Goal: Use online tool/utility: Utilize a website feature to perform a specific function

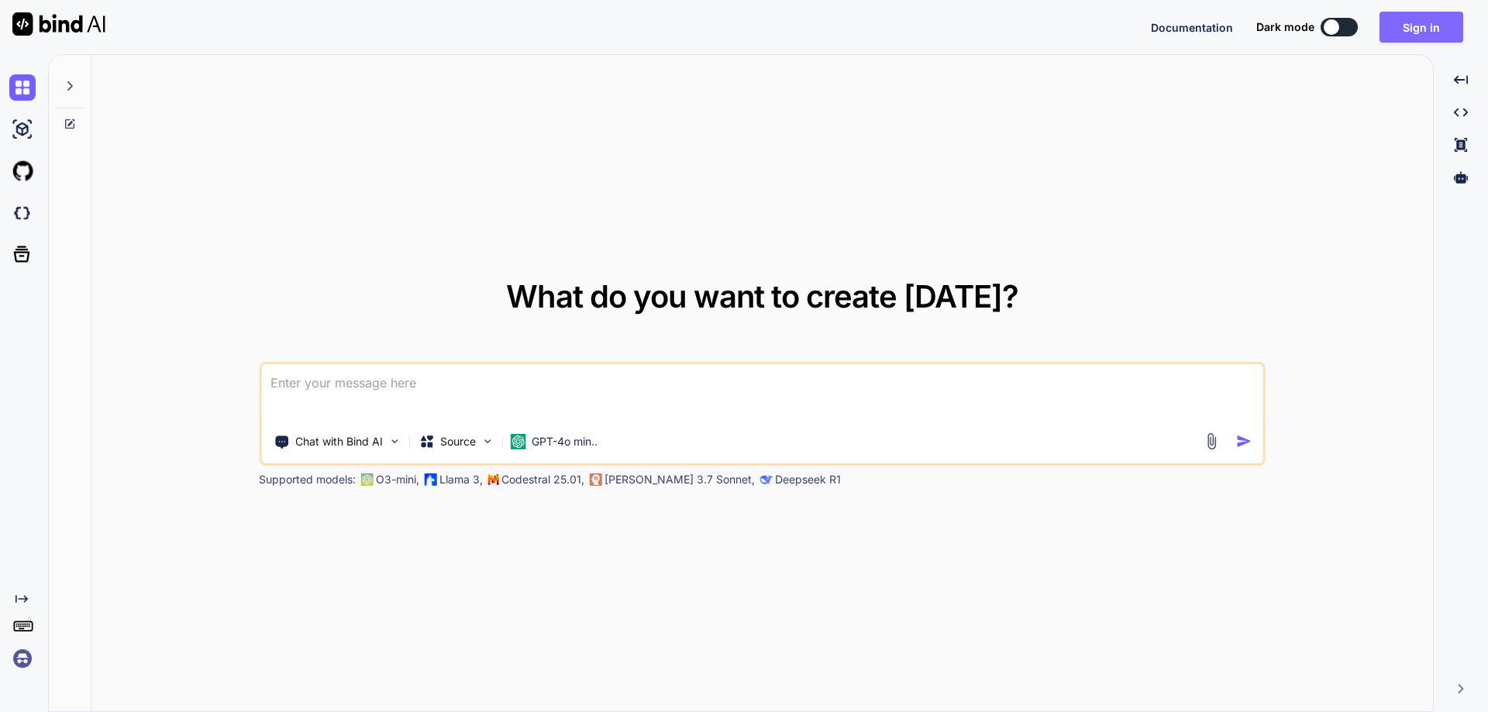
click at [1403, 30] on button "Sign in" at bounding box center [1422, 27] width 84 height 31
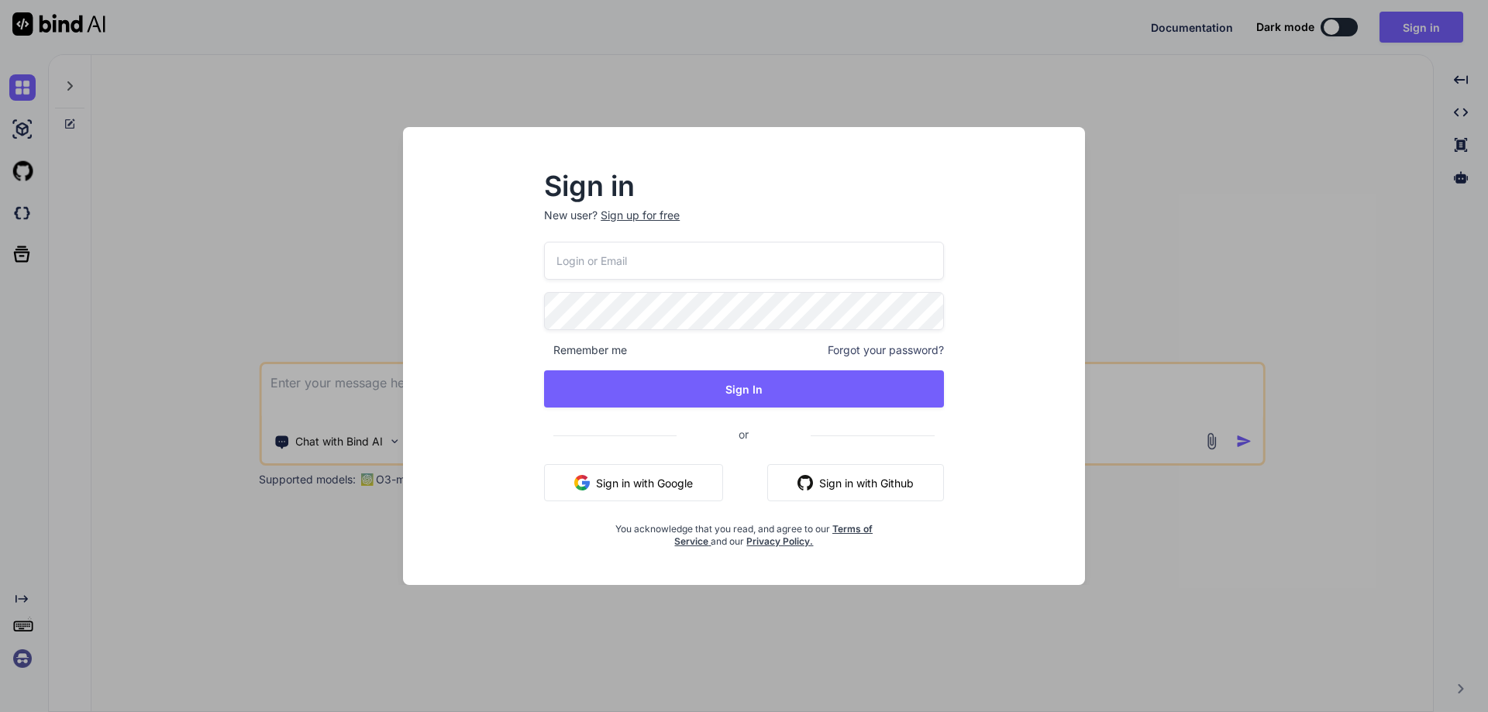
click at [684, 490] on button "Sign in with Google" at bounding box center [633, 482] width 179 height 37
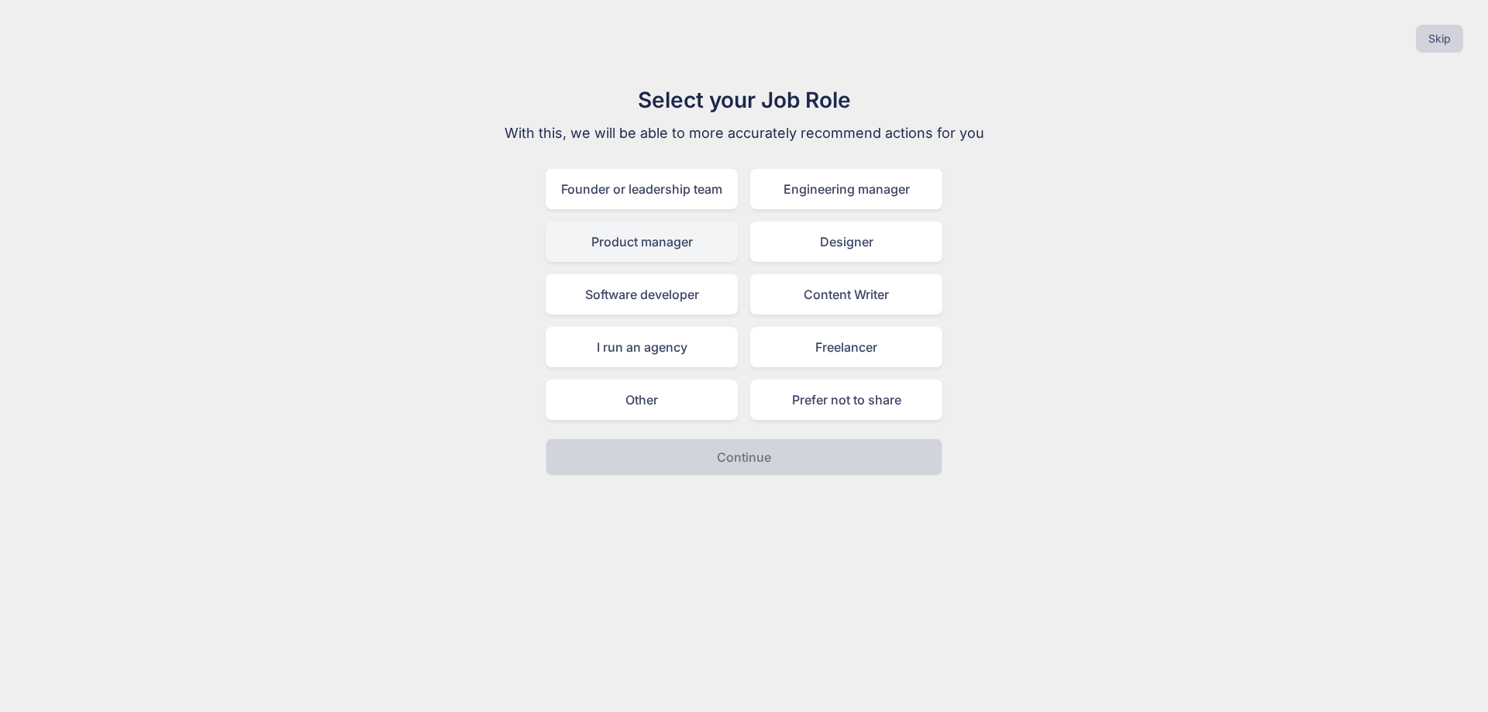
click at [656, 246] on div "Product manager" at bounding box center [642, 242] width 192 height 40
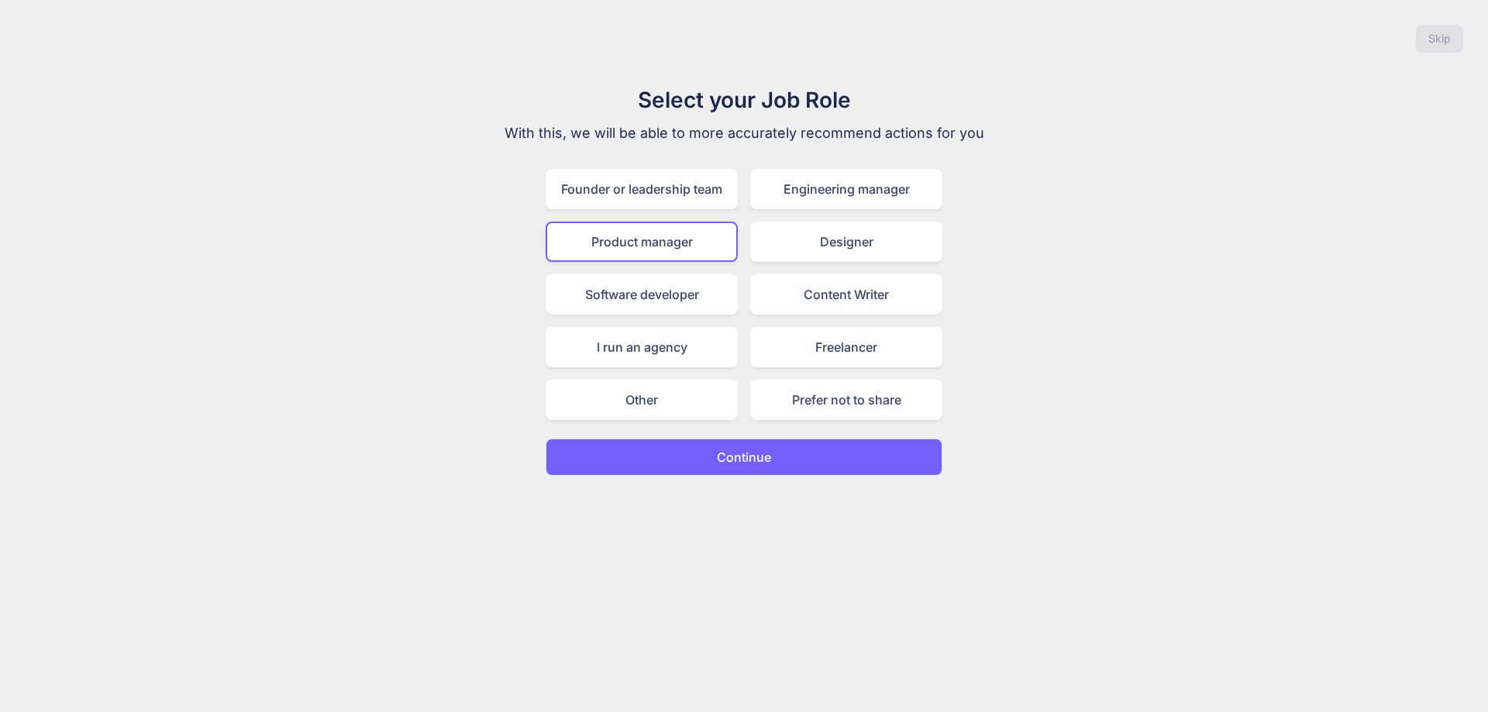
click at [762, 480] on div "Skip Select your Job Role With this, we will be able to more accurately recomme…" at bounding box center [744, 356] width 1488 height 712
click at [761, 461] on p "Continue" at bounding box center [744, 457] width 54 height 19
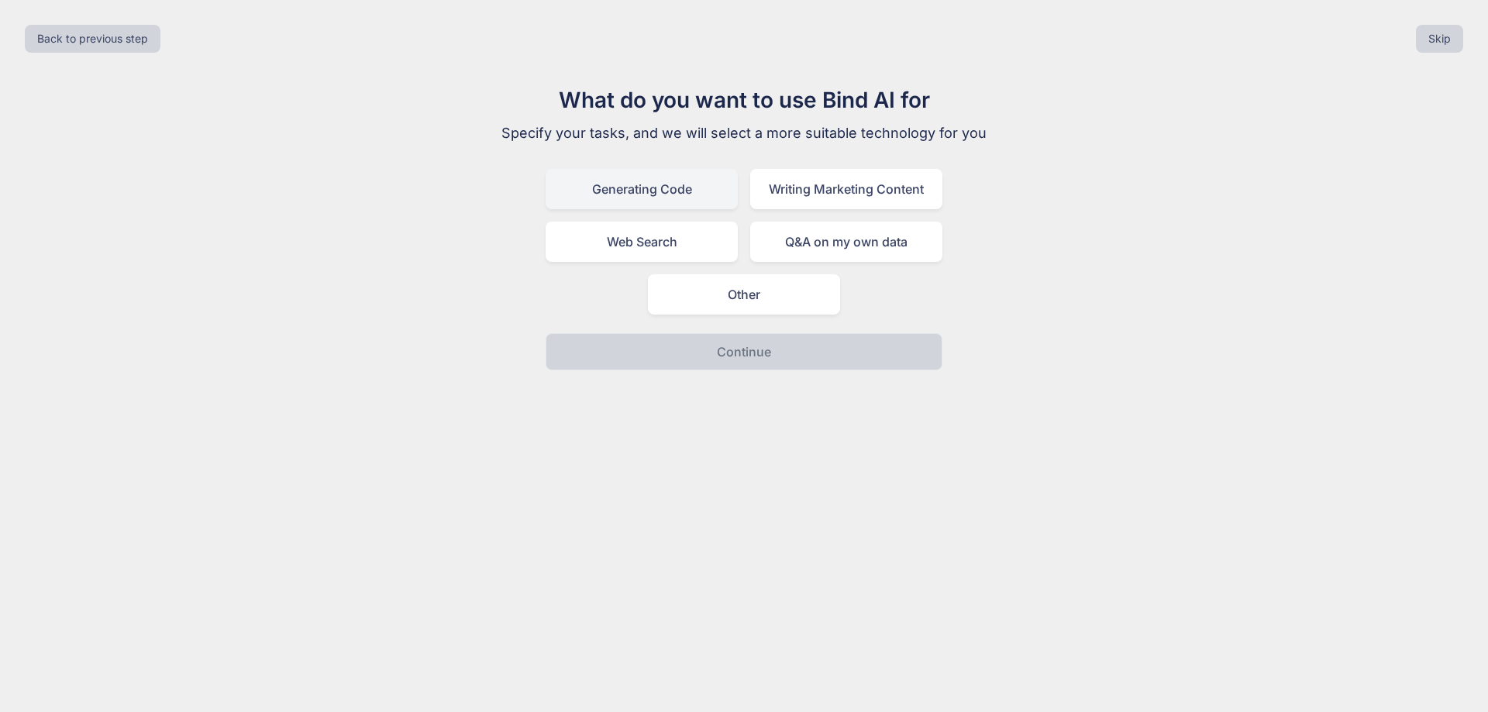
click at [661, 186] on div "Generating Code" at bounding box center [642, 189] width 192 height 40
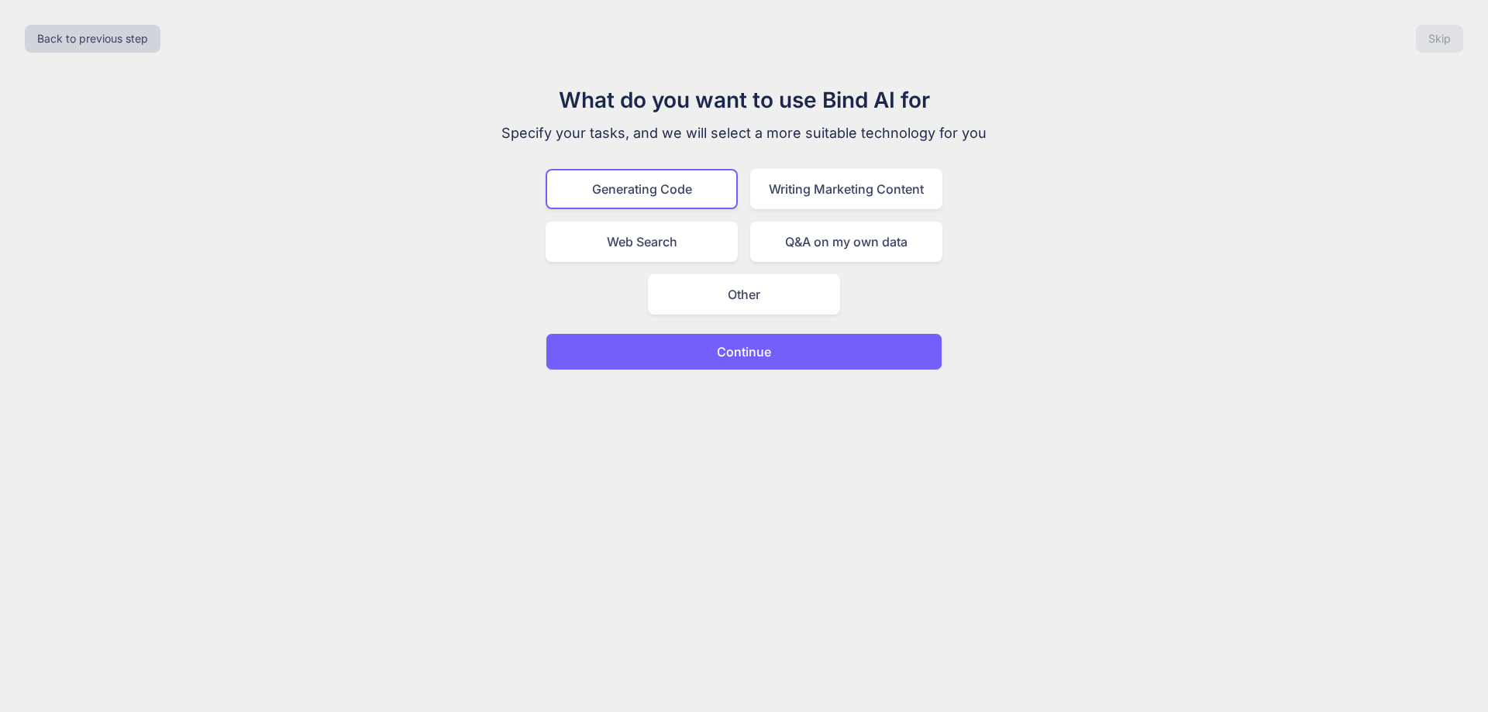
click at [759, 360] on p "Continue" at bounding box center [744, 352] width 54 height 19
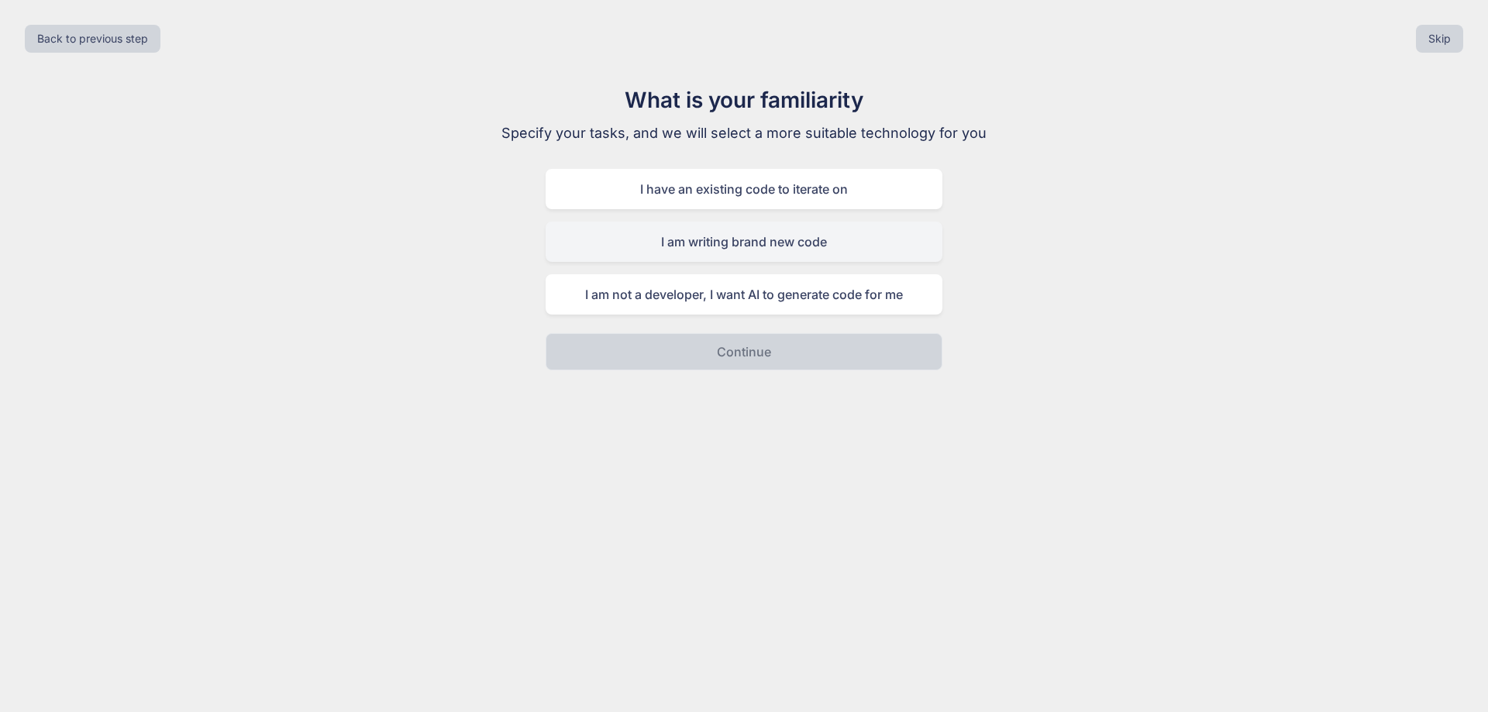
click at [794, 243] on div "I am writing brand new code" at bounding box center [744, 242] width 397 height 40
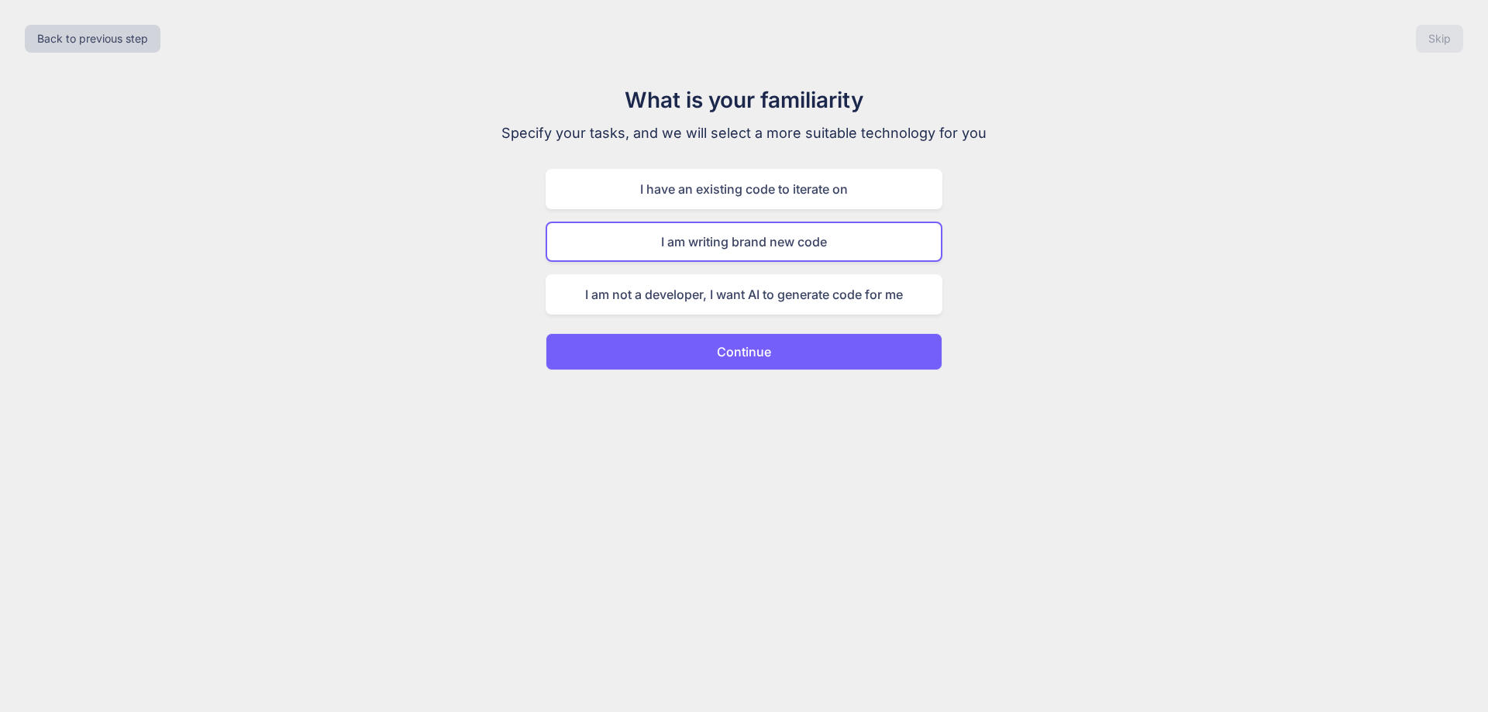
click at [767, 350] on p "Continue" at bounding box center [744, 352] width 54 height 19
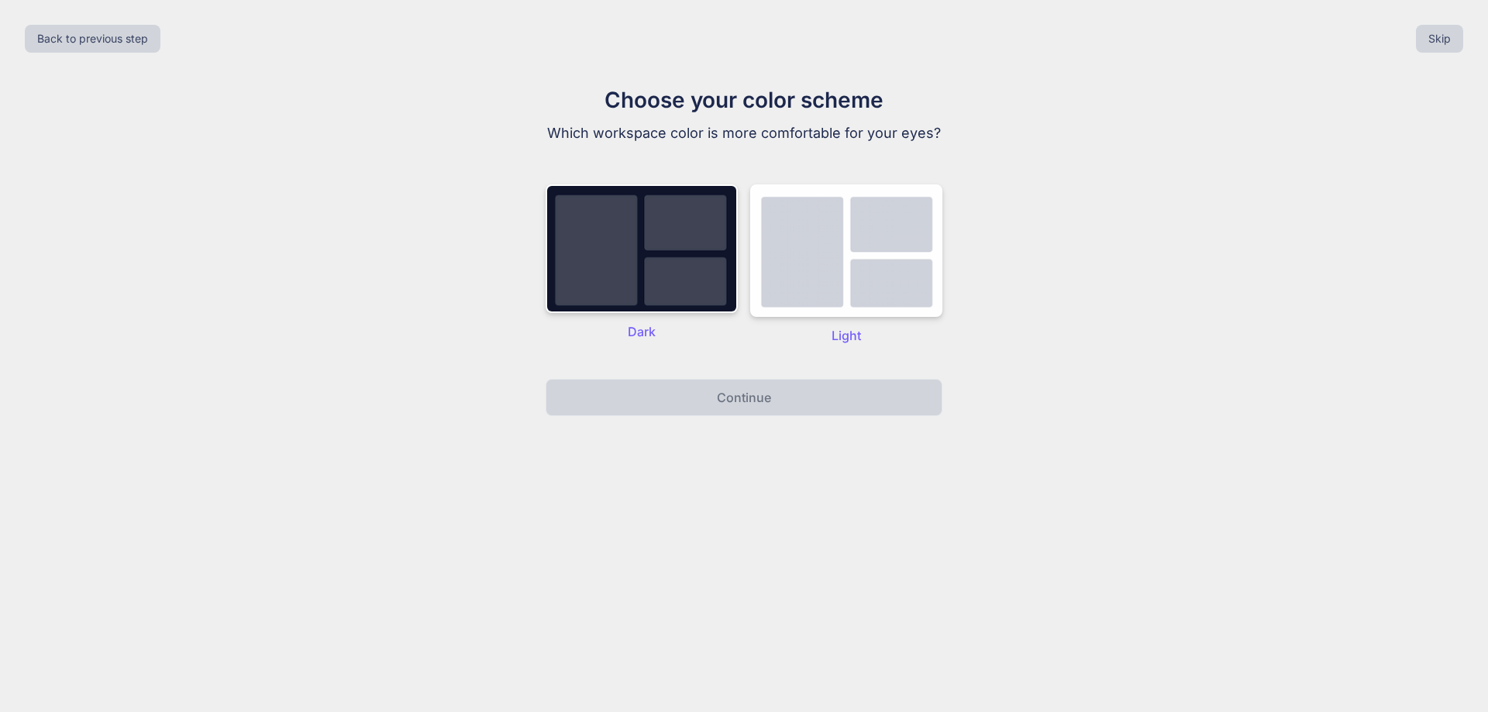
click at [650, 337] on p "Dark" at bounding box center [642, 331] width 192 height 19
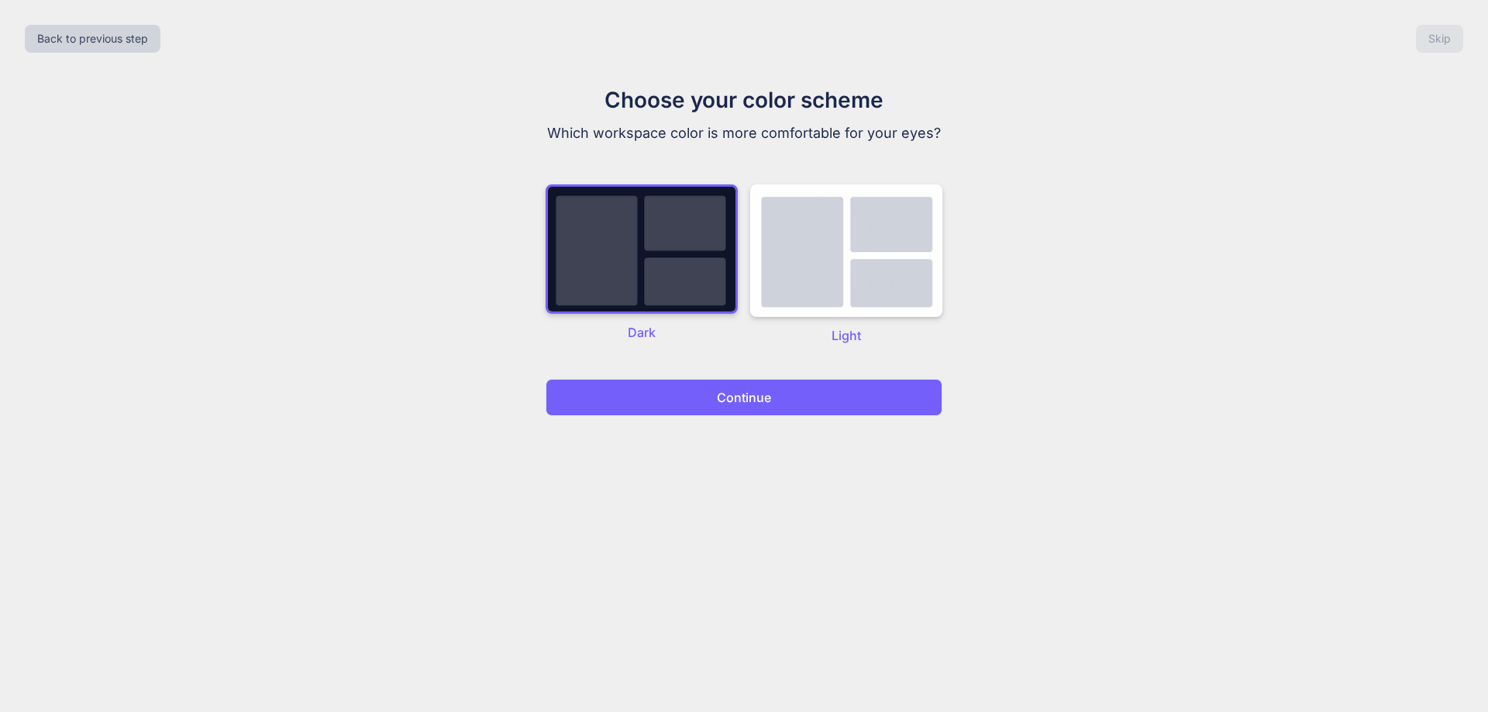
click at [639, 274] on img at bounding box center [642, 248] width 192 height 129
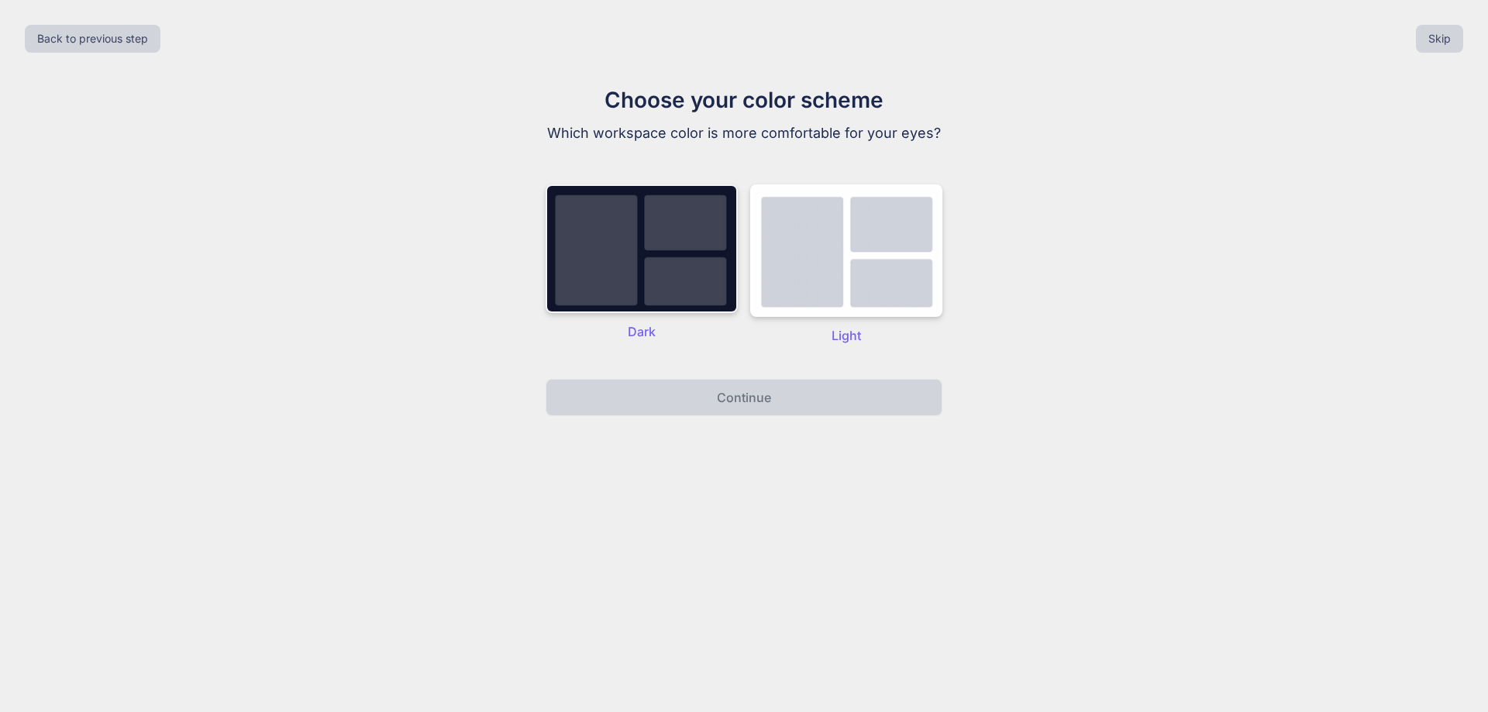
click at [665, 261] on img at bounding box center [642, 248] width 192 height 129
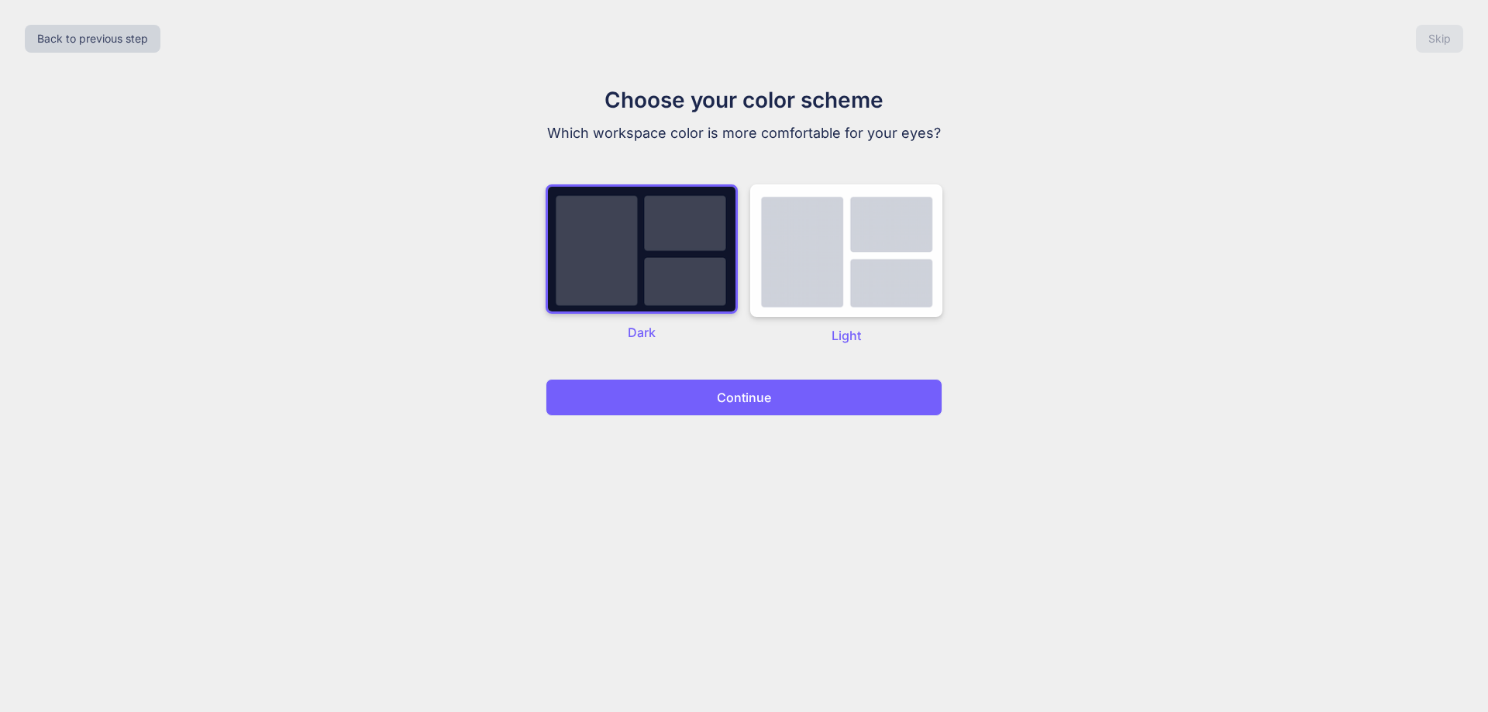
click at [744, 408] on button "Continue" at bounding box center [744, 397] width 397 height 37
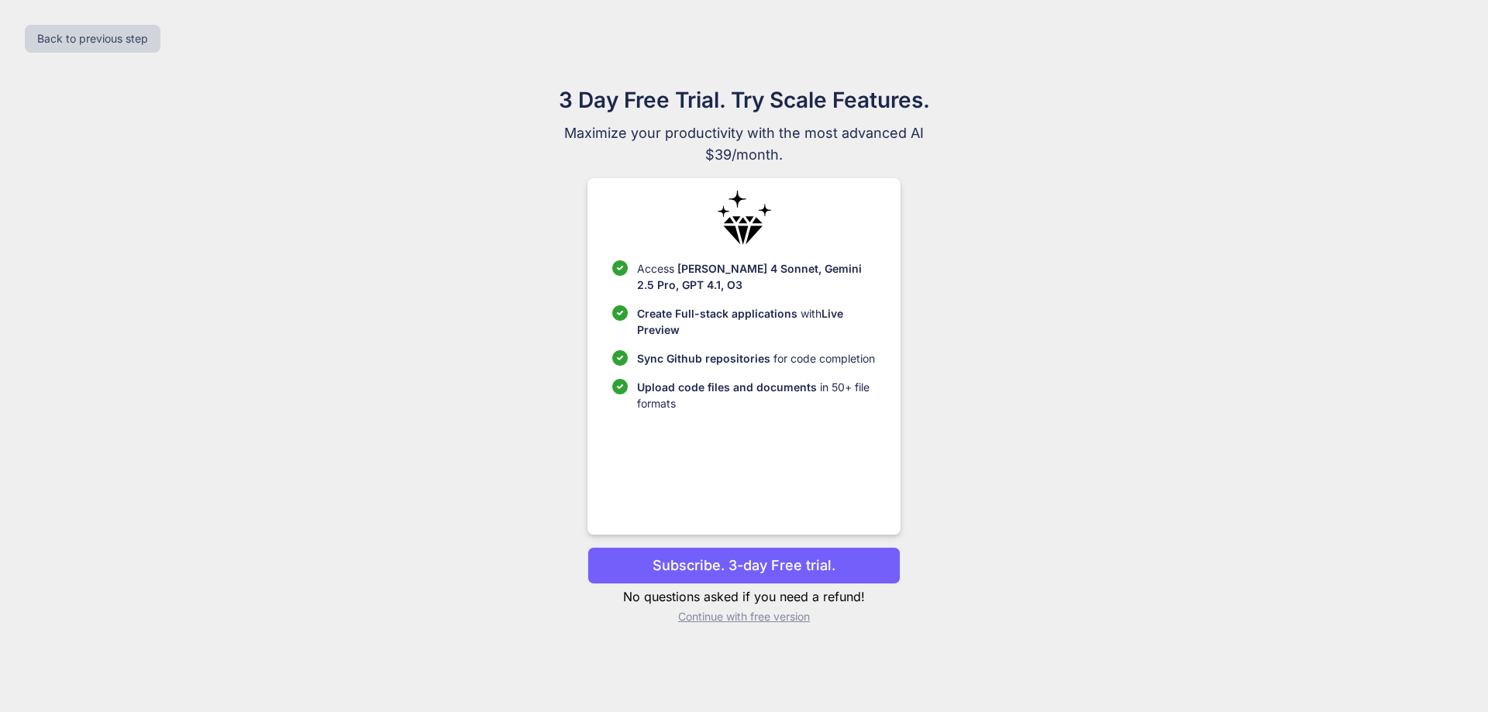
click at [722, 620] on p "Continue with free version" at bounding box center [743, 617] width 312 height 16
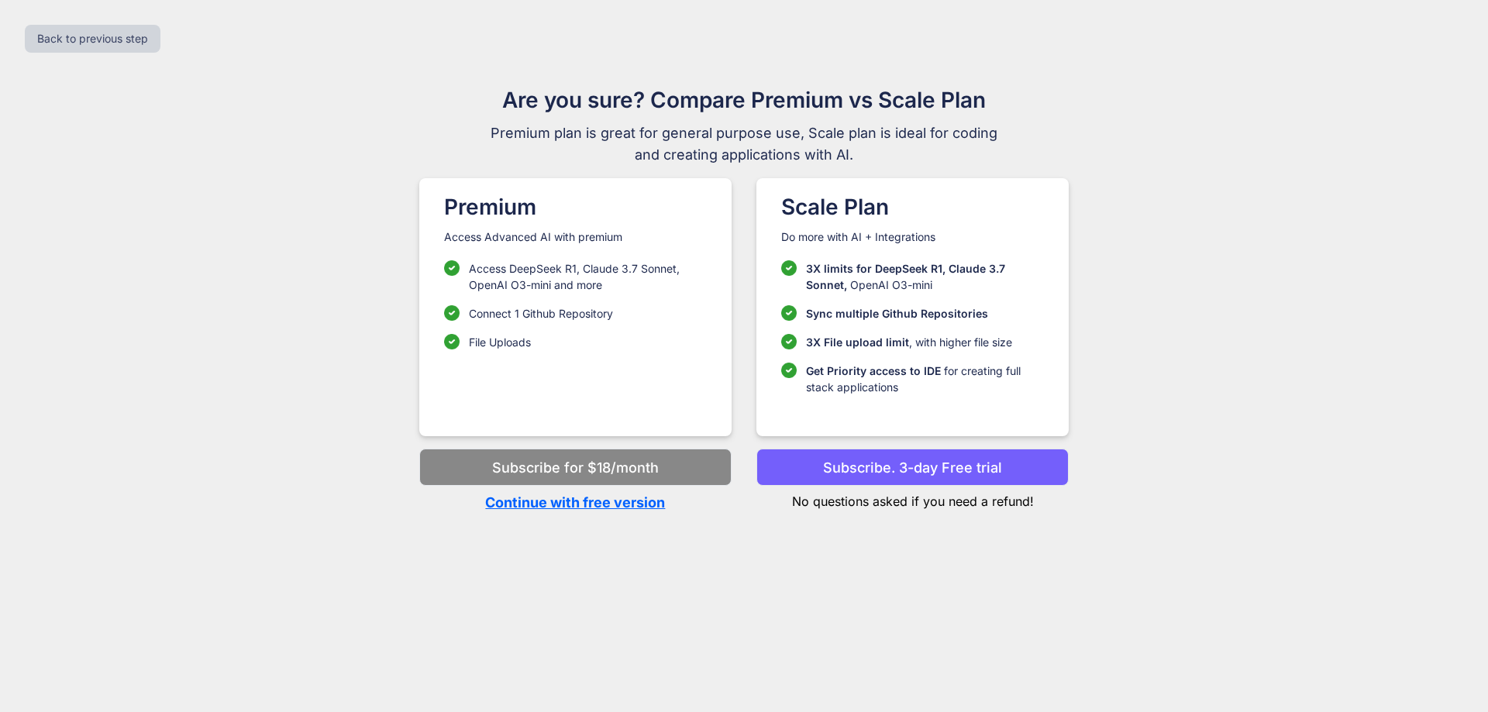
click at [553, 504] on p "Continue with free version" at bounding box center [575, 502] width 312 height 21
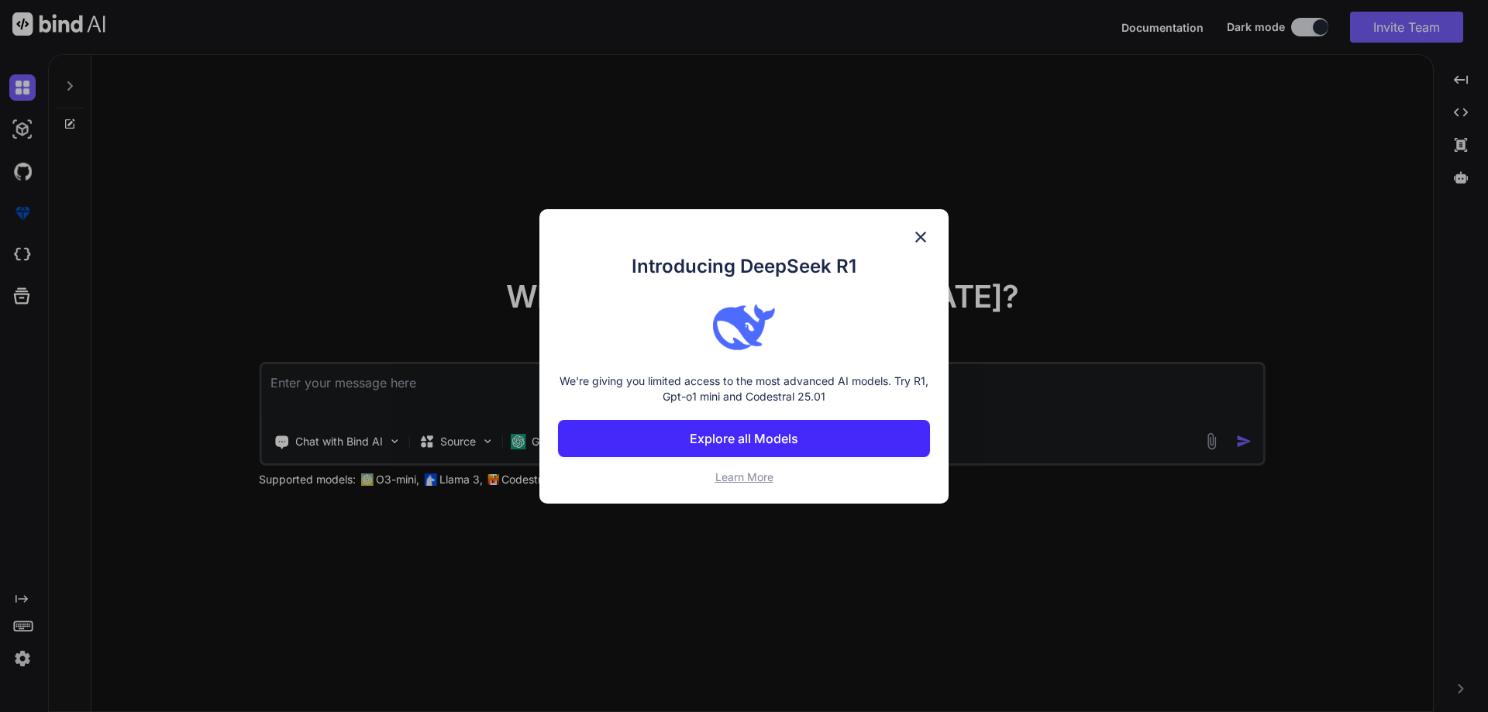
click at [772, 440] on p "Explore all Models" at bounding box center [744, 438] width 109 height 19
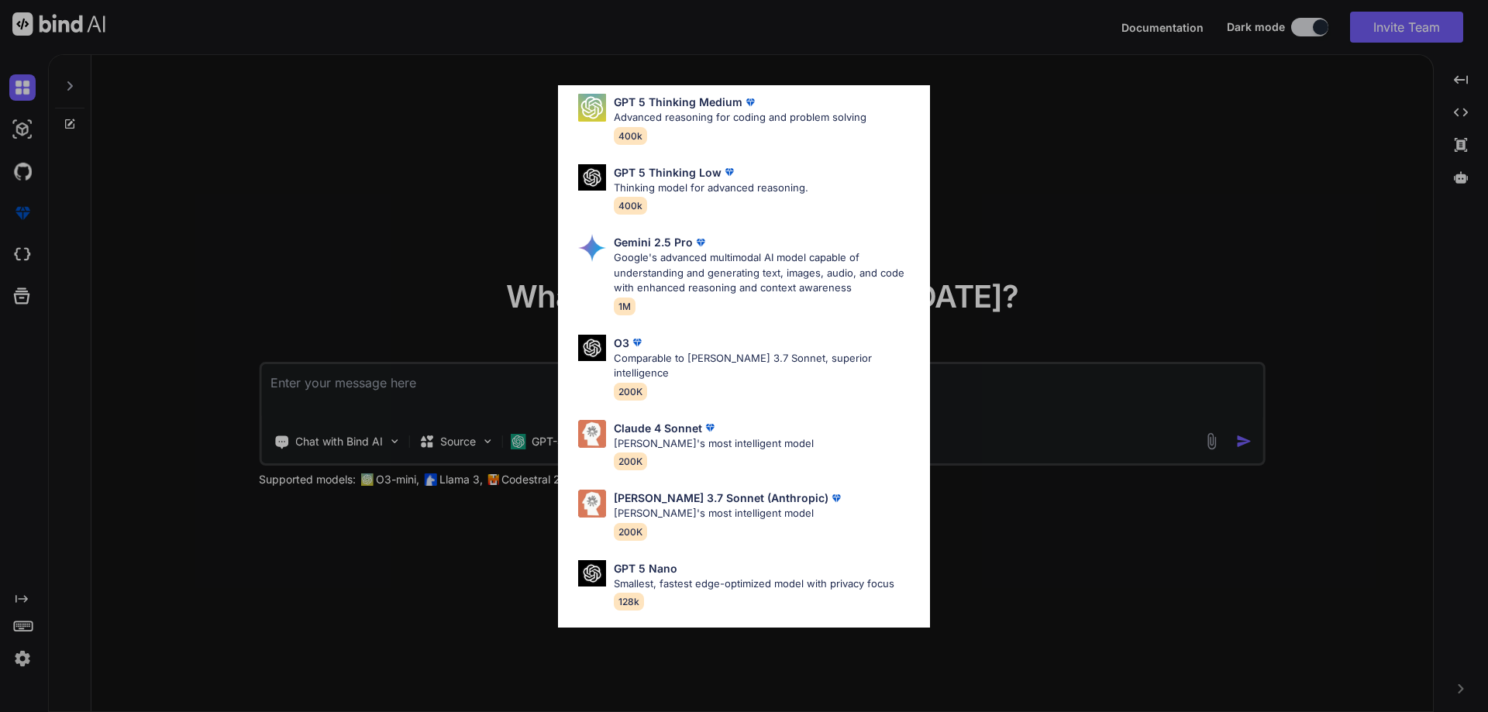
scroll to position [543, 0]
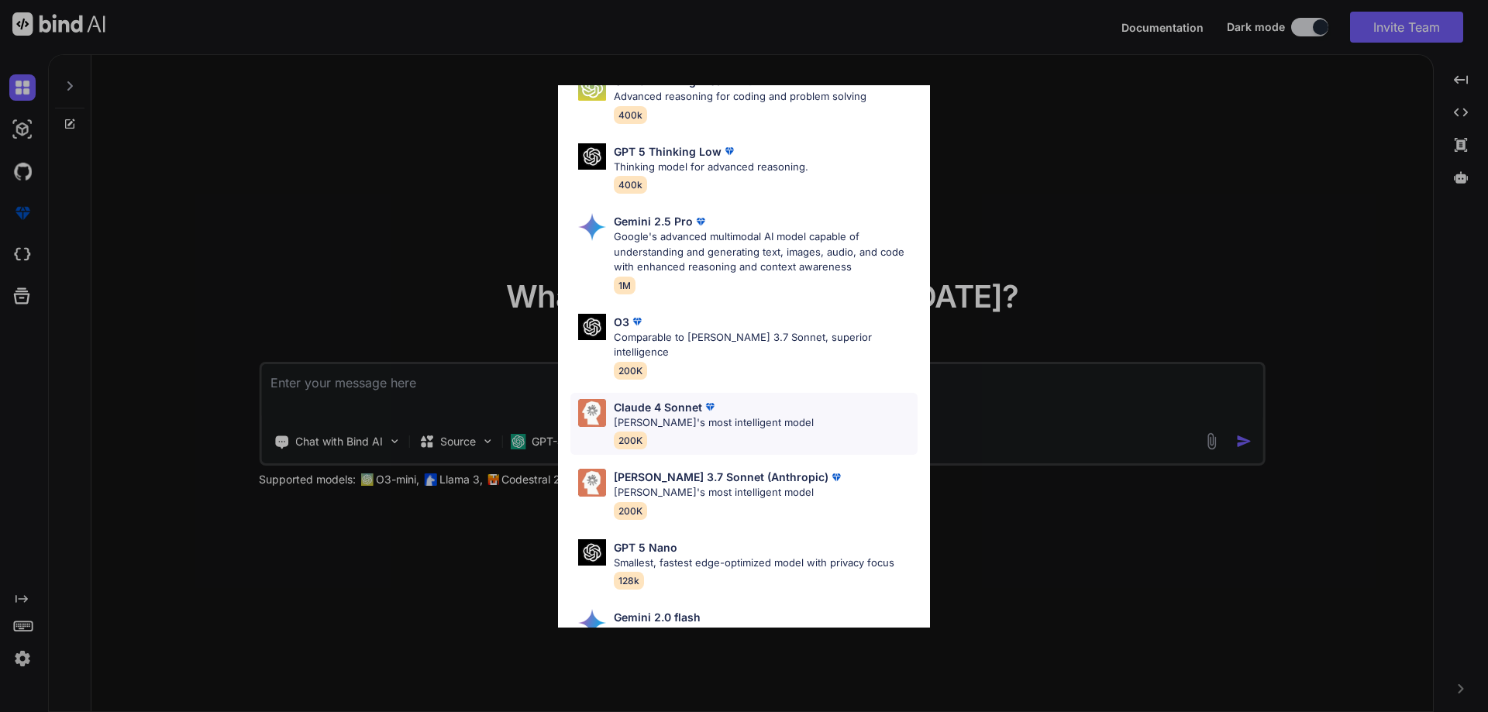
click at [696, 415] on p "[PERSON_NAME]'s most intelligent model" at bounding box center [714, 423] width 200 height 16
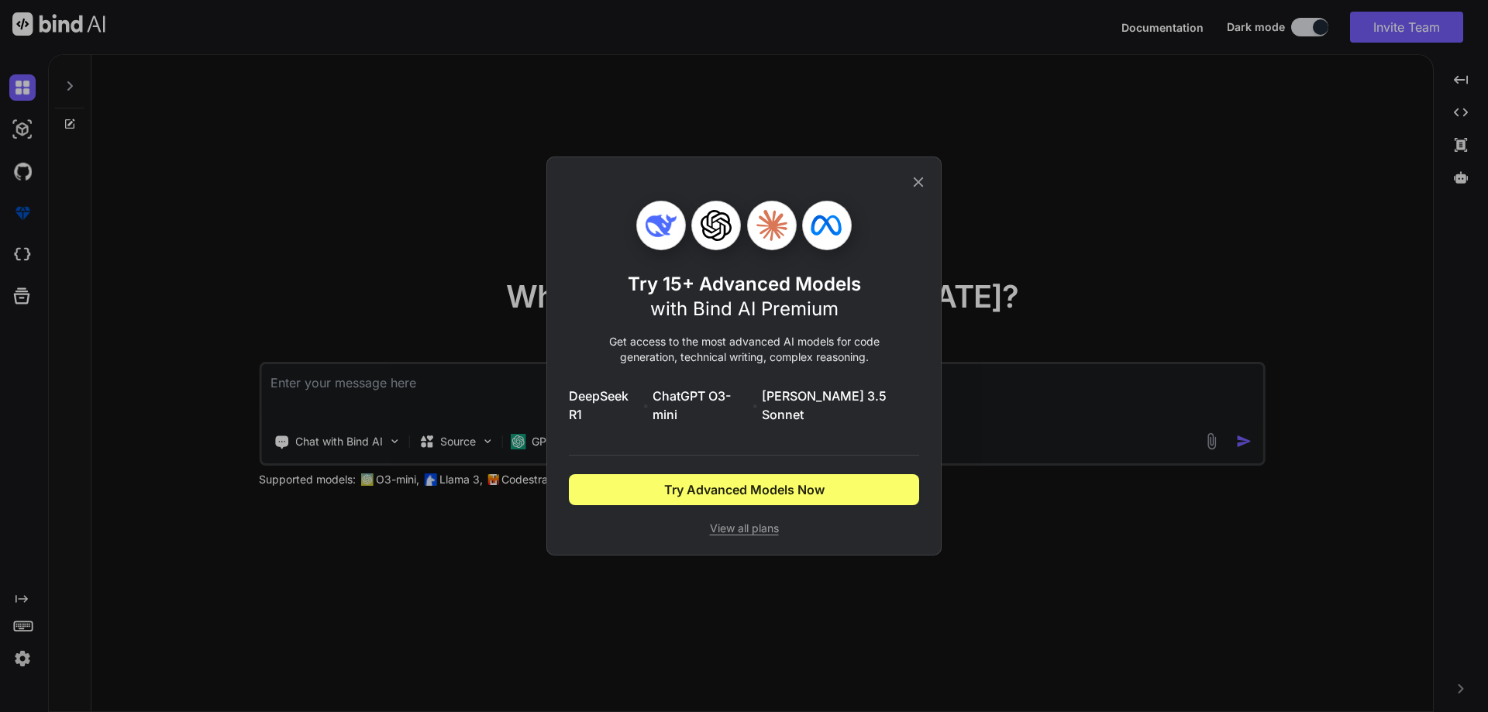
scroll to position [0, 0]
click at [729, 521] on span "View all plans" at bounding box center [744, 529] width 350 height 16
click at [931, 189] on div "Try 15+ Advanced Models with Bind AI Premium Get access to the most advanced AI…" at bounding box center [743, 356] width 395 height 399
click at [925, 188] on icon at bounding box center [918, 182] width 17 height 17
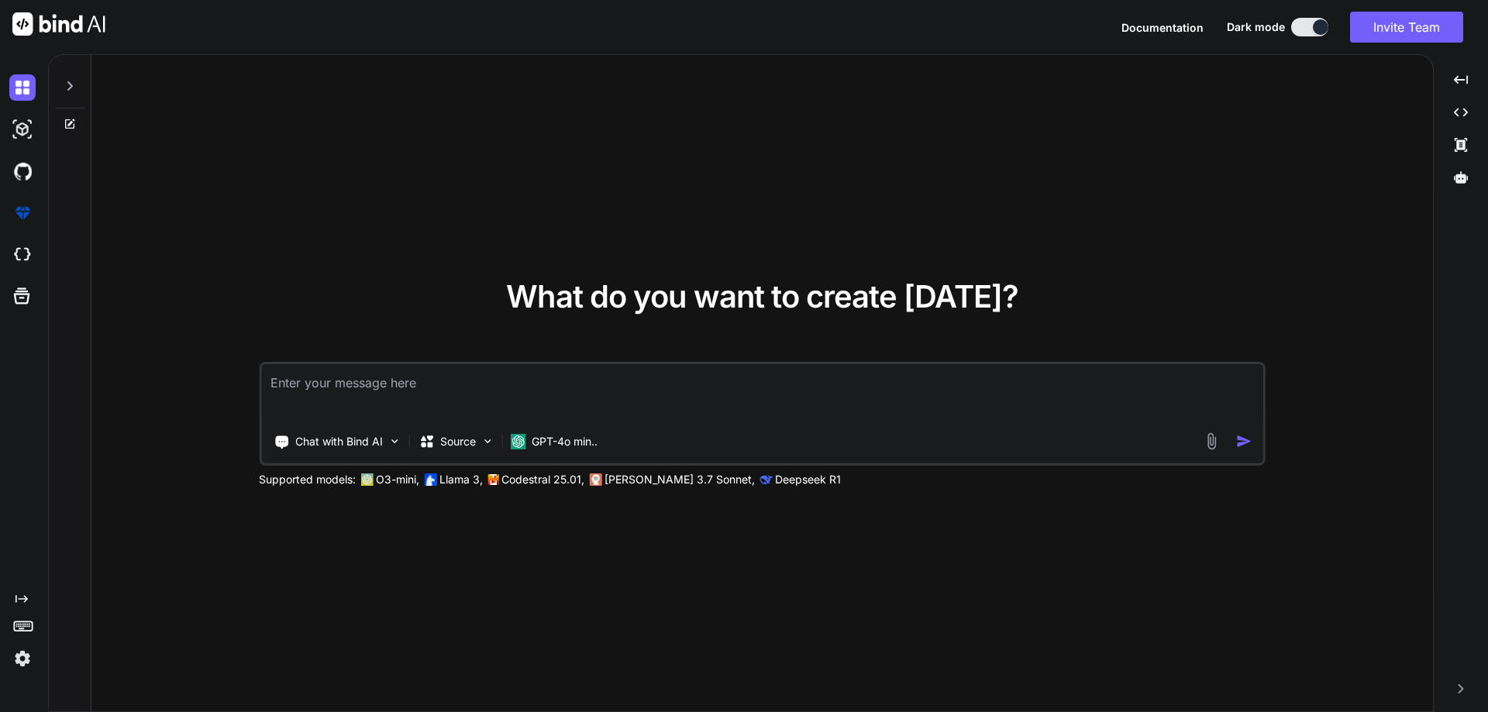
click at [356, 380] on textarea at bounding box center [762, 392] width 1002 height 57
click at [379, 440] on p "Chat with Bind AI" at bounding box center [339, 442] width 88 height 16
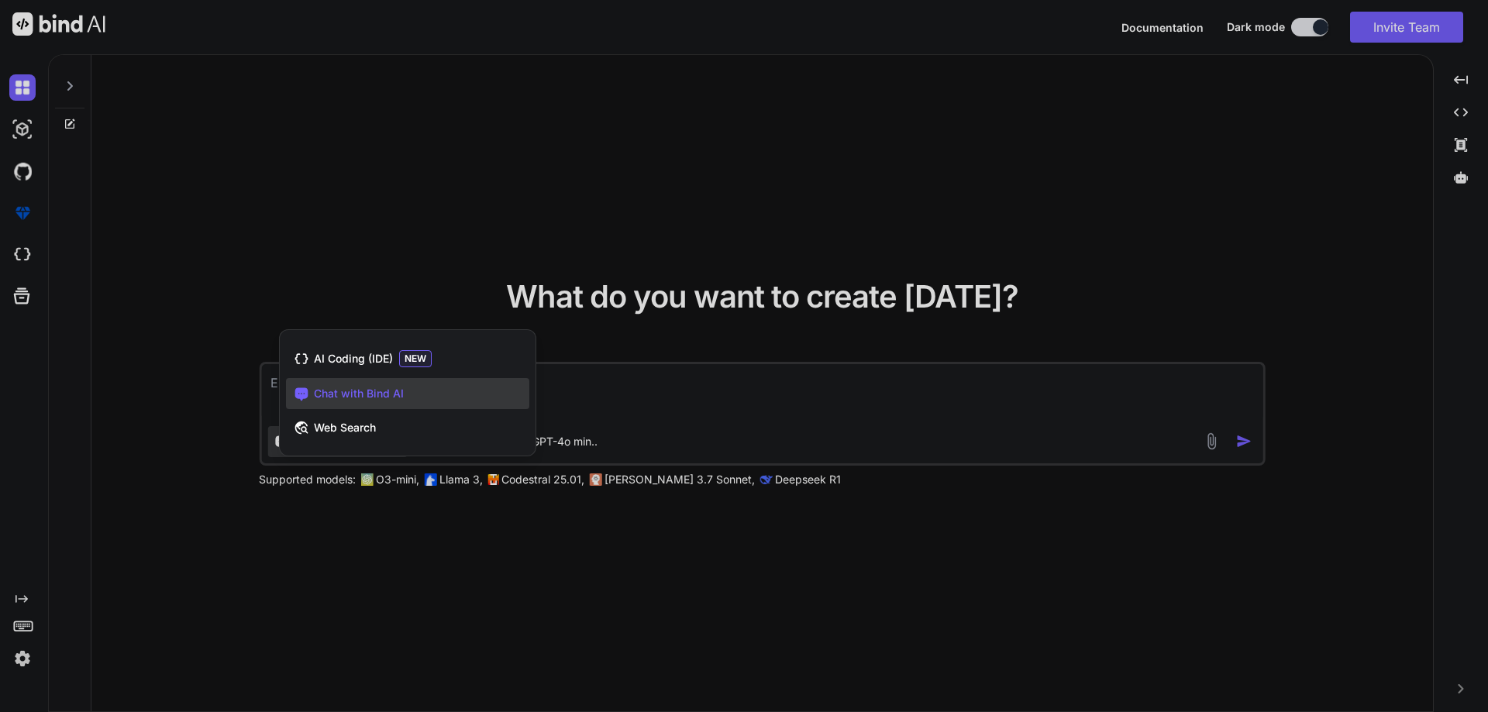
click at [405, 546] on div at bounding box center [744, 356] width 1488 height 712
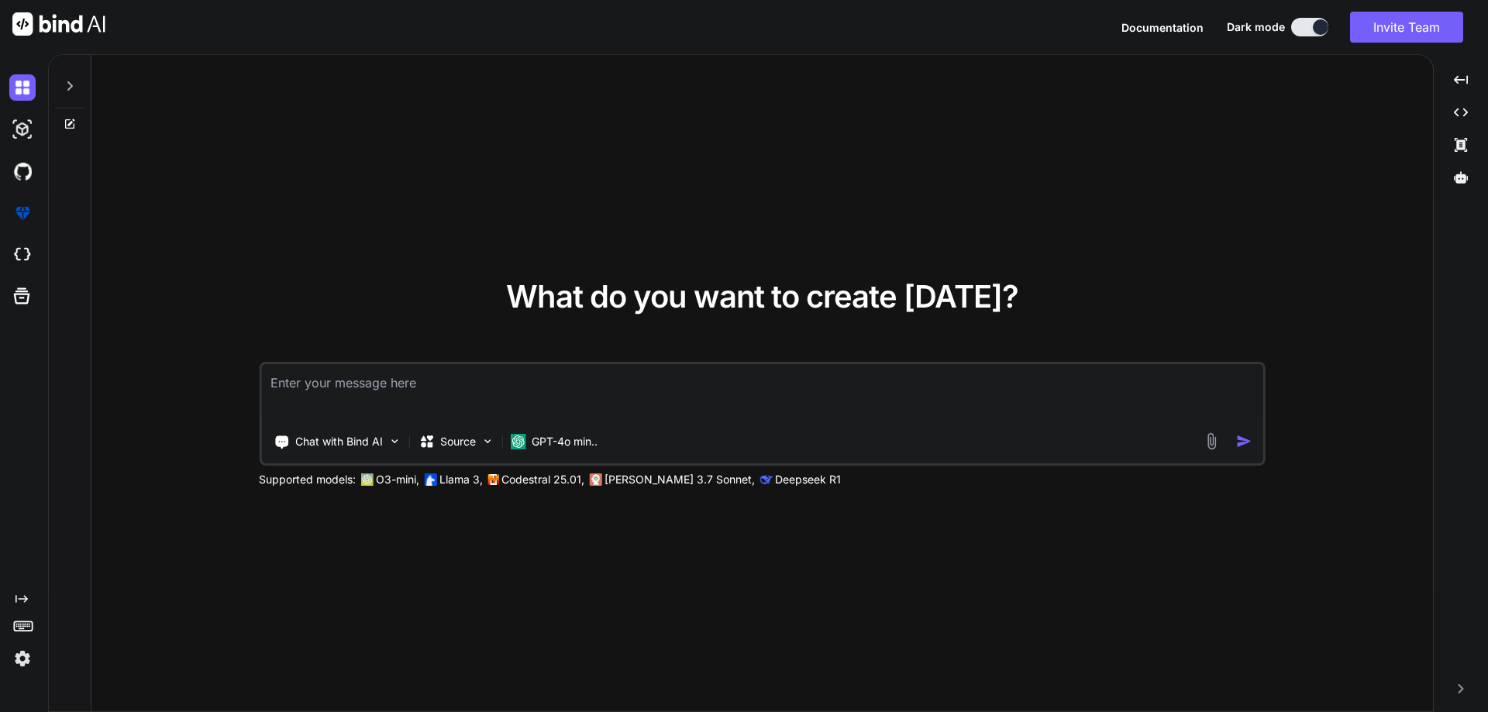
click at [315, 367] on textarea at bounding box center [762, 392] width 1002 height 57
click at [316, 384] on textarea at bounding box center [762, 392] width 1002 height 57
click at [14, 132] on img at bounding box center [22, 129] width 26 height 26
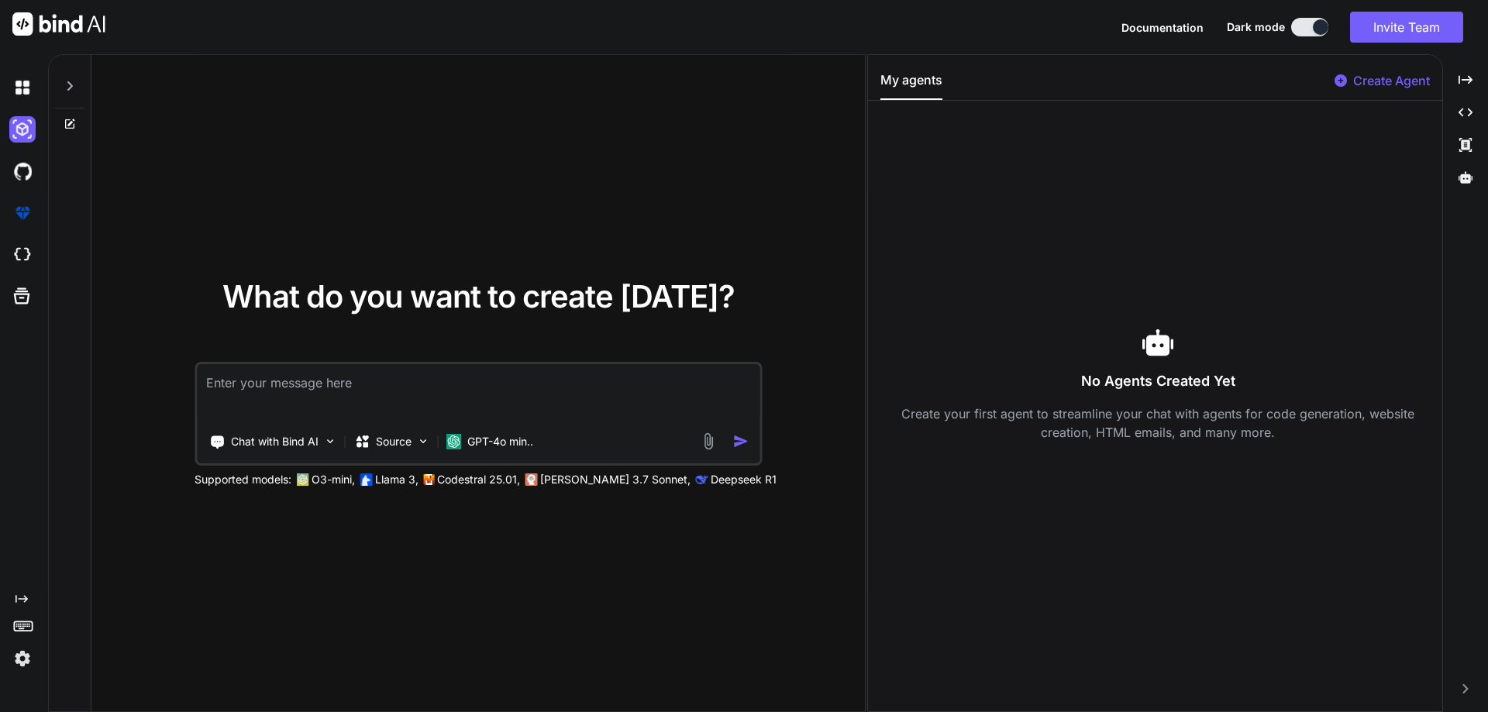
click at [818, 101] on div "What do you want to create [DATE]? Chat with Bind AI Source GPT-4o min.. Suppor…" at bounding box center [478, 384] width 774 height 658
click at [1477, 79] on div "Created with Pixso." at bounding box center [1465, 80] width 33 height 26
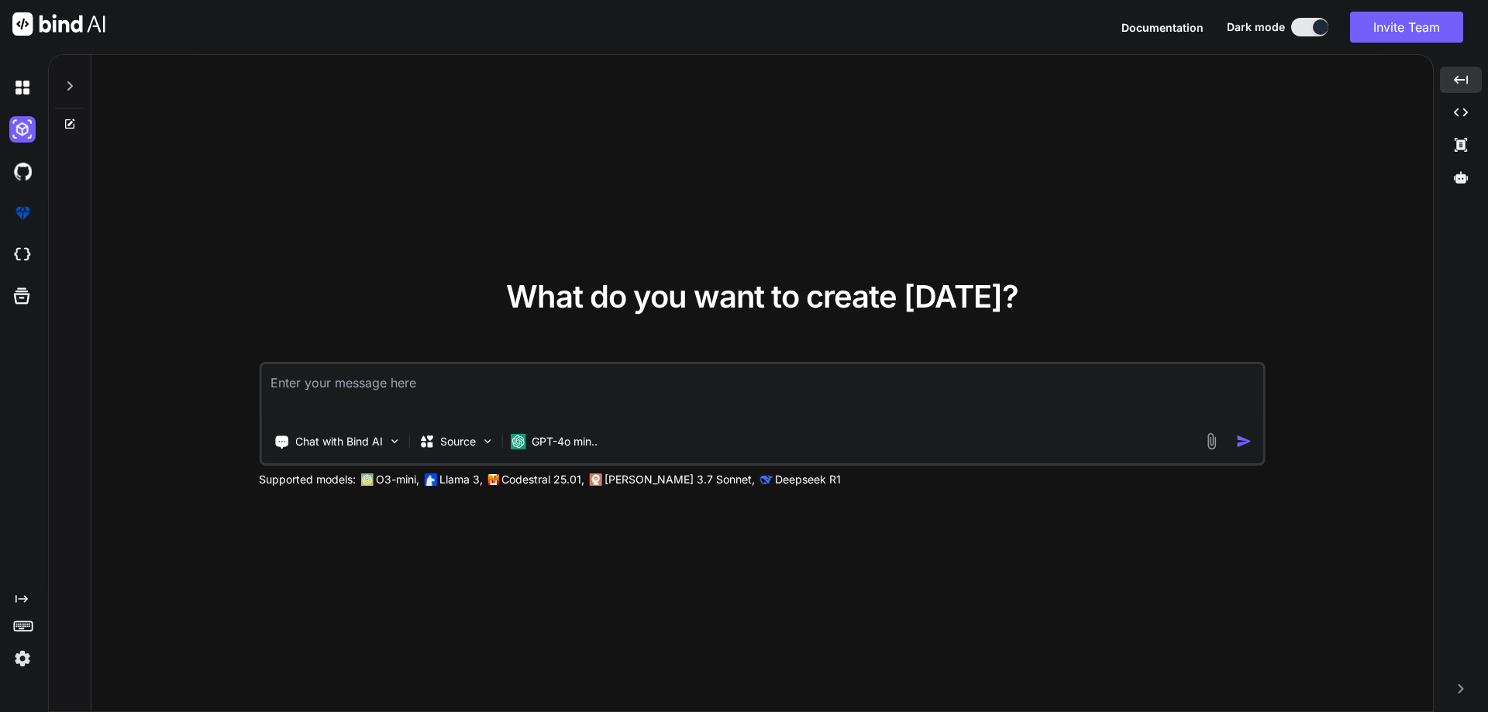
click at [370, 383] on textarea at bounding box center [762, 392] width 1002 height 57
click at [367, 447] on p "Chat with Bind AI" at bounding box center [339, 442] width 88 height 16
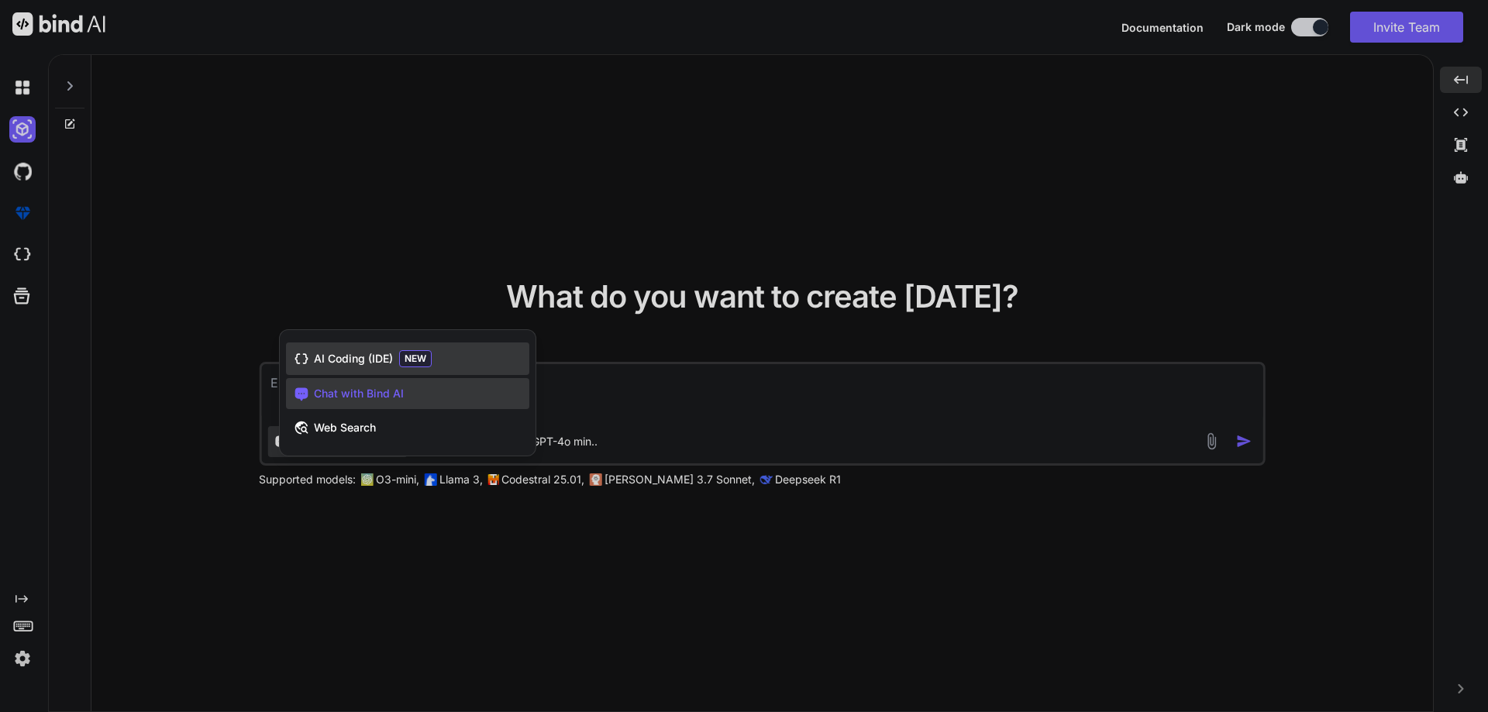
click at [369, 361] on span "AI Coding (IDE)" at bounding box center [353, 359] width 79 height 16
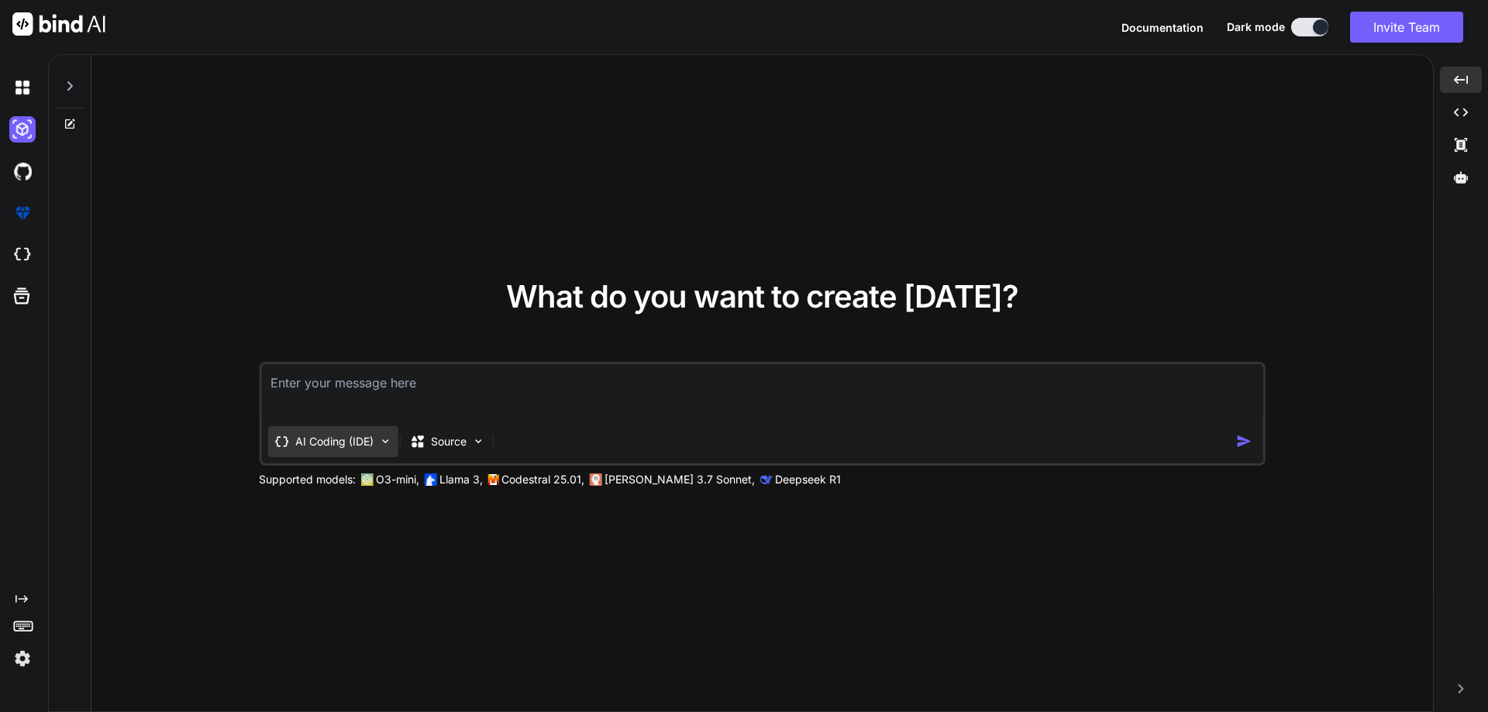
click at [357, 435] on p "AI Coding (IDE)" at bounding box center [334, 442] width 78 height 16
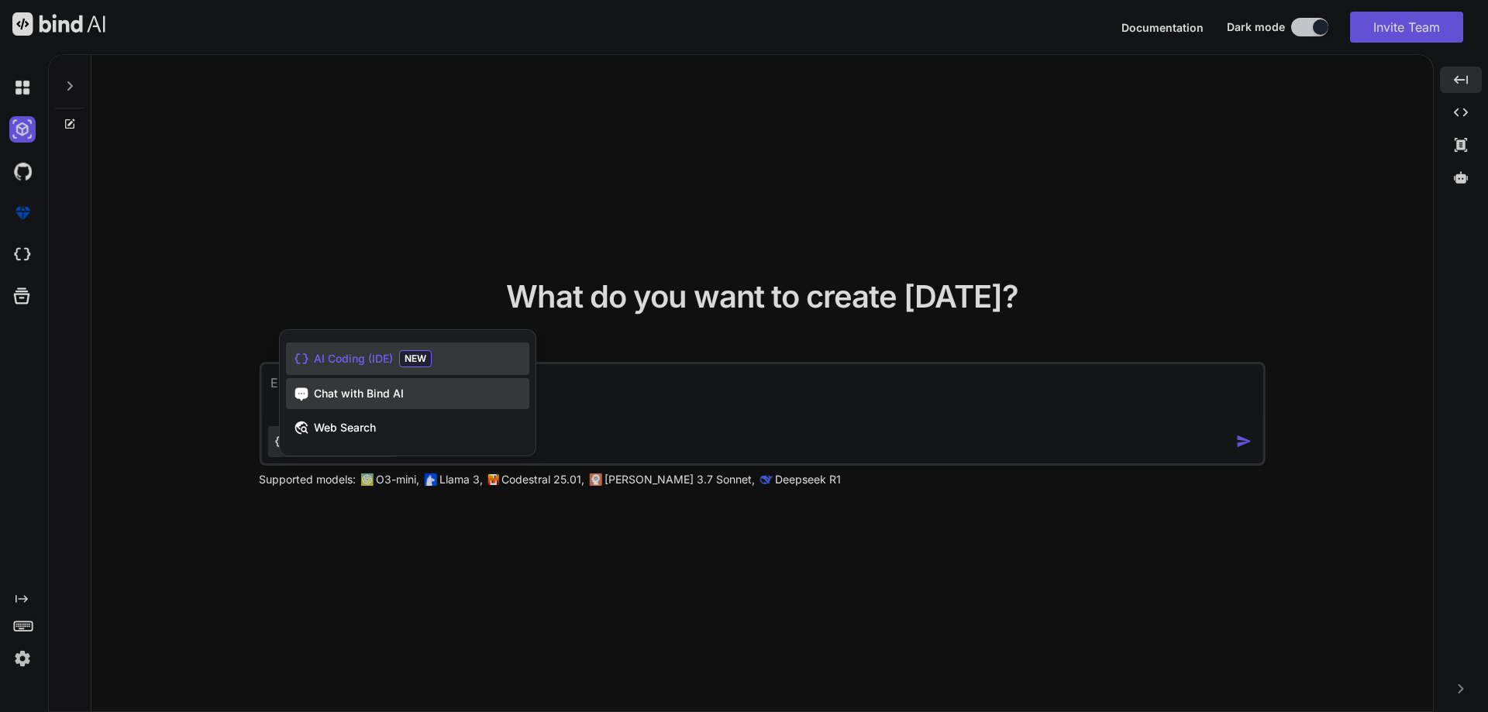
click at [346, 391] on span "Chat with Bind AI" at bounding box center [359, 394] width 90 height 16
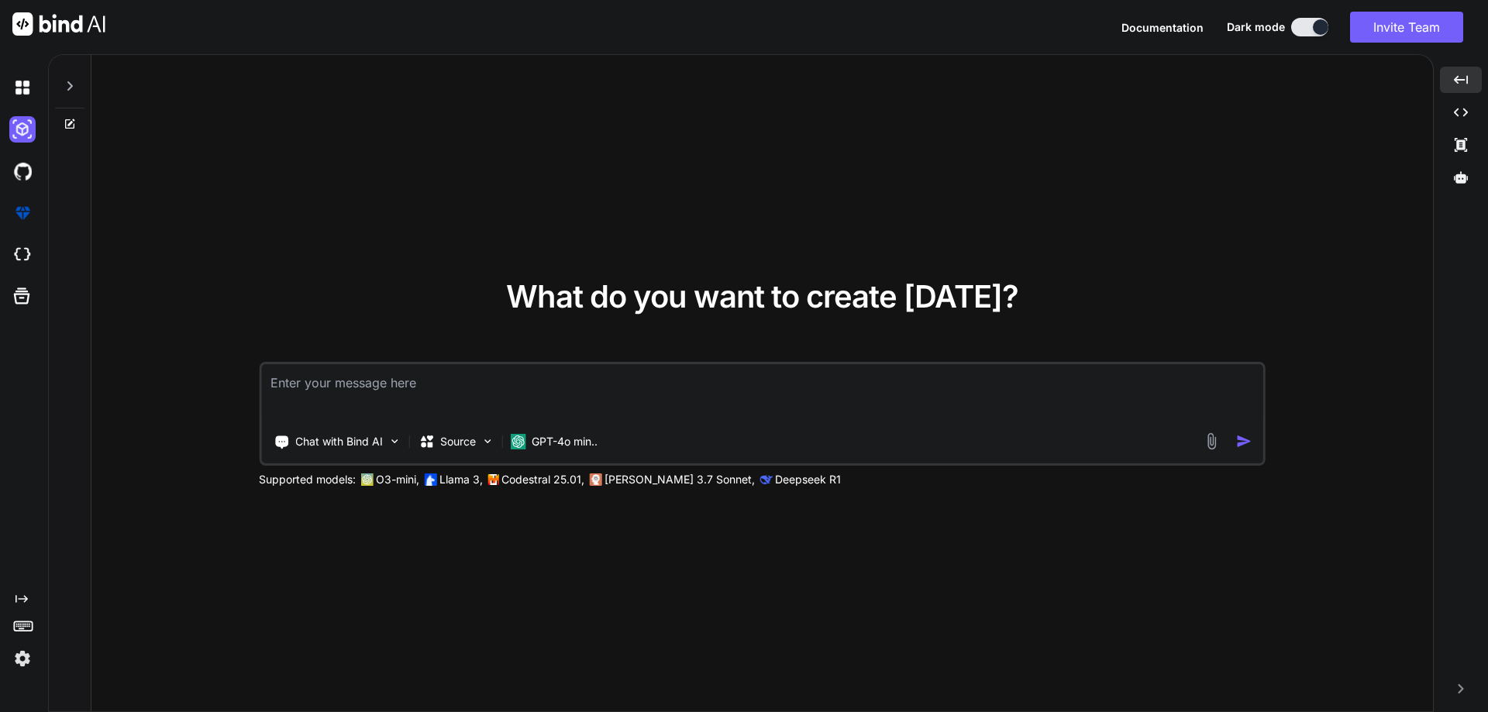
click at [346, 391] on textarea at bounding box center [762, 392] width 1002 height 57
type textarea "x"
type textarea "c"
type textarea "x"
type textarea "ca"
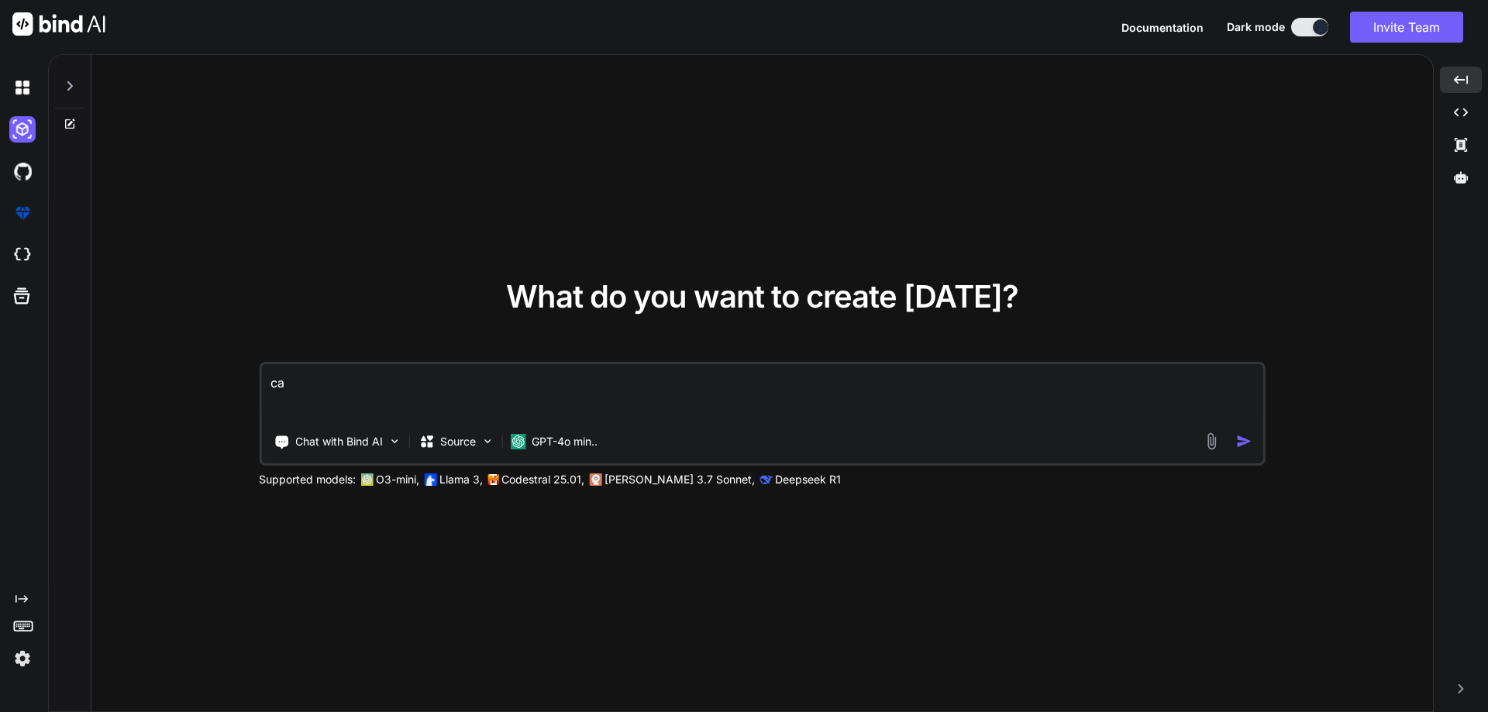
type textarea "x"
type textarea "can"
type textarea "x"
type textarea "can"
type textarea "x"
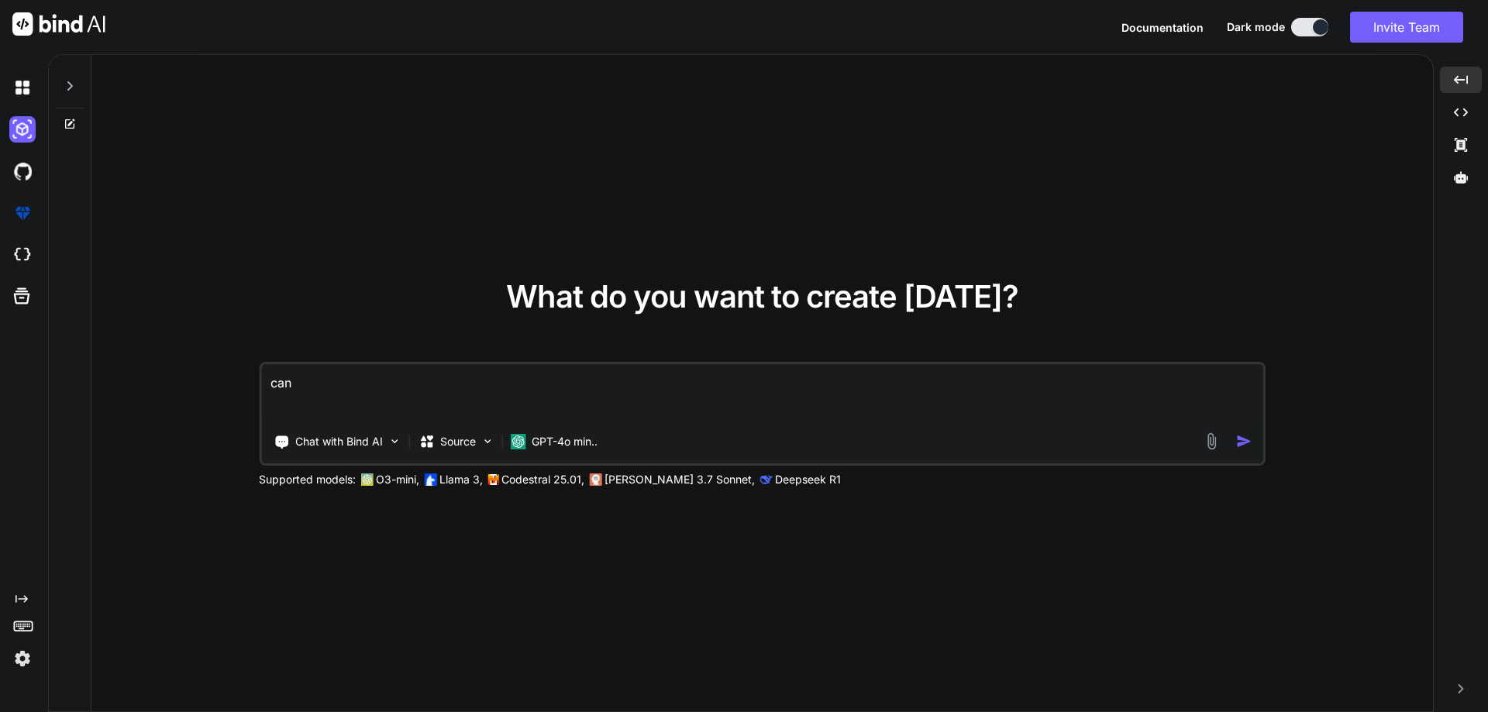
type textarea "can y"
type textarea "x"
type textarea "can yo"
type textarea "x"
type textarea "can you"
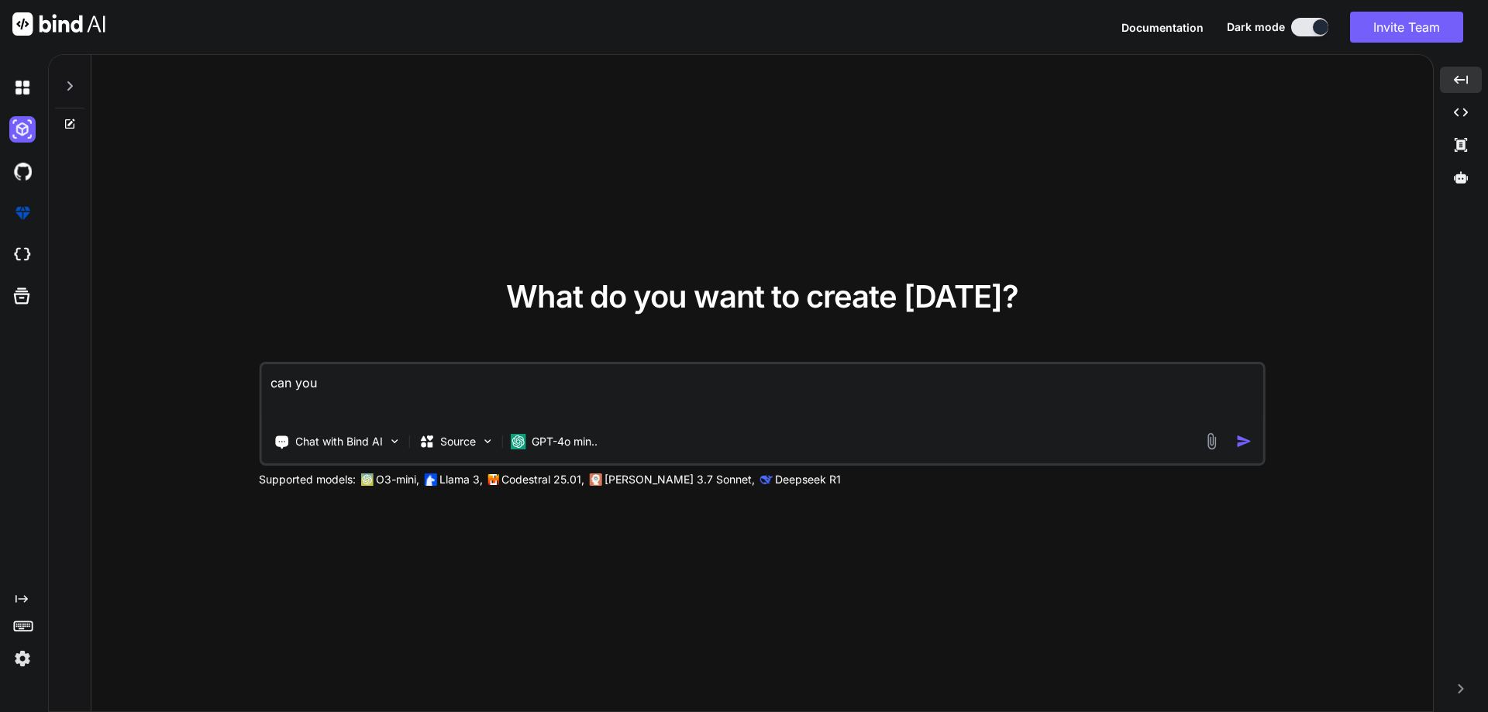
type textarea "x"
type textarea "can you"
type textarea "x"
type textarea "can you c"
type textarea "x"
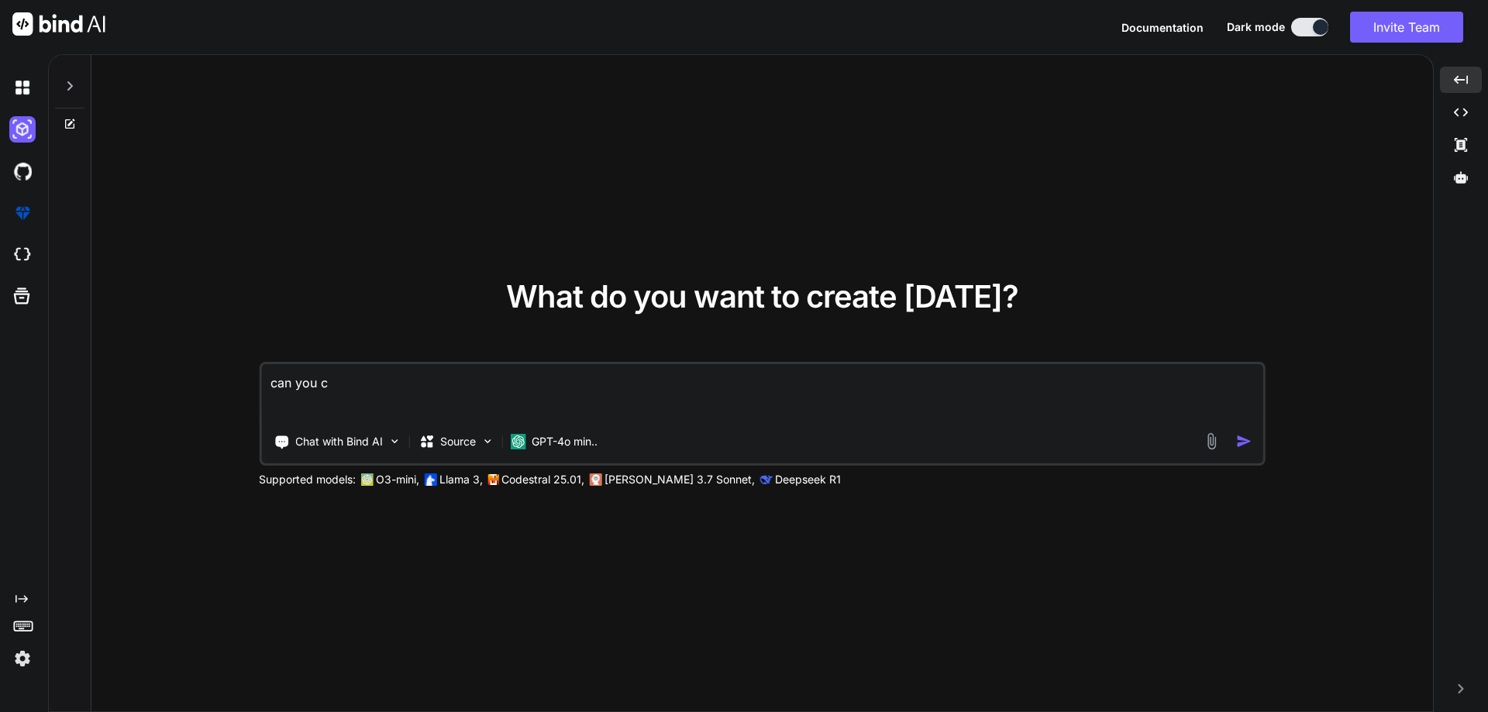
type textarea "can you cr"
type textarea "x"
type textarea "can you cre"
type textarea "x"
type textarea "can you crea"
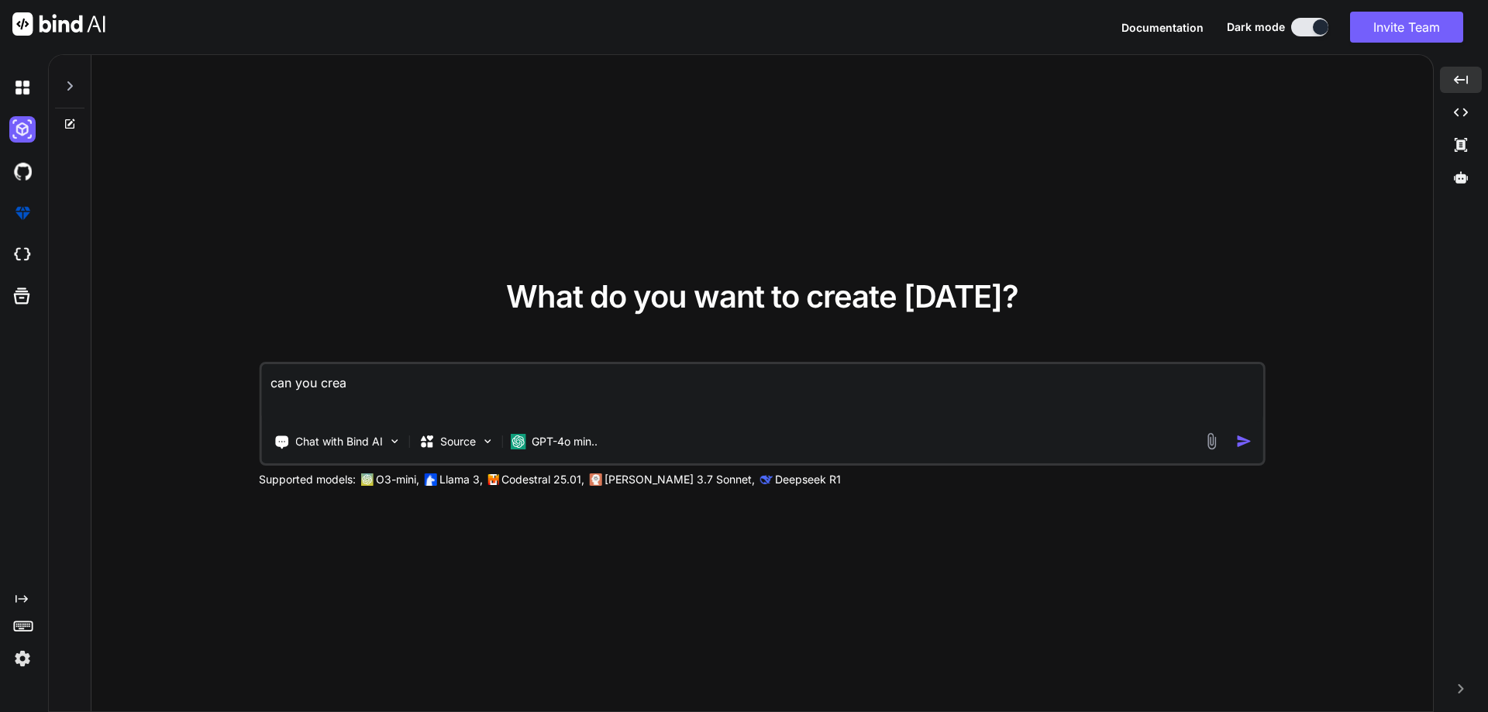
type textarea "x"
type textarea "can you creat"
type textarea "x"
type textarea "can you create"
type textarea "x"
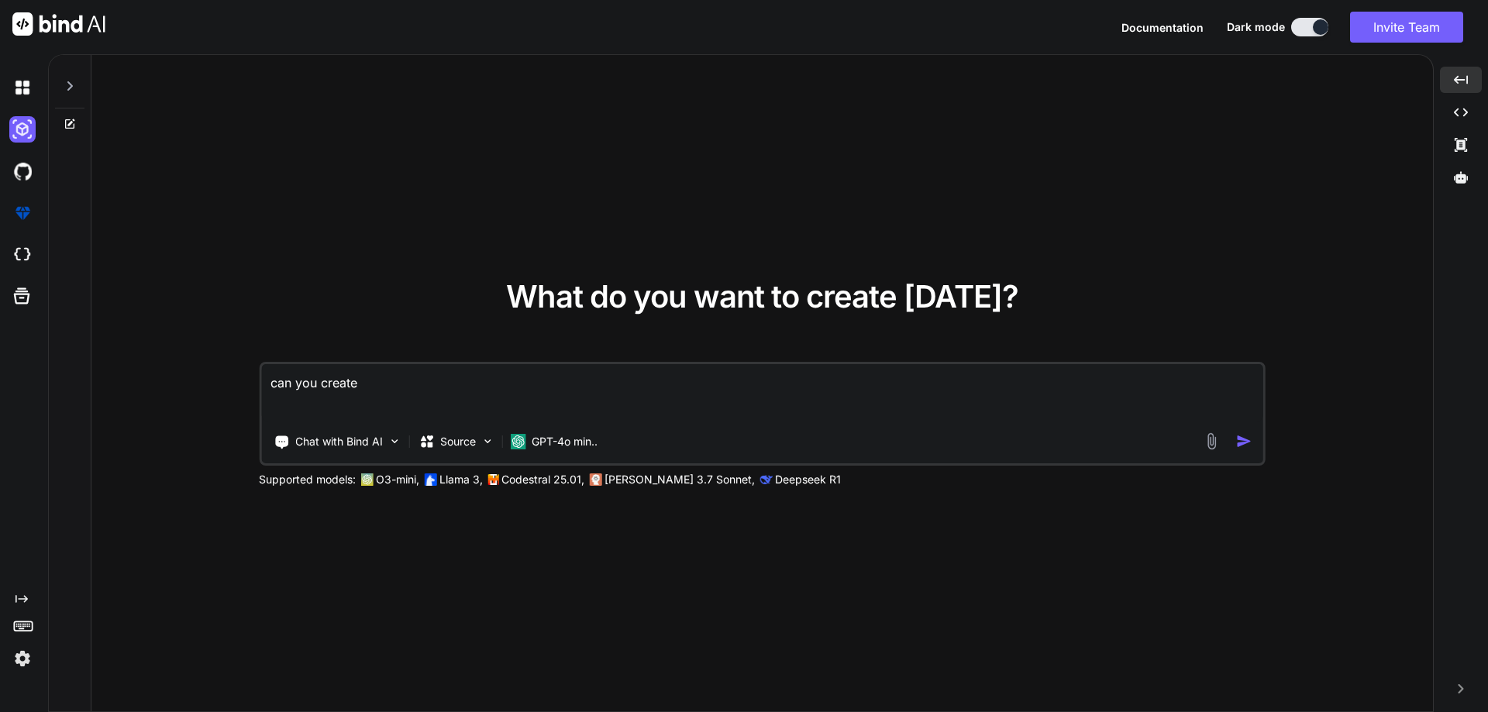
type textarea "can you create"
type textarea "x"
type textarea "can you create a"
type textarea "x"
type textarea "can you create a"
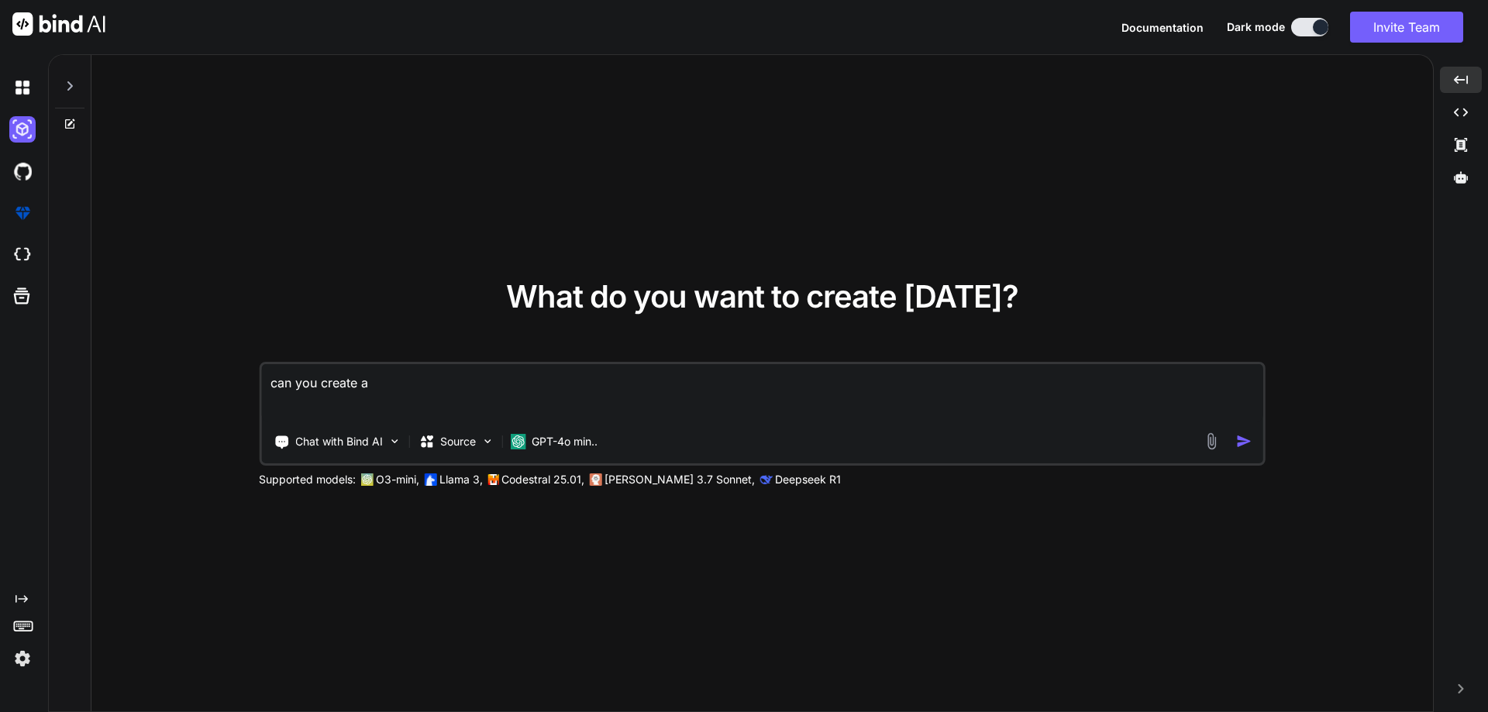
type textarea "x"
type textarea "can you create a s"
type textarea "x"
type textarea "can you create a sc"
type textarea "x"
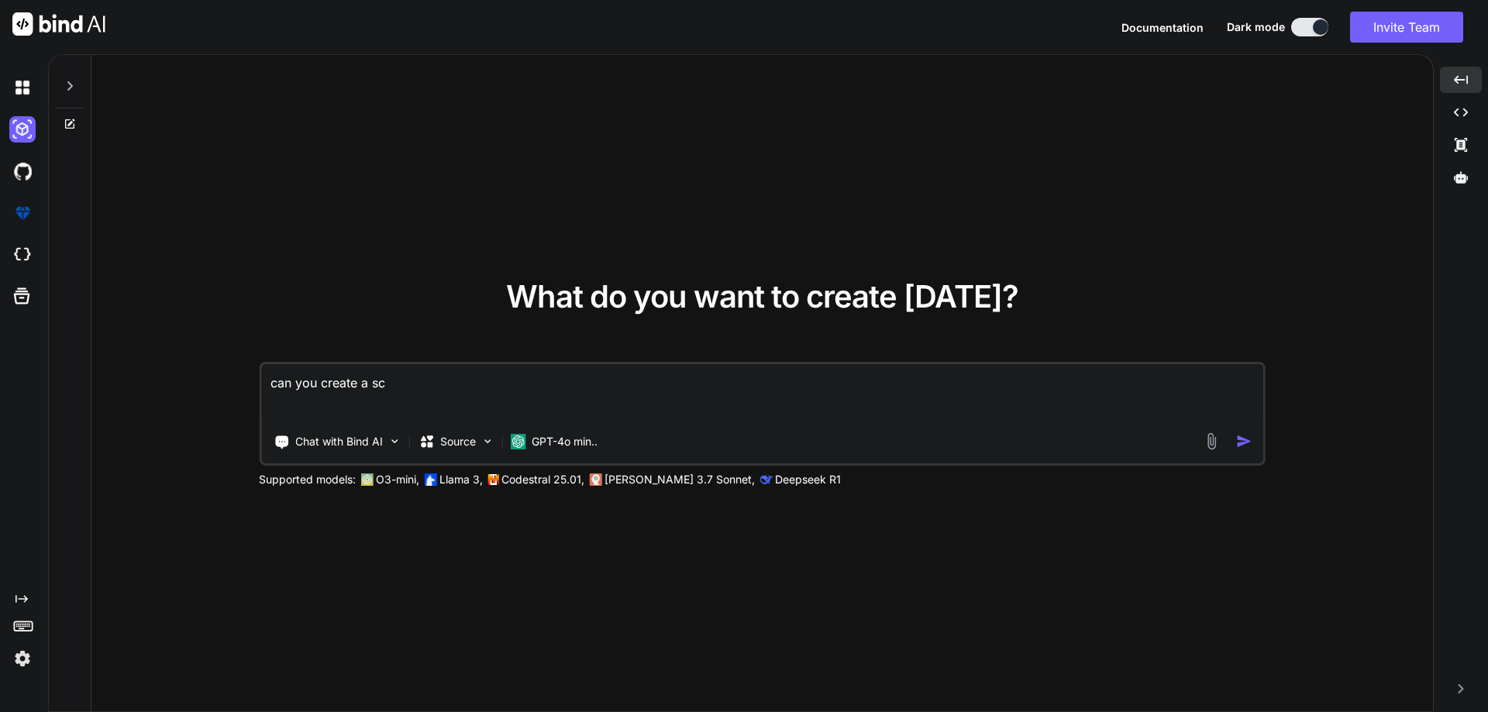
type textarea "can you create a scr"
type textarea "x"
type textarea "can you create a scre"
type textarea "x"
type textarea "can you create a scree"
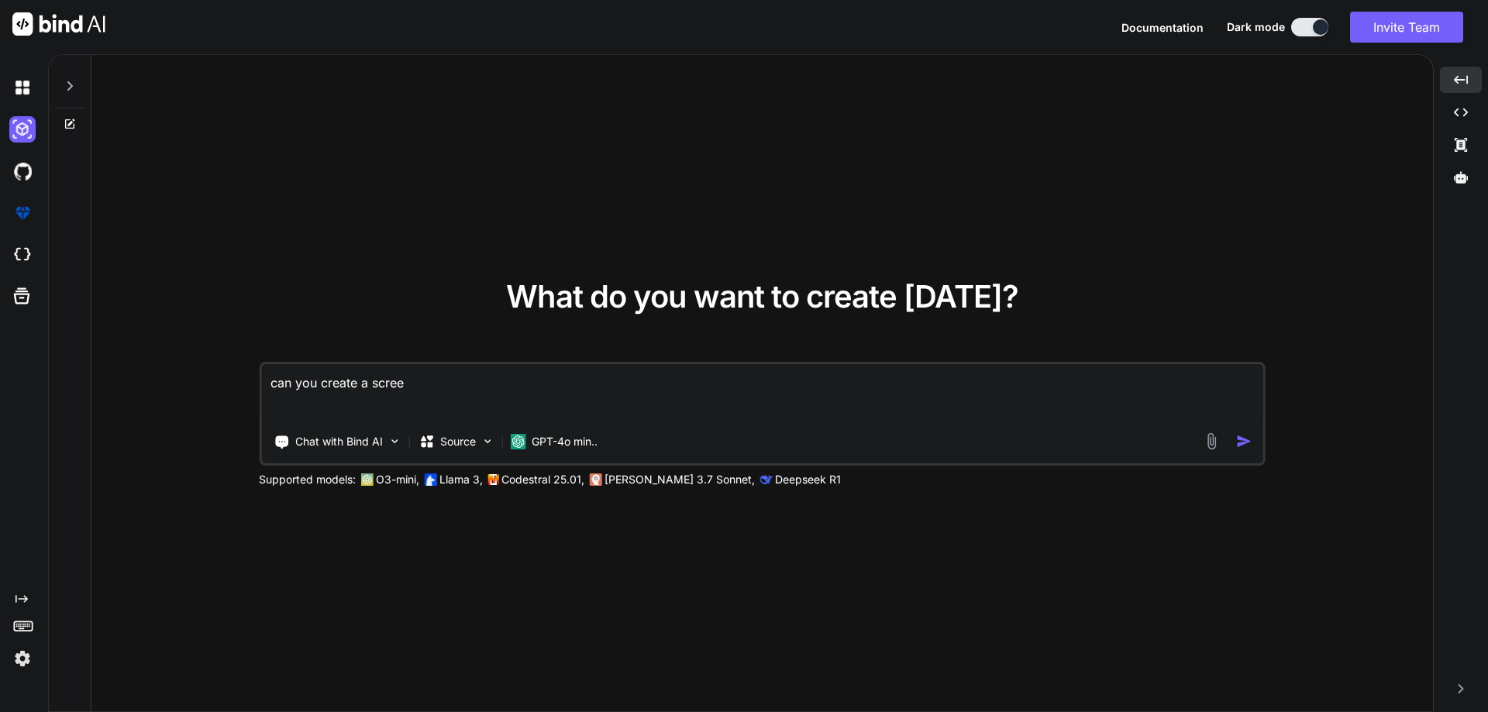
type textarea "x"
type textarea "can you create a screen"
type textarea "x"
type textarea "can you create a screens"
type textarea "x"
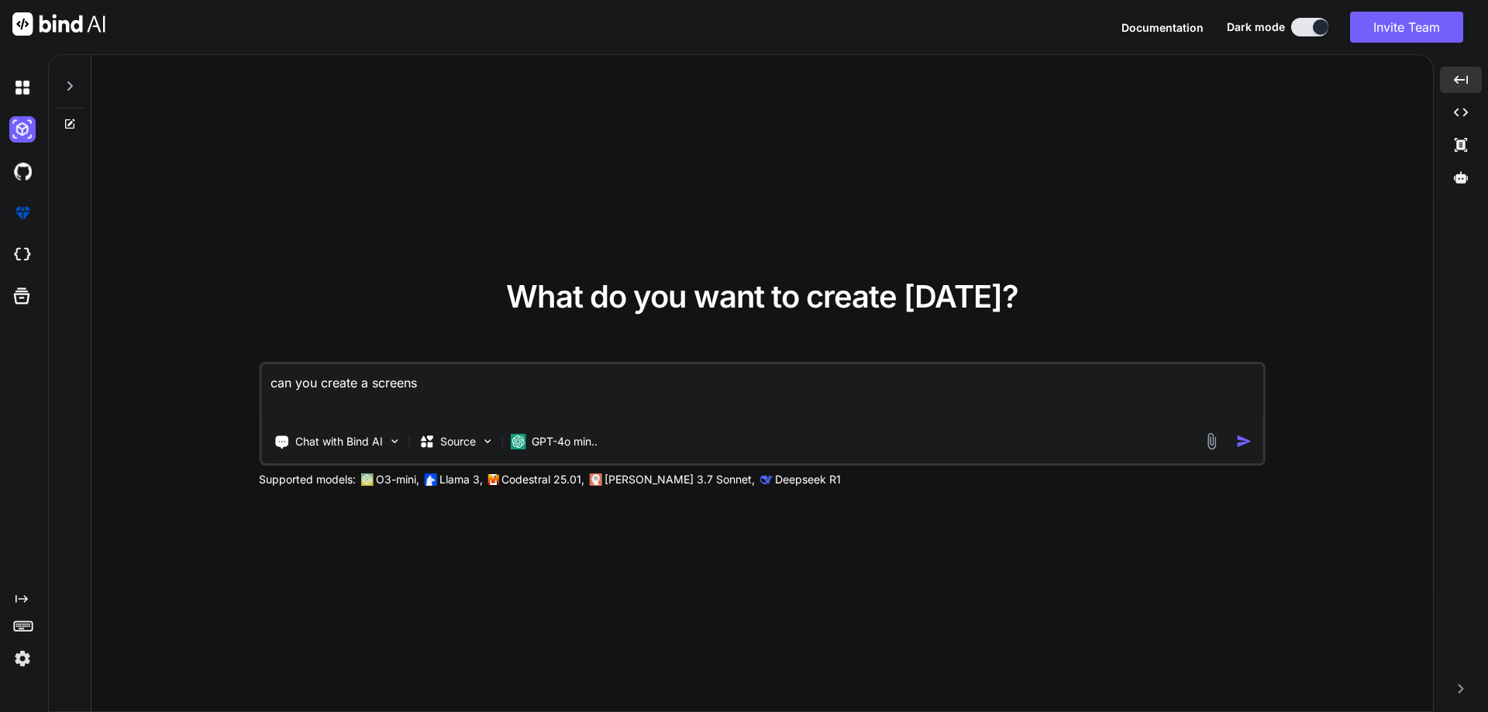
type textarea "can you create a screensh"
type textarea "x"
type textarea "can you create a screensho"
type textarea "x"
type textarea "can you create a screenshot"
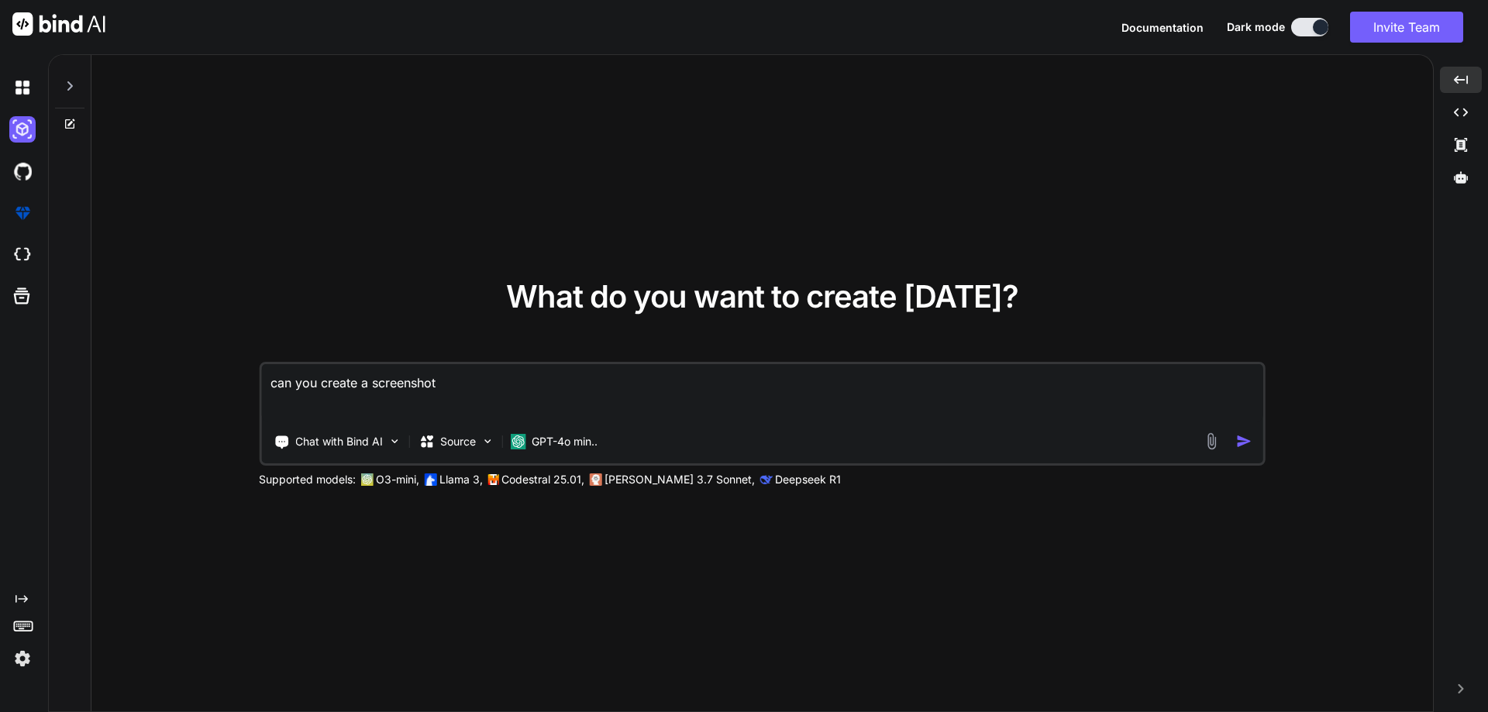
type textarea "x"
type textarea "can you create a screenshot"
type textarea "x"
type textarea "can you create a screenshot t"
type textarea "x"
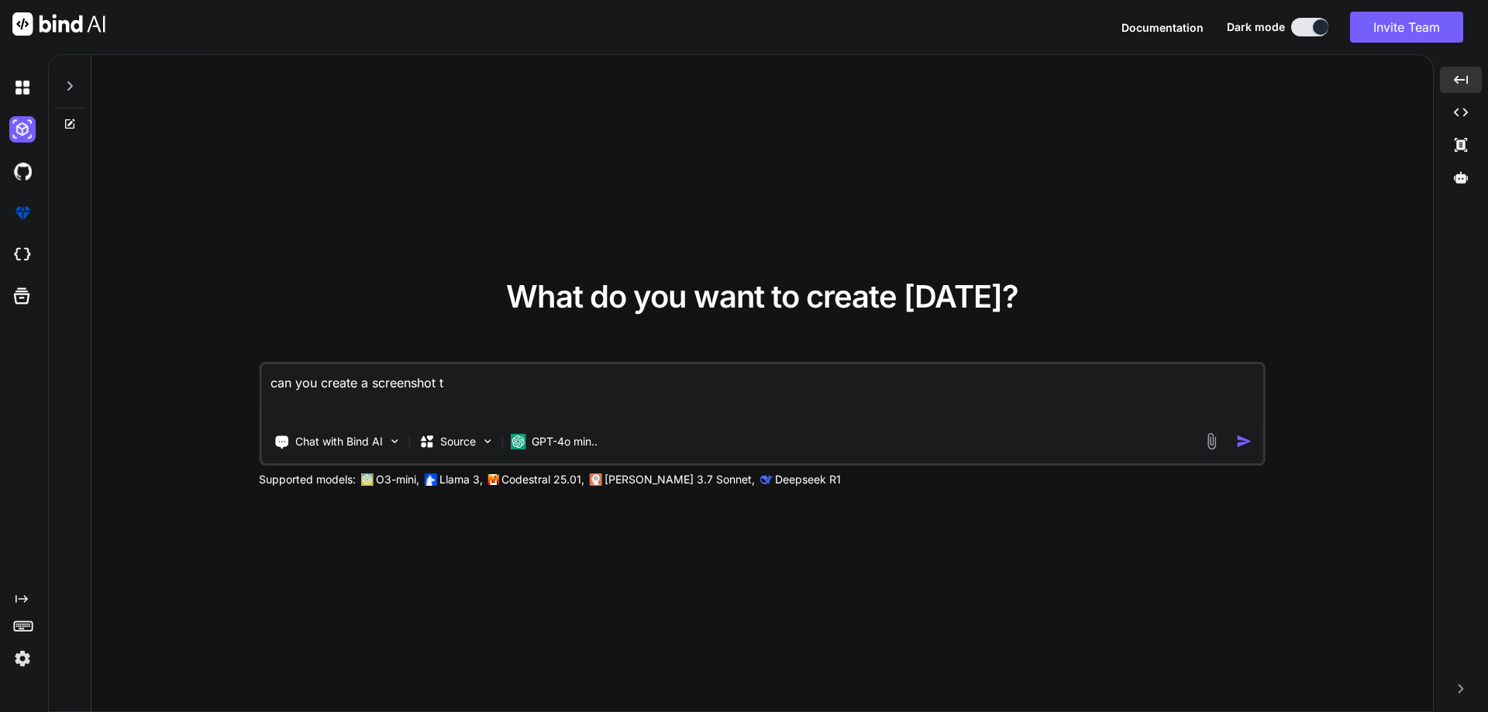
type textarea "can you create a screenshot to"
type textarea "x"
type textarea "can you create a screenshot too"
type textarea "x"
type textarea "can you create a screenshot tool"
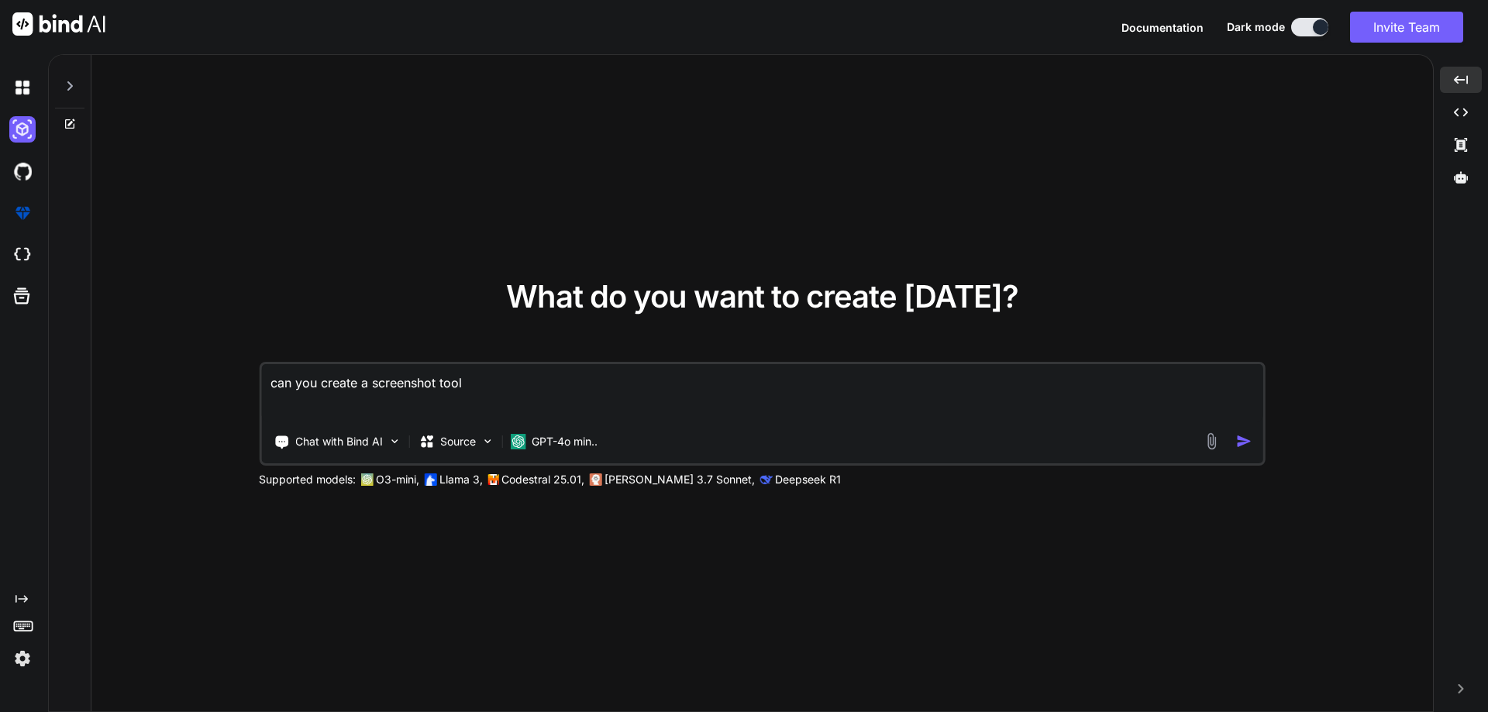
type textarea "x"
type textarea "can you create a screenshot tool"
type textarea "x"
type textarea "can you create a screenshot tool l"
type textarea "x"
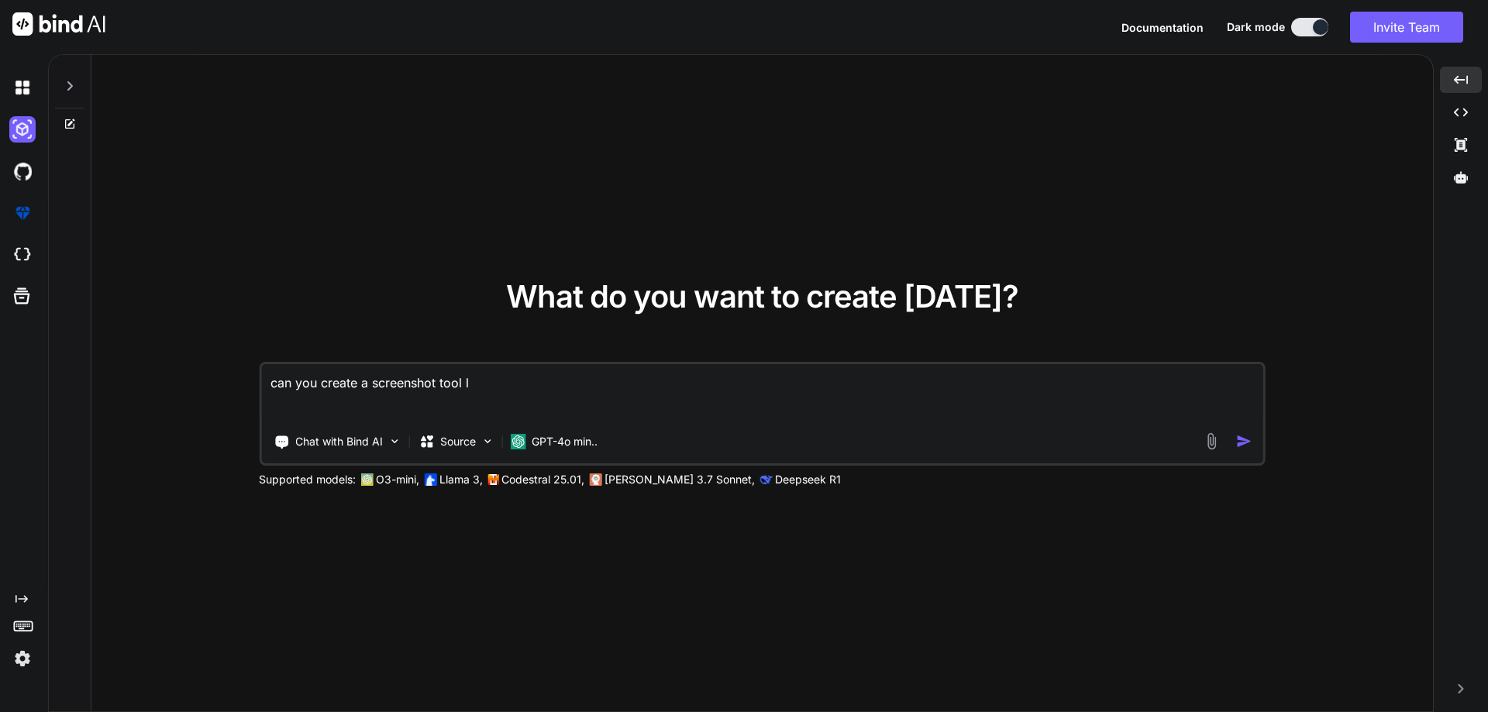
type textarea "can you create a screenshot tool li"
type textarea "x"
type textarea "can you create a screenshot tool lik"
type textarea "x"
type textarea "can you create a screenshot tool like"
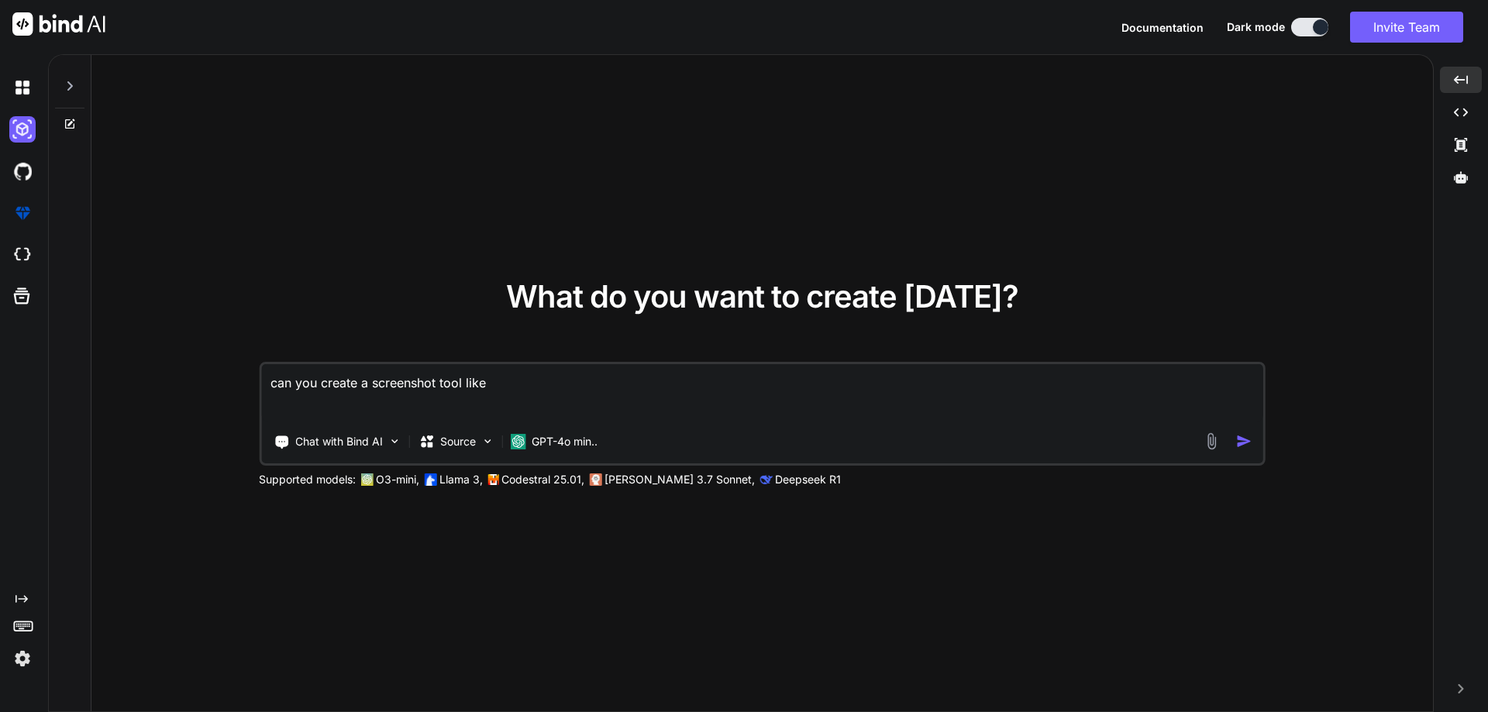
type textarea "x"
type textarea "can you create a screenshot tool like"
type textarea "x"
type textarea "an you create a screenshot tool like"
type textarea "x"
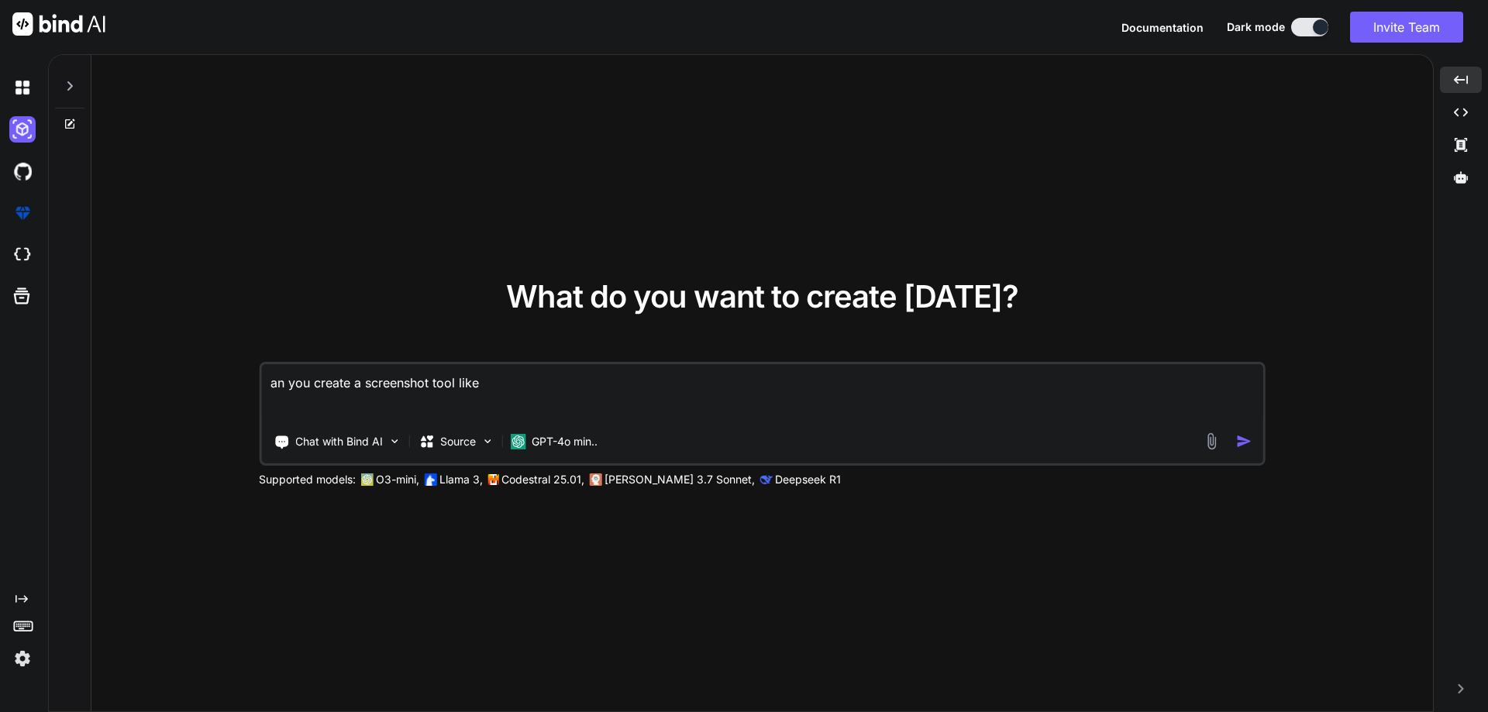
type textarea "n you create a screenshot tool like"
type textarea "x"
type textarea "you create a screenshot tool like"
type textarea "x"
type textarea "you create a screenshot tool like"
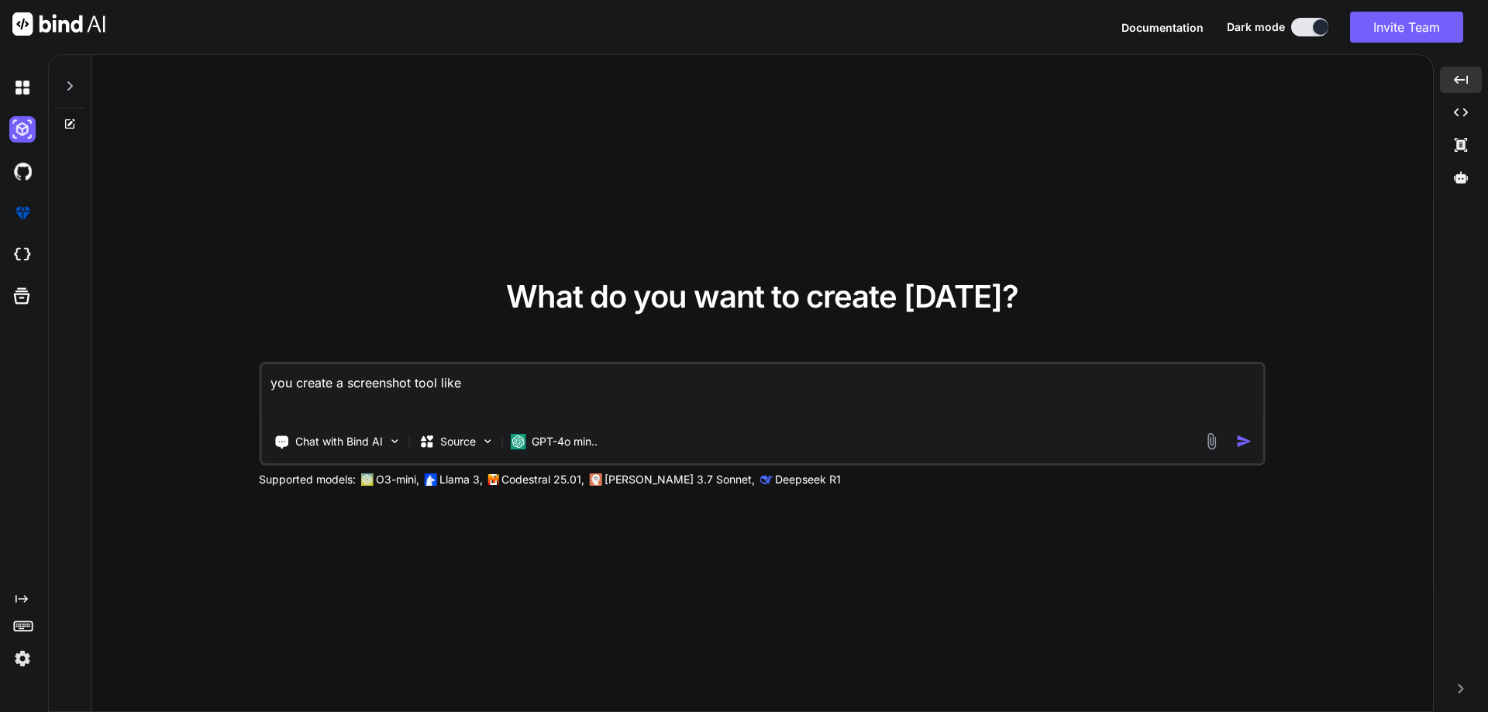
type textarea "x"
type textarea "ou create a screenshot tool like"
type textarea "x"
type textarea "u create a screenshot tool like"
type textarea "x"
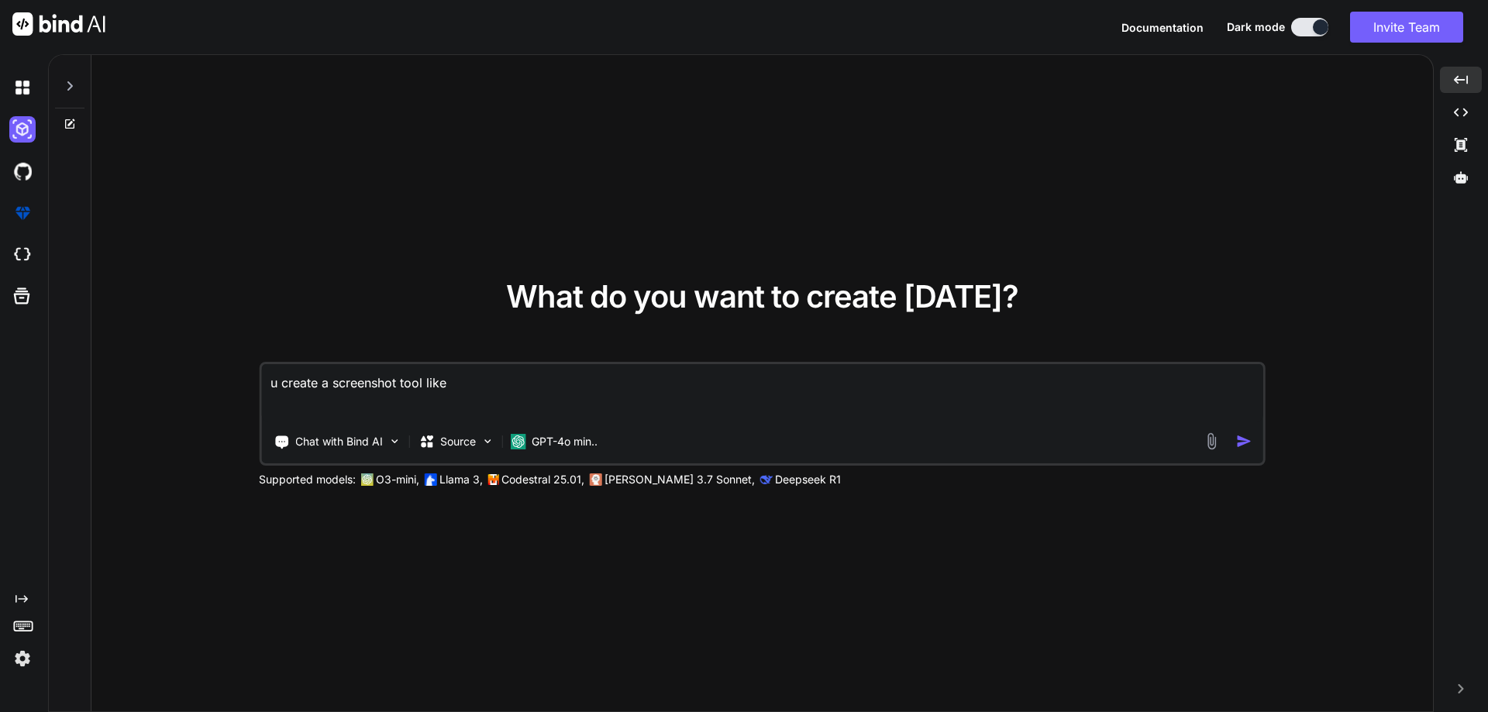
type textarea "create a screenshot tool like"
type textarea "x"
type textarea "create a screenshot tool like"
type textarea "x"
type textarea "create a screenshot tool like s"
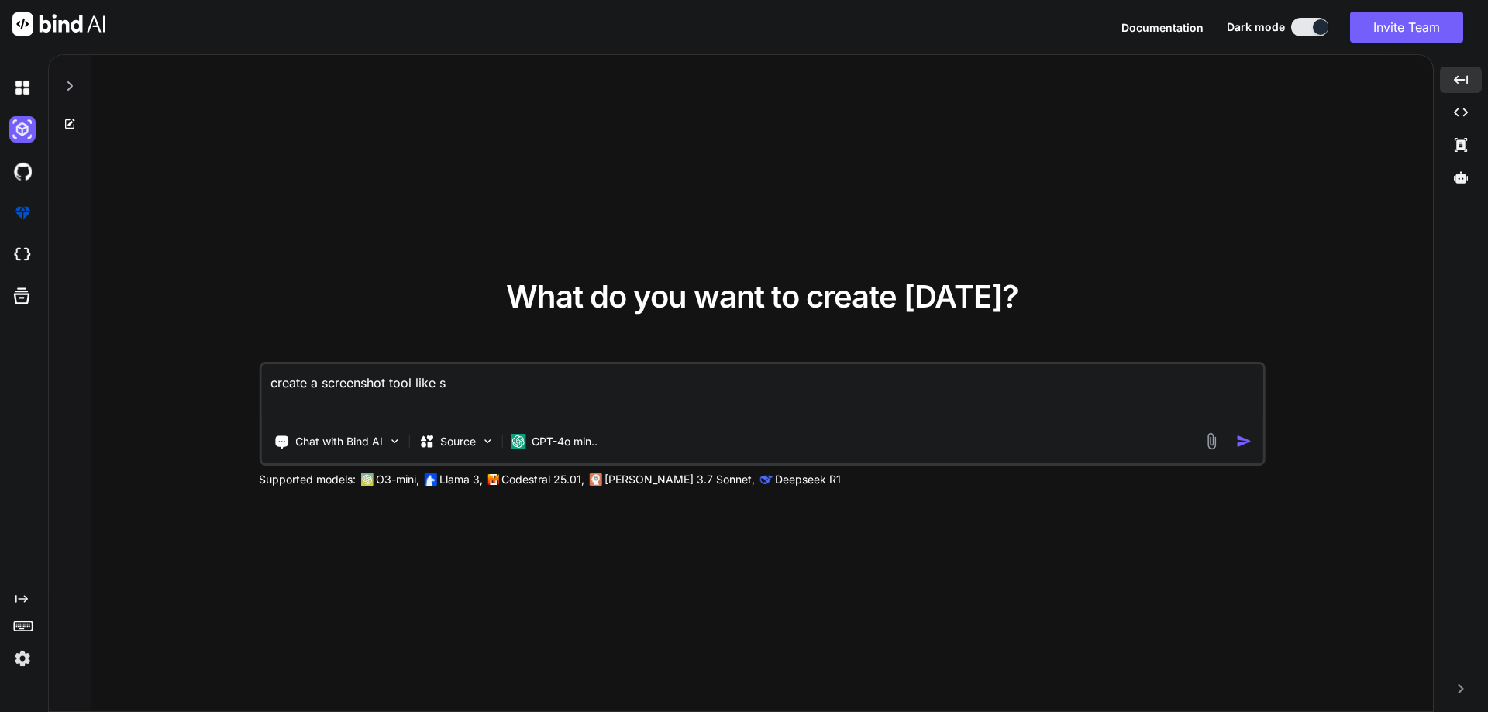
type textarea "x"
type textarea "create a screenshot tool like sc"
type textarea "x"
type textarea "create a screenshot tool like scr"
type textarea "x"
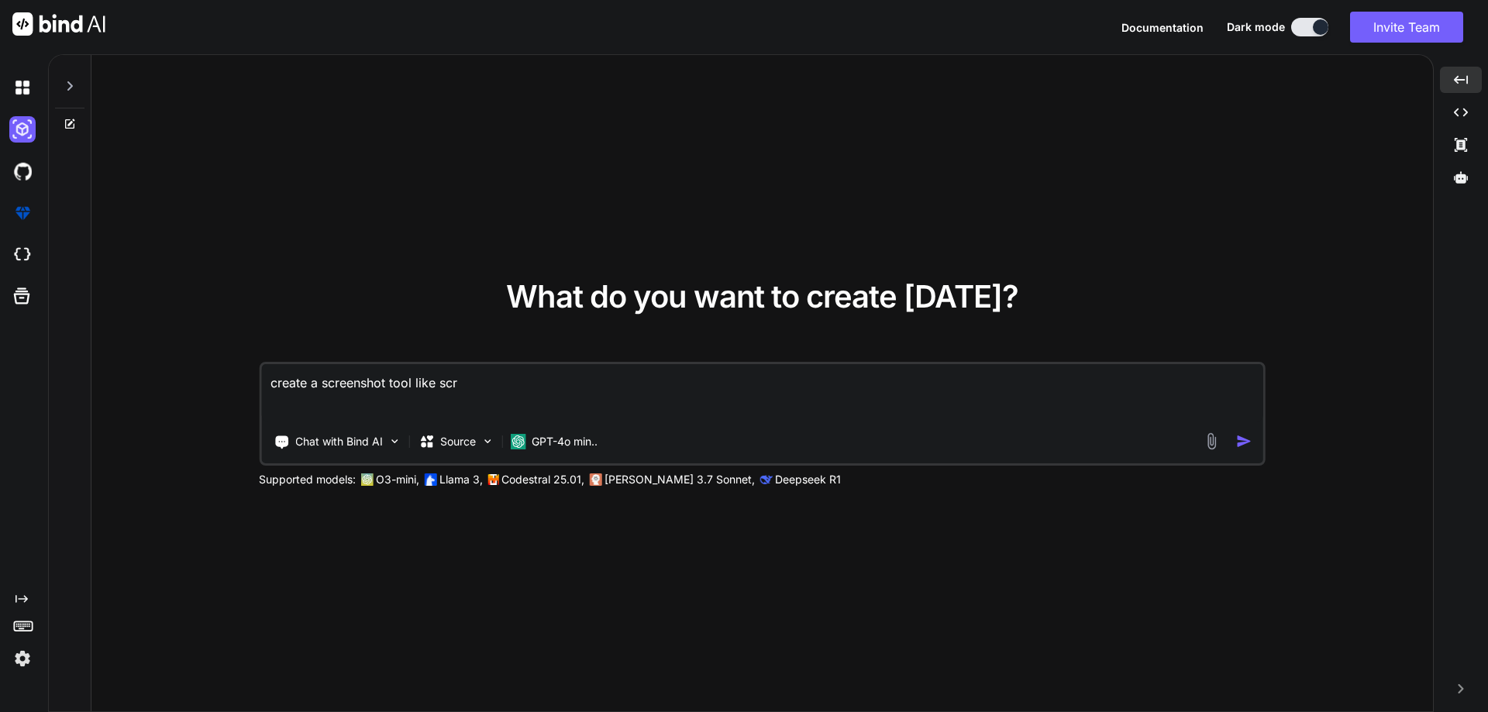
type textarea "create a screenshot tool like scre"
type textarea "x"
type textarea "create a screenshot tool like scree"
type textarea "x"
type textarea "create a screenshot tool like screen"
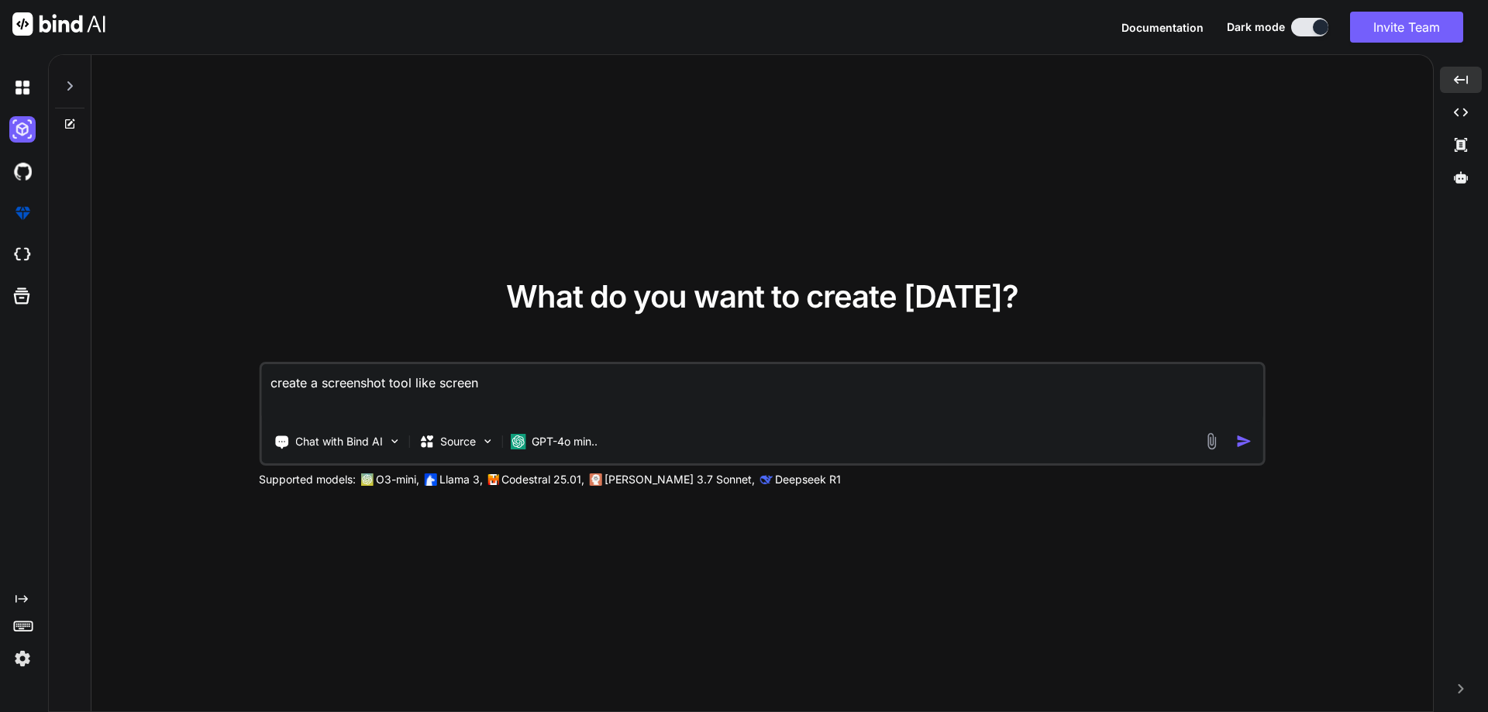
type textarea "x"
type textarea "create a screenshot tool like screens"
type textarea "x"
type textarea "create a screenshot tool like screenst"
type textarea "x"
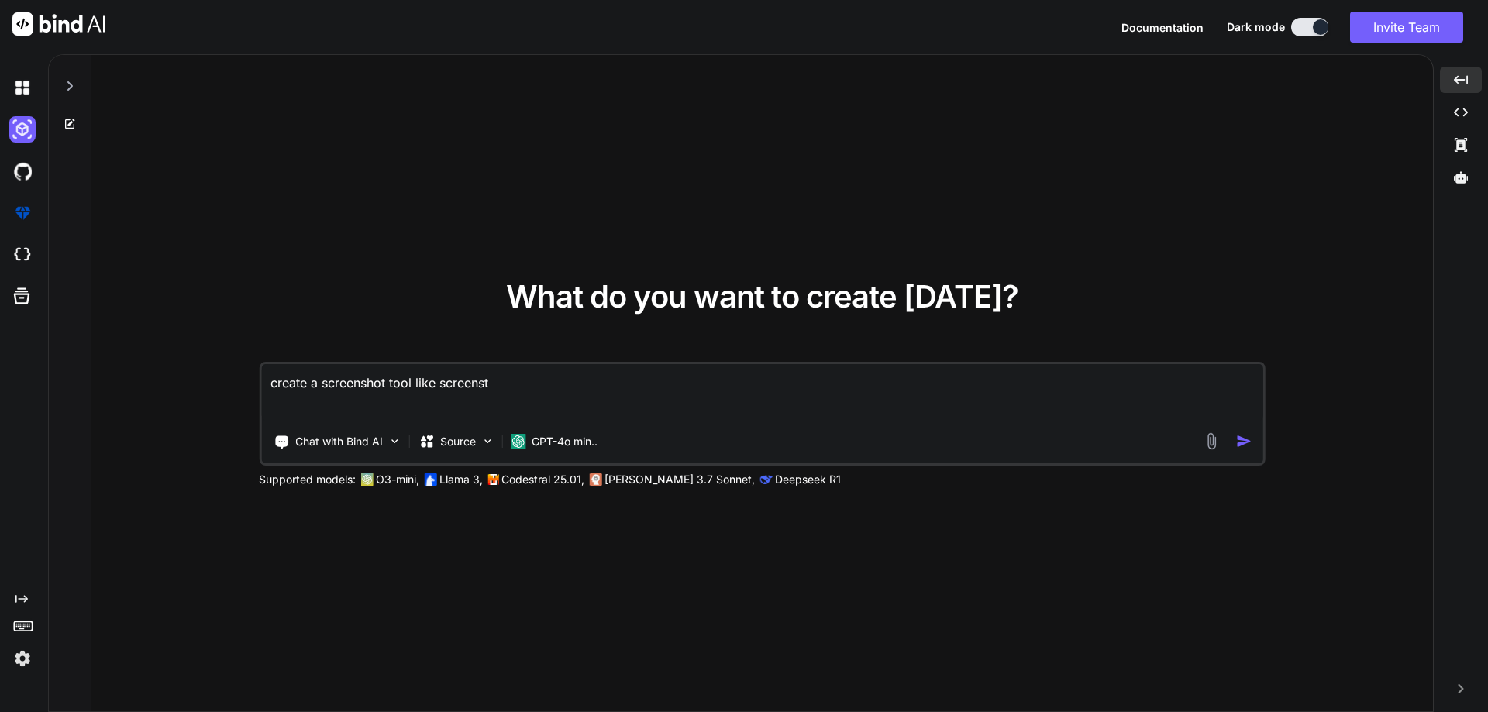
type textarea "create a screenshot tool like screenstu"
type textarea "x"
type textarea "create a screenshot tool like screenstud"
type textarea "x"
type textarea "create a screenshot tool like screenstudi"
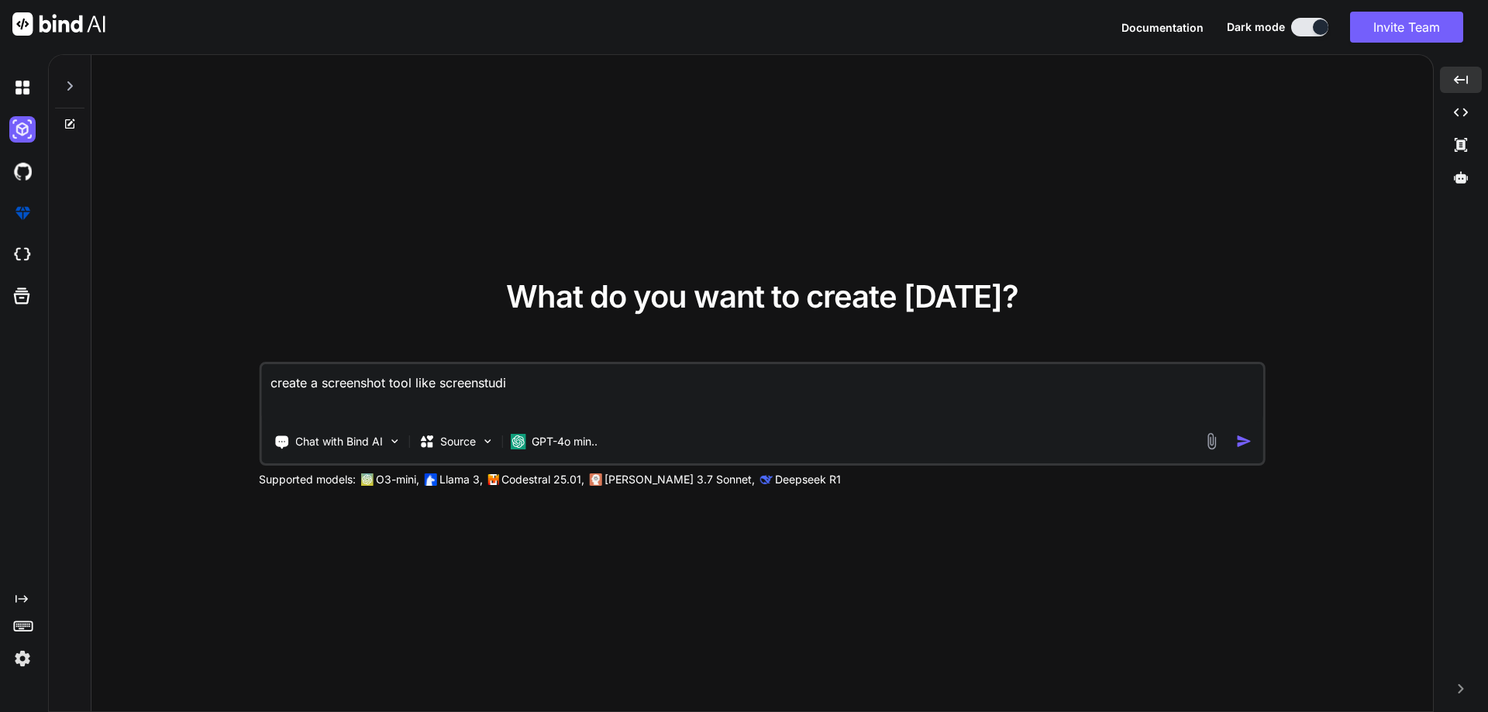
type textarea "x"
type textarea "create a screenshot tool like screenstudio"
type textarea "x"
type textarea "create a screenshot tool like screenstudio"
type textarea "x"
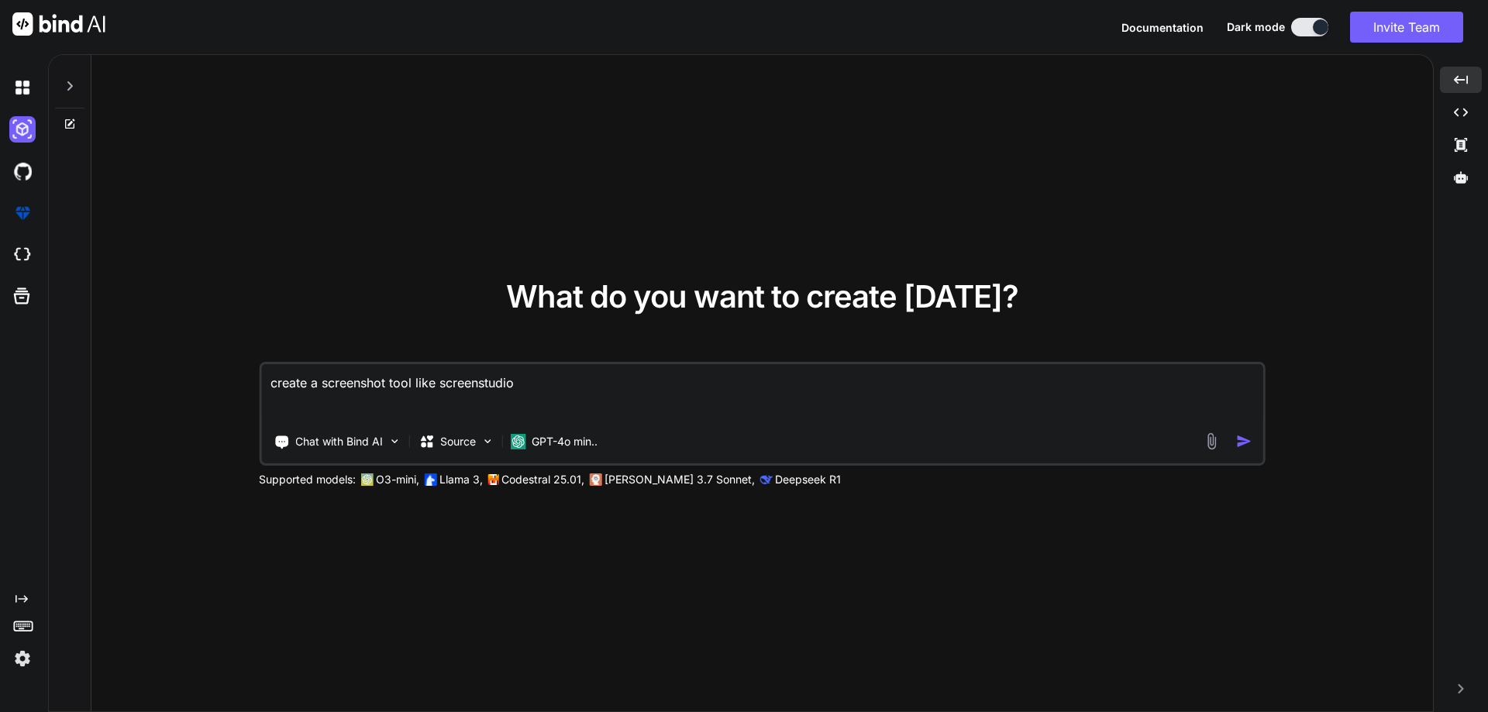
type textarea "create a screenshot tool like [DOMAIN_NAME]"
type textarea "x"
type textarea "create a screenshot tool like [DOMAIN_NAME]"
type textarea "x"
type textarea "create a screenshot tool like [DOMAIN_NAME] b"
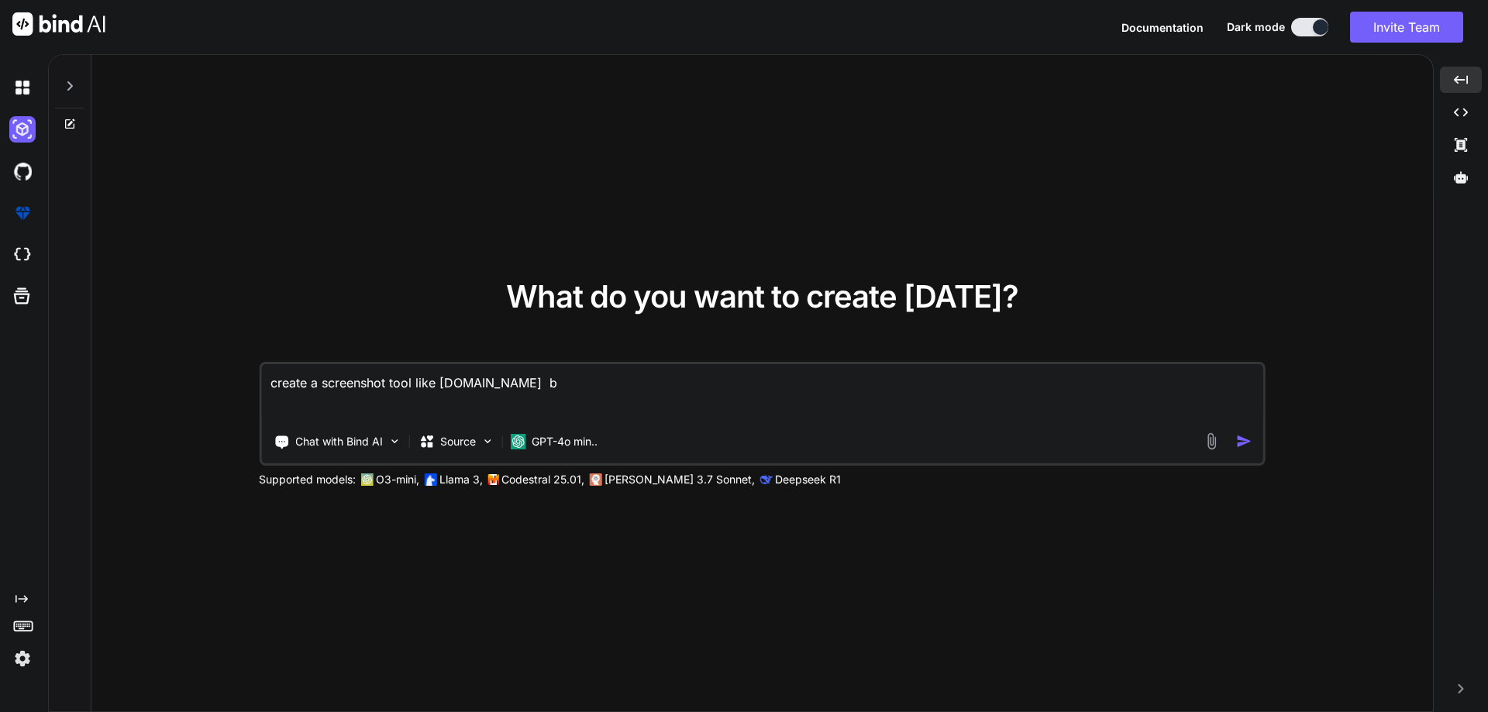
type textarea "x"
type textarea "create a screenshot tool like [DOMAIN_NAME] bu"
type textarea "x"
type textarea "create a screenshot tool like [DOMAIN_NAME] but"
type textarea "x"
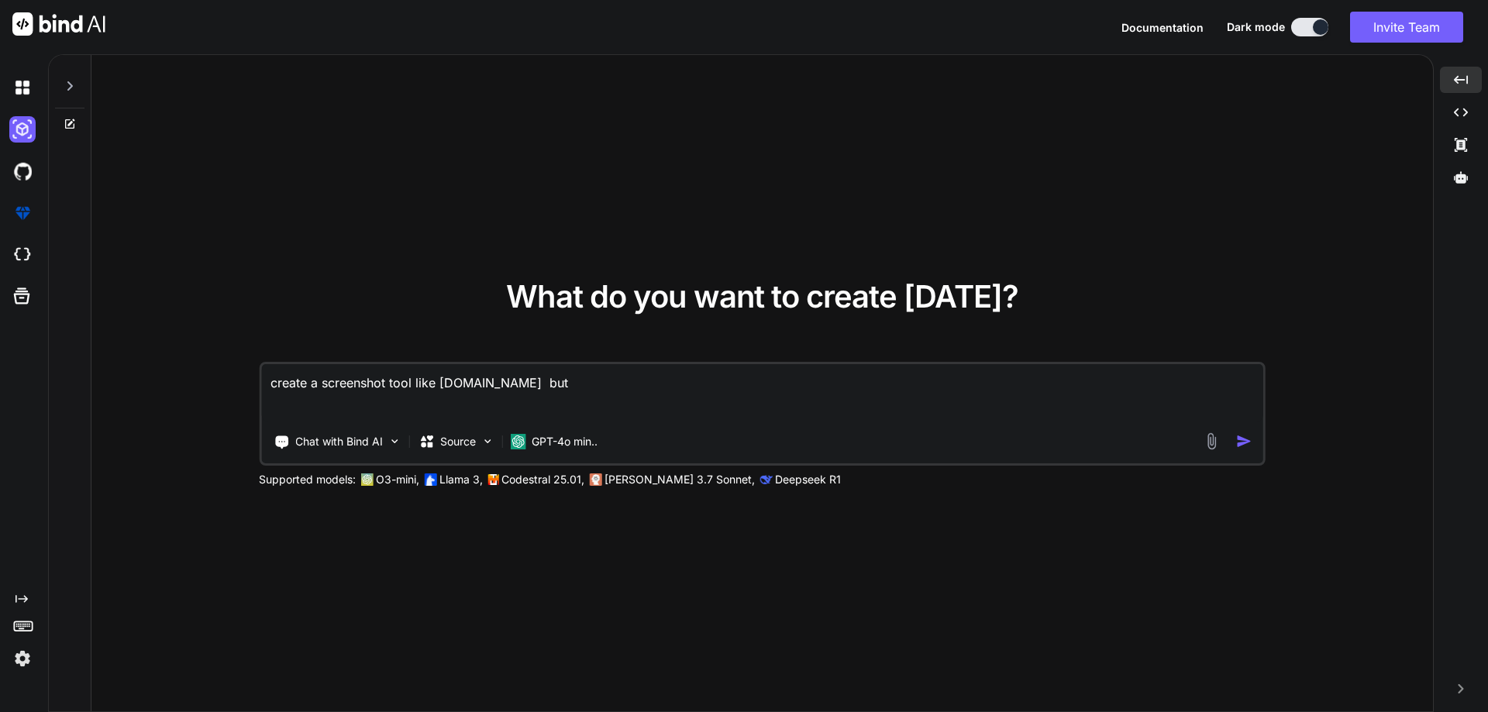
type textarea "create a screenshot tool like [DOMAIN_NAME] but"
type textarea "x"
type textarea "create a screenshot tool like [DOMAIN_NAME] but w"
type textarea "x"
type textarea "create a screenshot tool like [DOMAIN_NAME] but we"
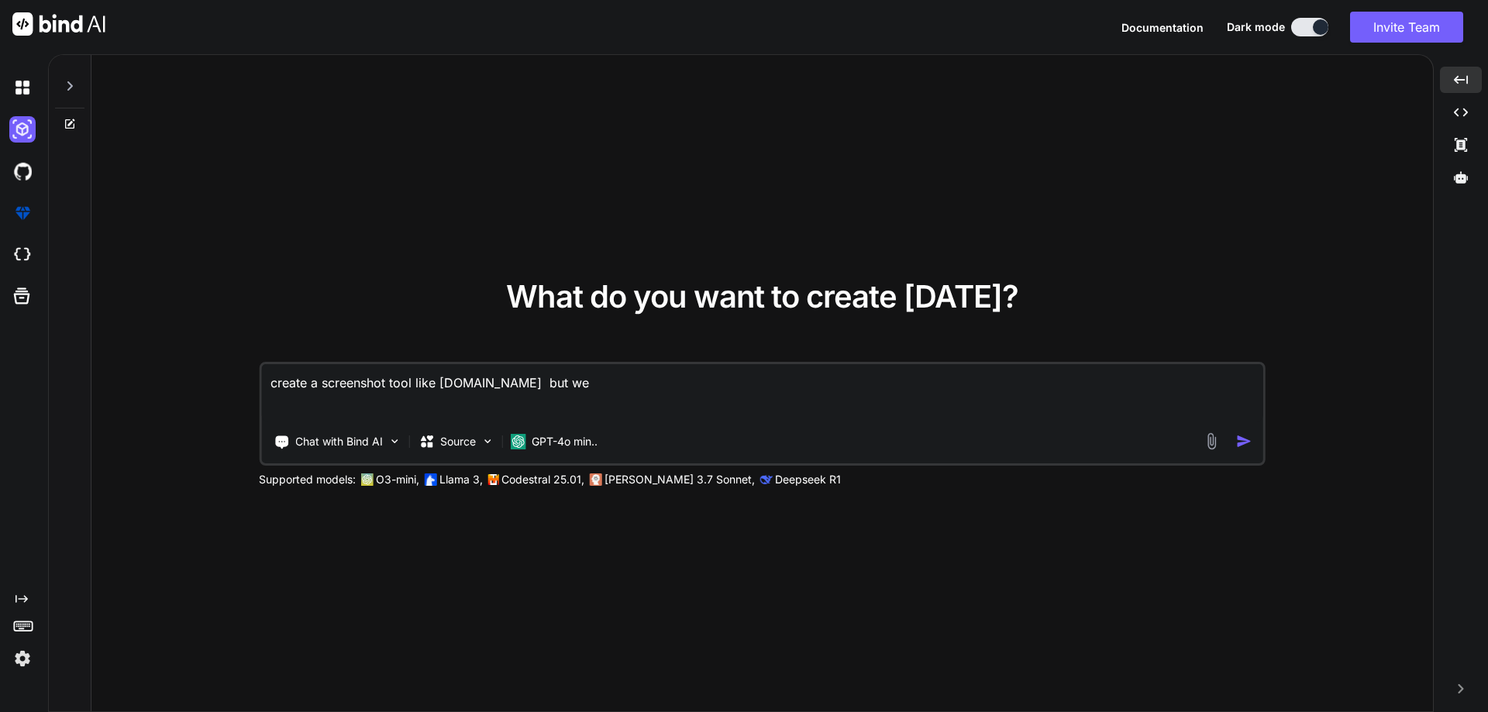
type textarea "x"
type textarea "create a screenshot tool like [DOMAIN_NAME] but w"
type textarea "x"
type textarea "create a screenshot tool like [DOMAIN_NAME] but"
type textarea "x"
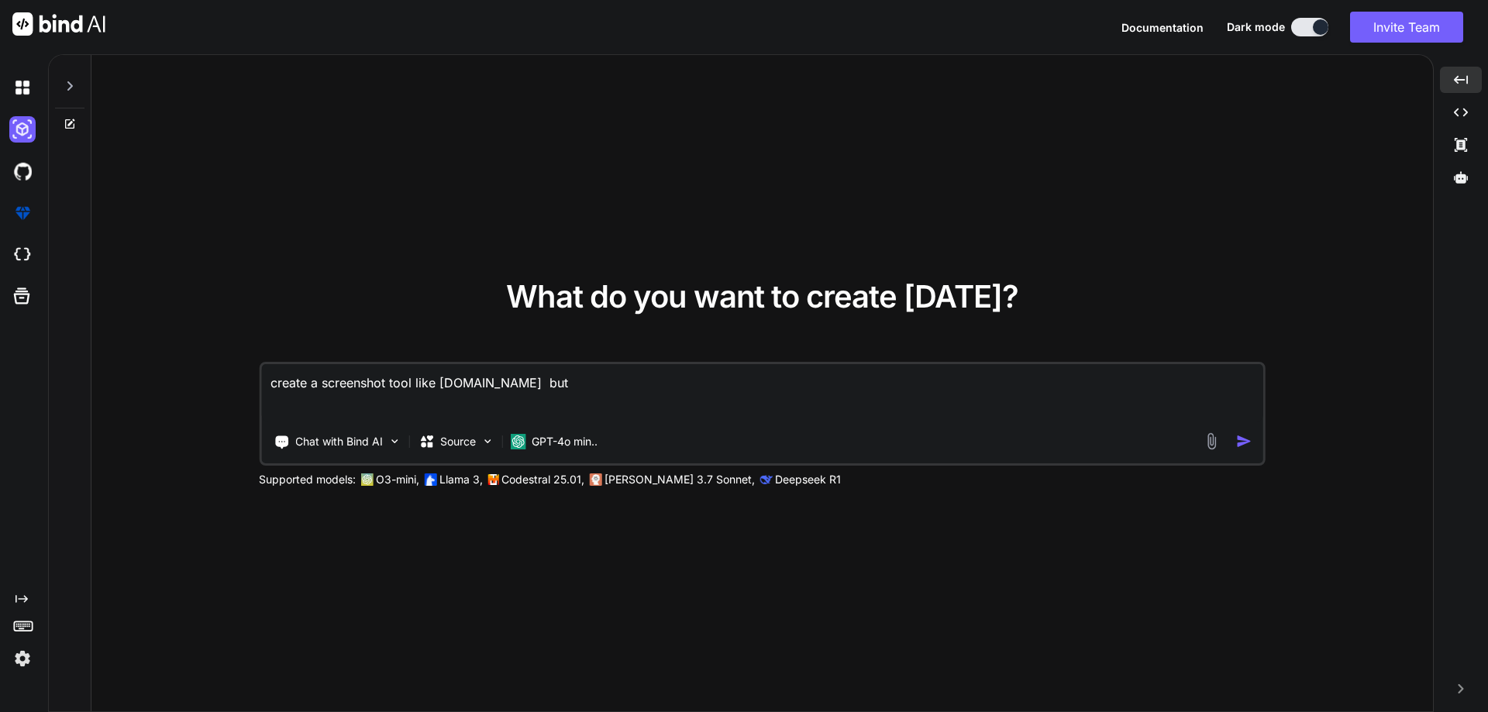
type textarea "create a screenshot tool like [DOMAIN_NAME] but s"
type textarea "x"
type textarea "create a screenshot tool like [DOMAIN_NAME] but sa"
type textarea "x"
type textarea "create a screenshot tool like [DOMAIN_NAME] but saa"
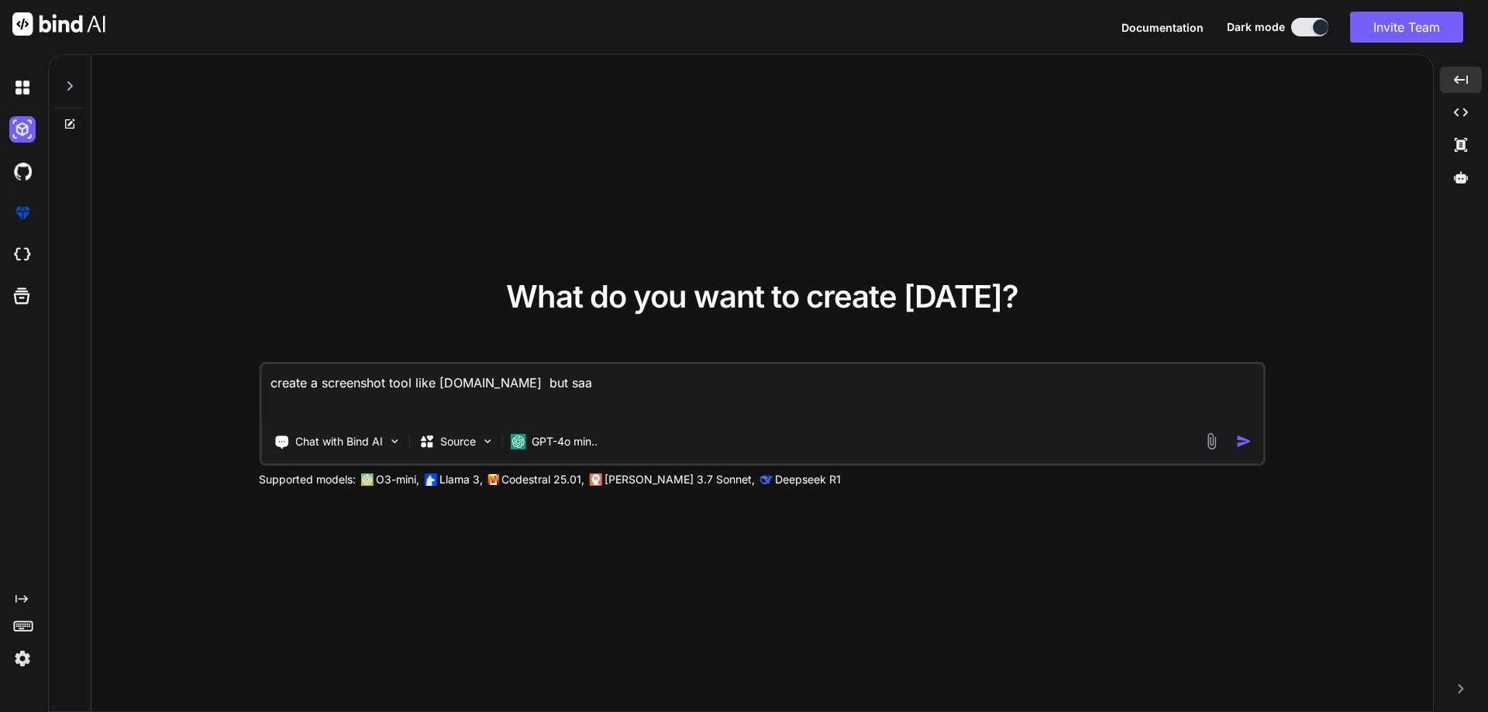
type textarea "x"
type textarea "create a screenshot tool like [DOMAIN_NAME] but saas"
type textarea "x"
type textarea "create a screenshot tool like [DOMAIN_NAME] but saas"
type textarea "x"
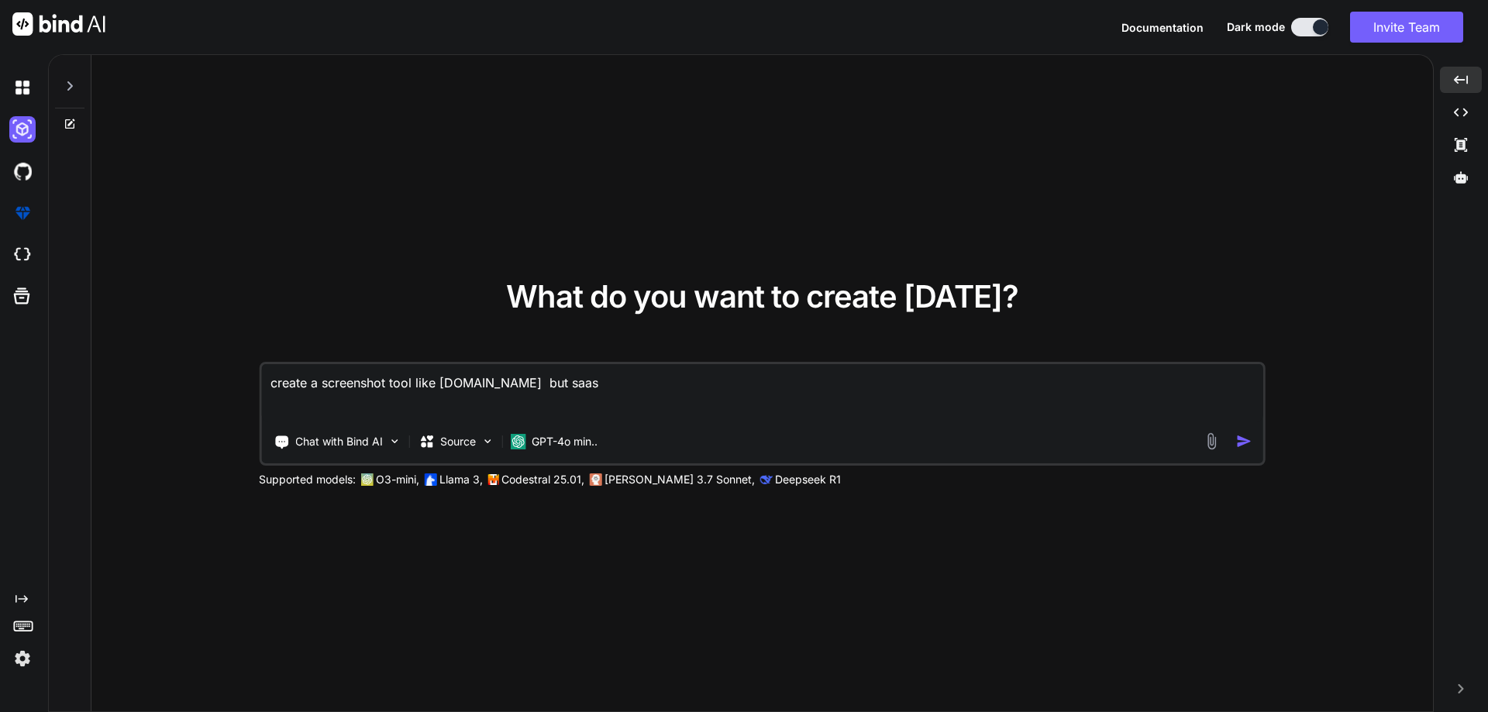
type textarea "create a screenshot tool like [DOMAIN_NAME] but saas a"
type textarea "x"
type textarea "create a screenshot tool like [DOMAIN_NAME] but saas ap"
type textarea "x"
type textarea "create a screenshot tool like [DOMAIN_NAME] but saas application"
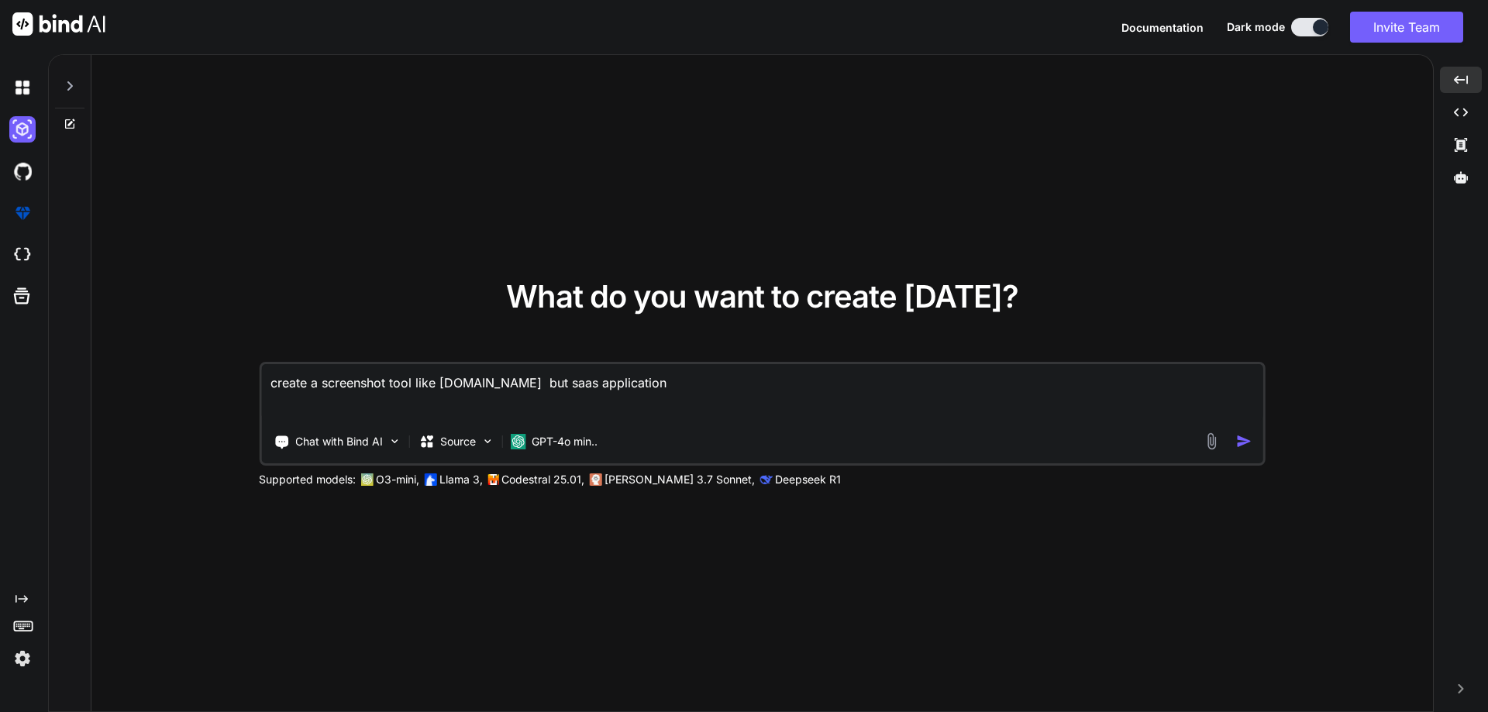
click at [1251, 439] on img "button" at bounding box center [1244, 441] width 16 height 16
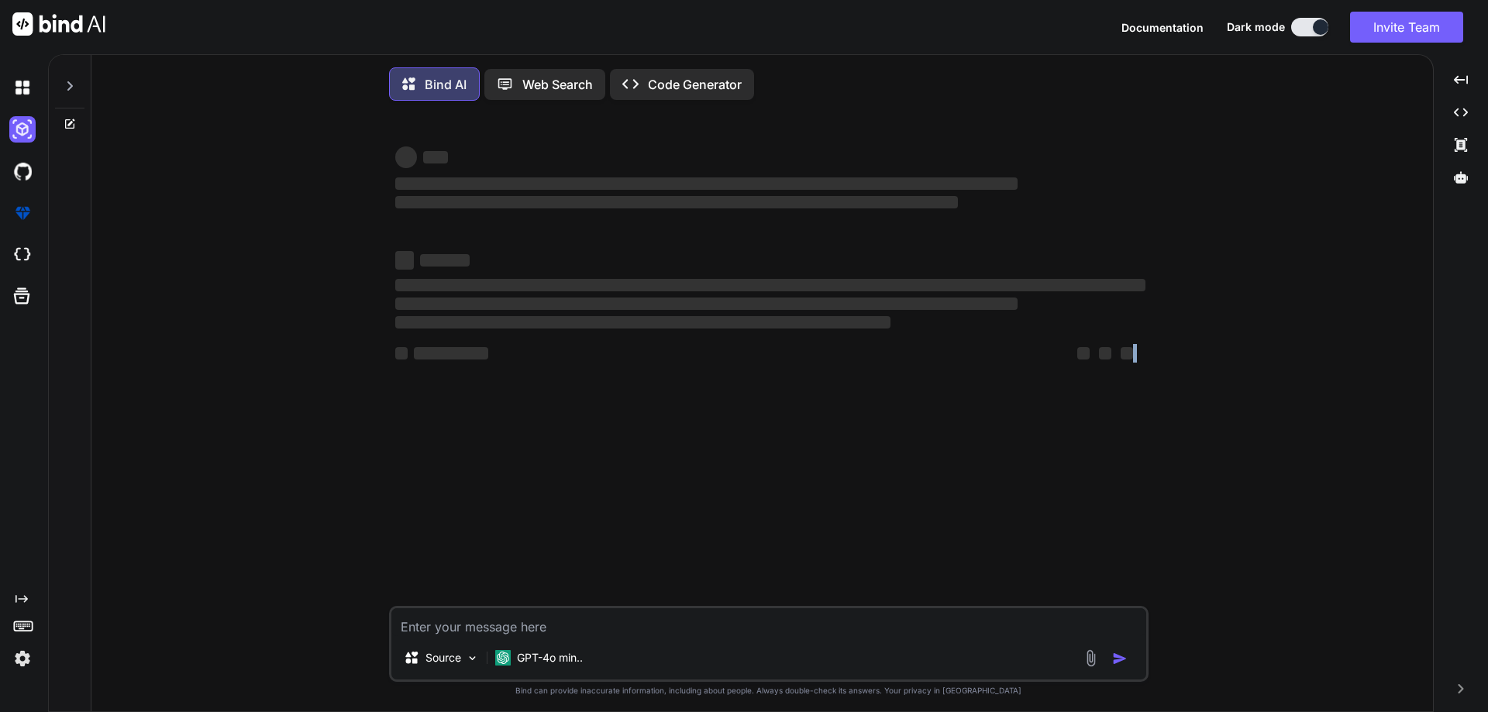
click at [1246, 439] on div "‌ ‌ ‌ ‌ ‌ ‌ ‌ ‌ ‌ ‌ ‌ ‌ ‌ ‌ Source GPT-4o min.. Created with Bind Always check …" at bounding box center [768, 414] width 1329 height 602
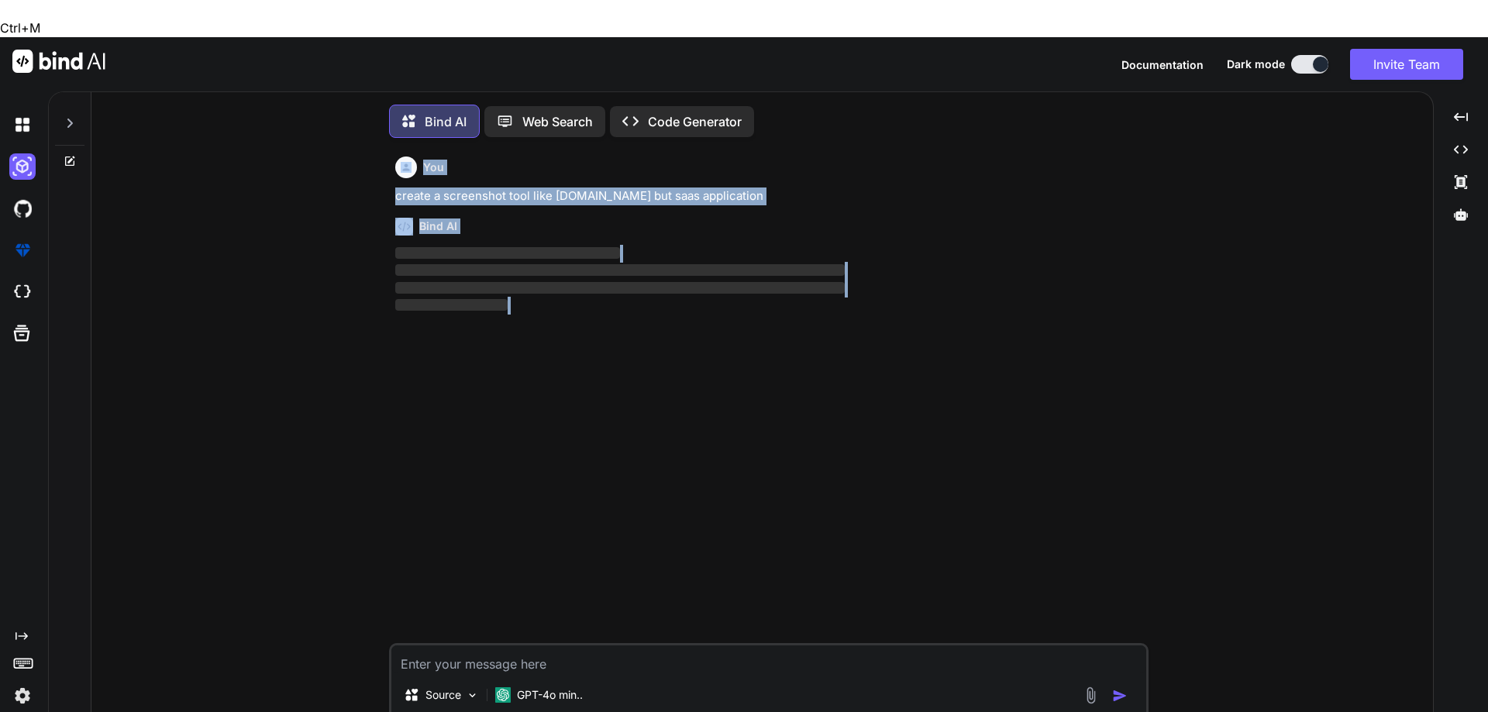
scroll to position [8, 0]
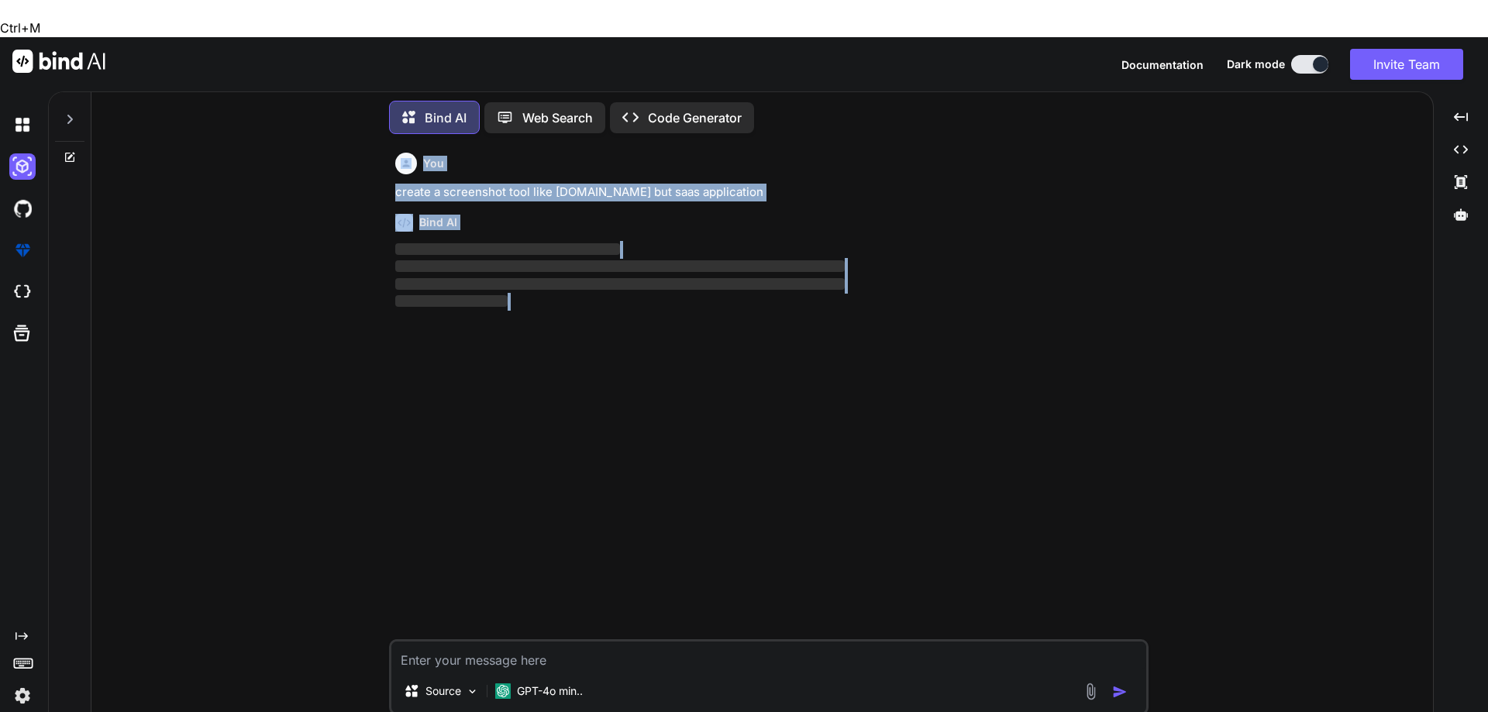
click at [240, 224] on div "You create a screenshot tool like [DOMAIN_NAME] but saas application Bind AI ‌ …" at bounding box center [768, 447] width 1329 height 602
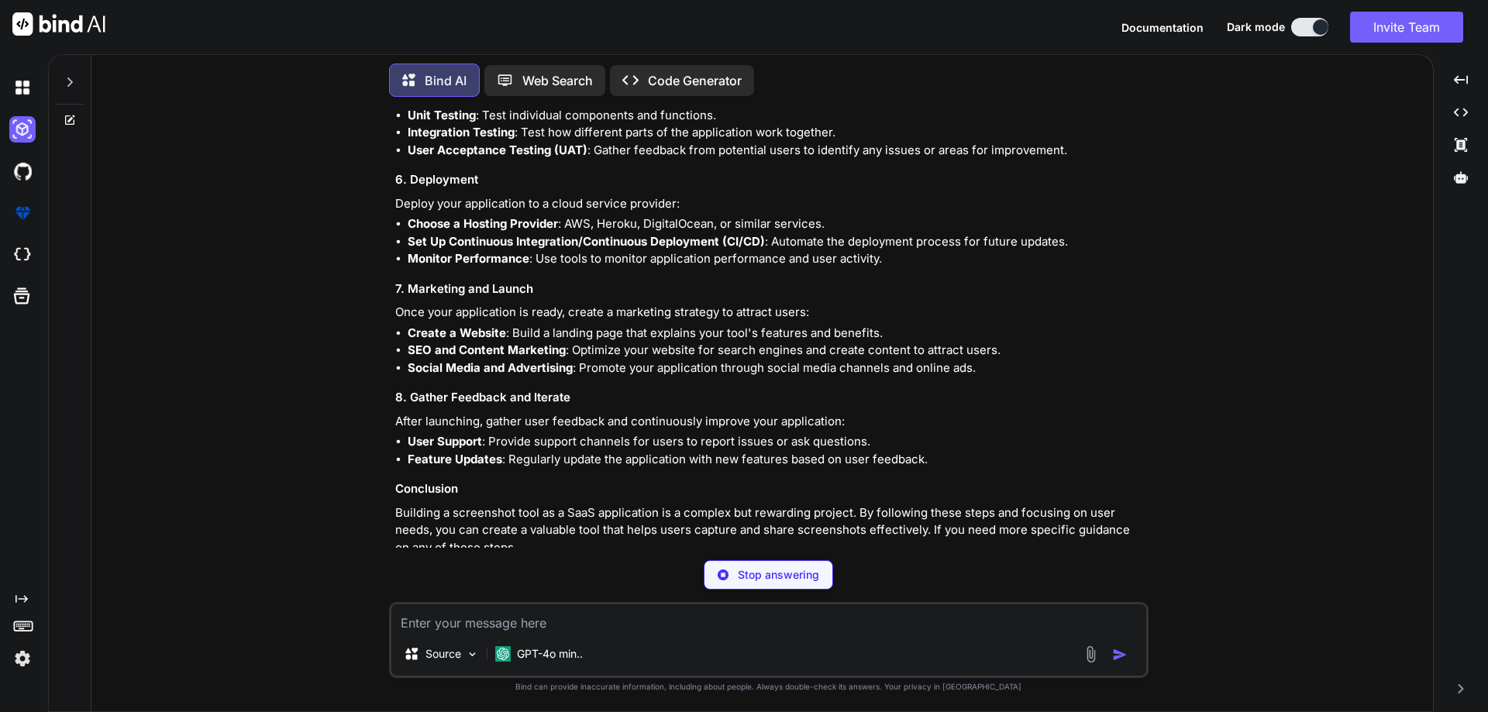
scroll to position [746, 0]
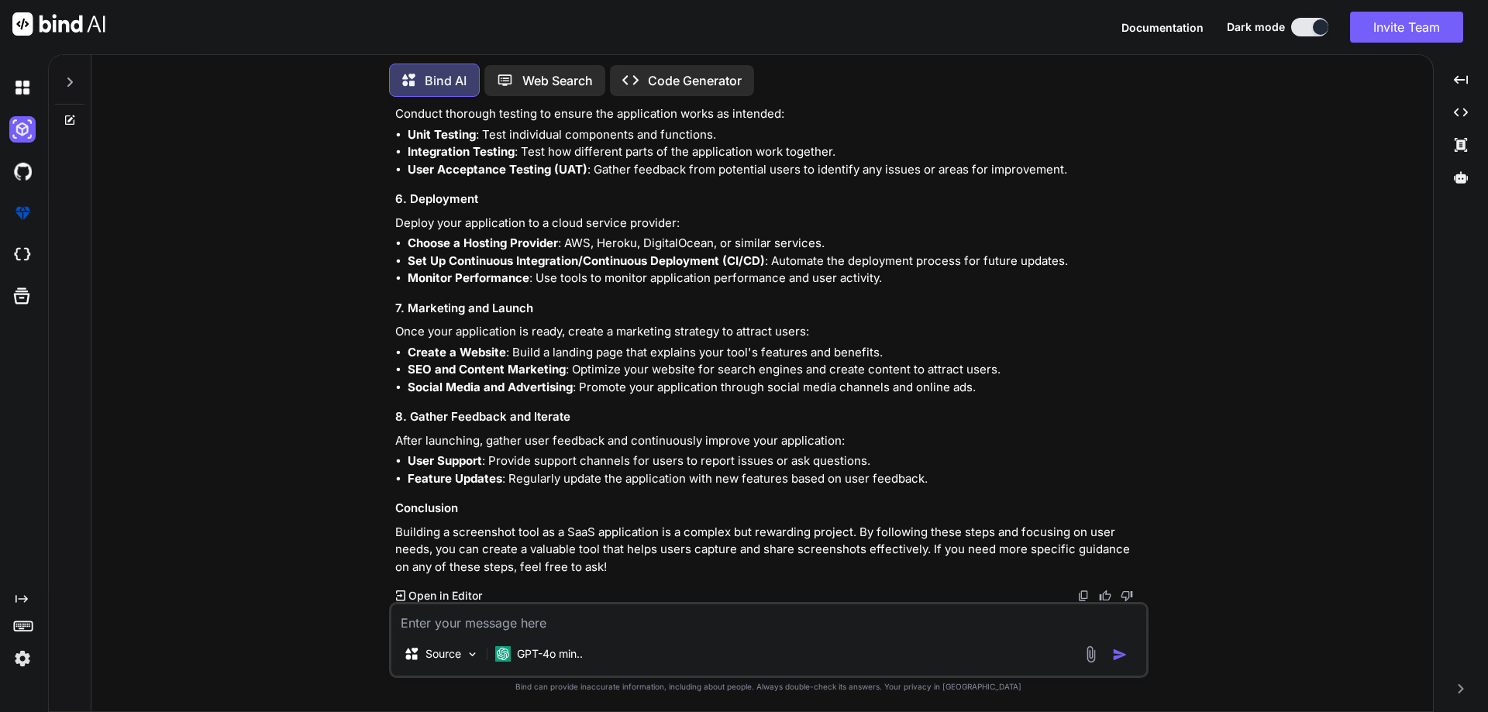
click at [444, 592] on p "Open in Editor" at bounding box center [445, 596] width 74 height 16
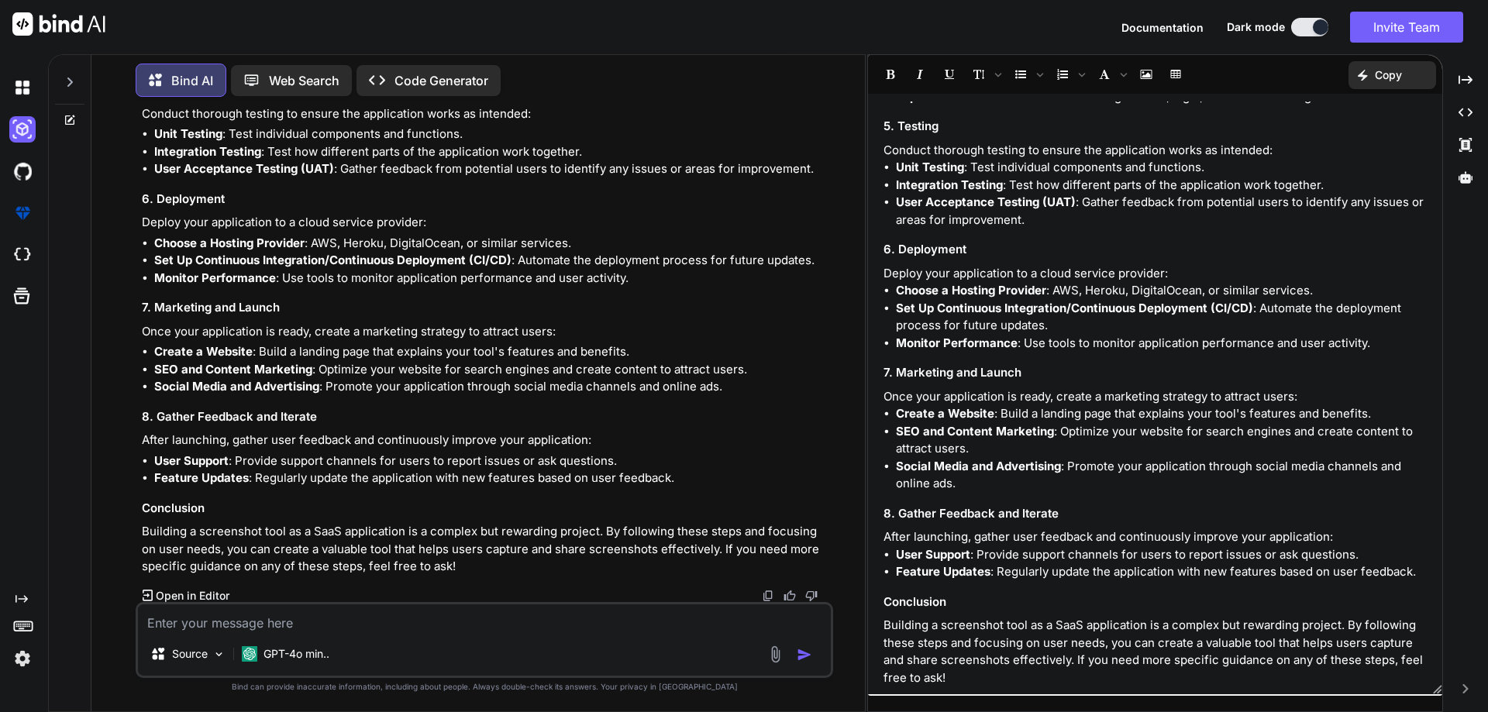
scroll to position [676, 0]
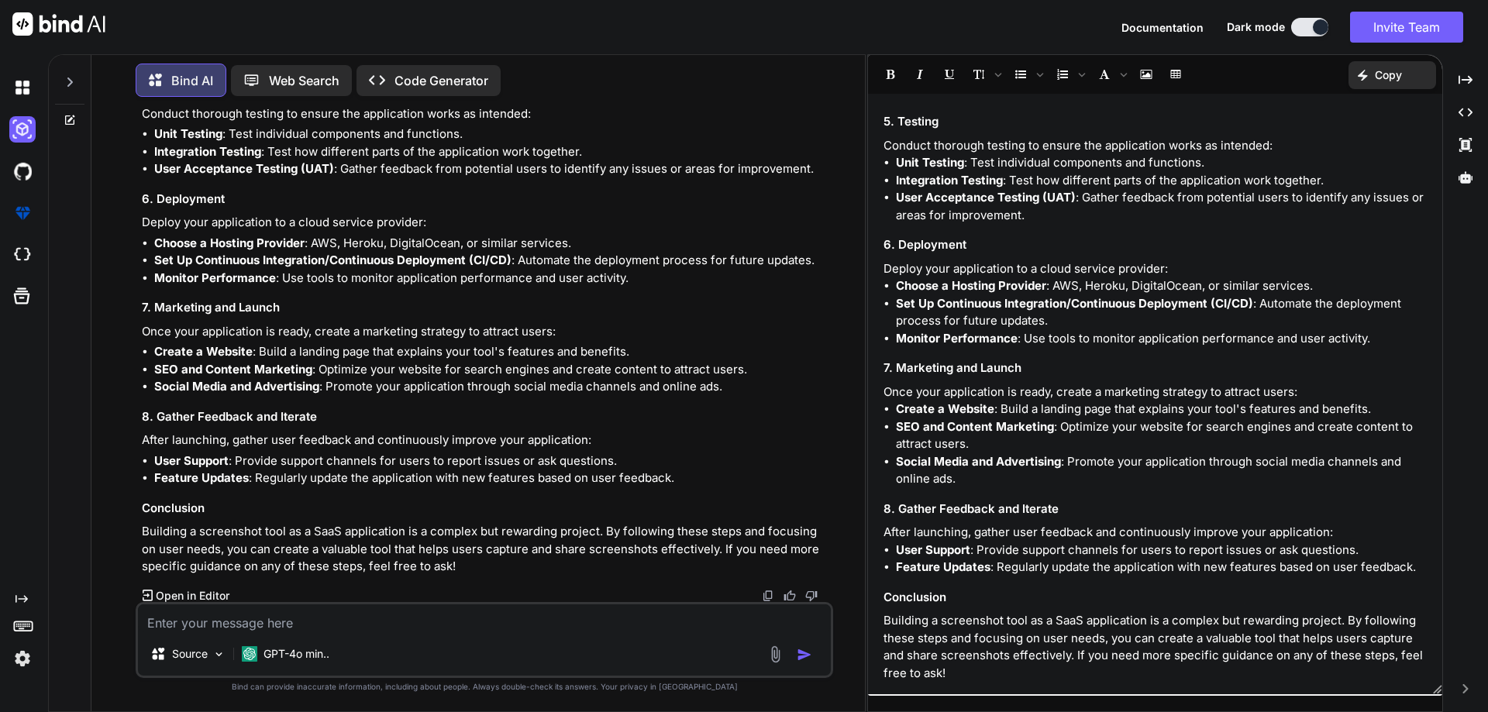
click at [816, 30] on div "Documentation Dark mode Invite Team Created with Pixso." at bounding box center [744, 27] width 1488 height 54
click at [1480, 88] on div "Created with Pixso." at bounding box center [1465, 80] width 33 height 26
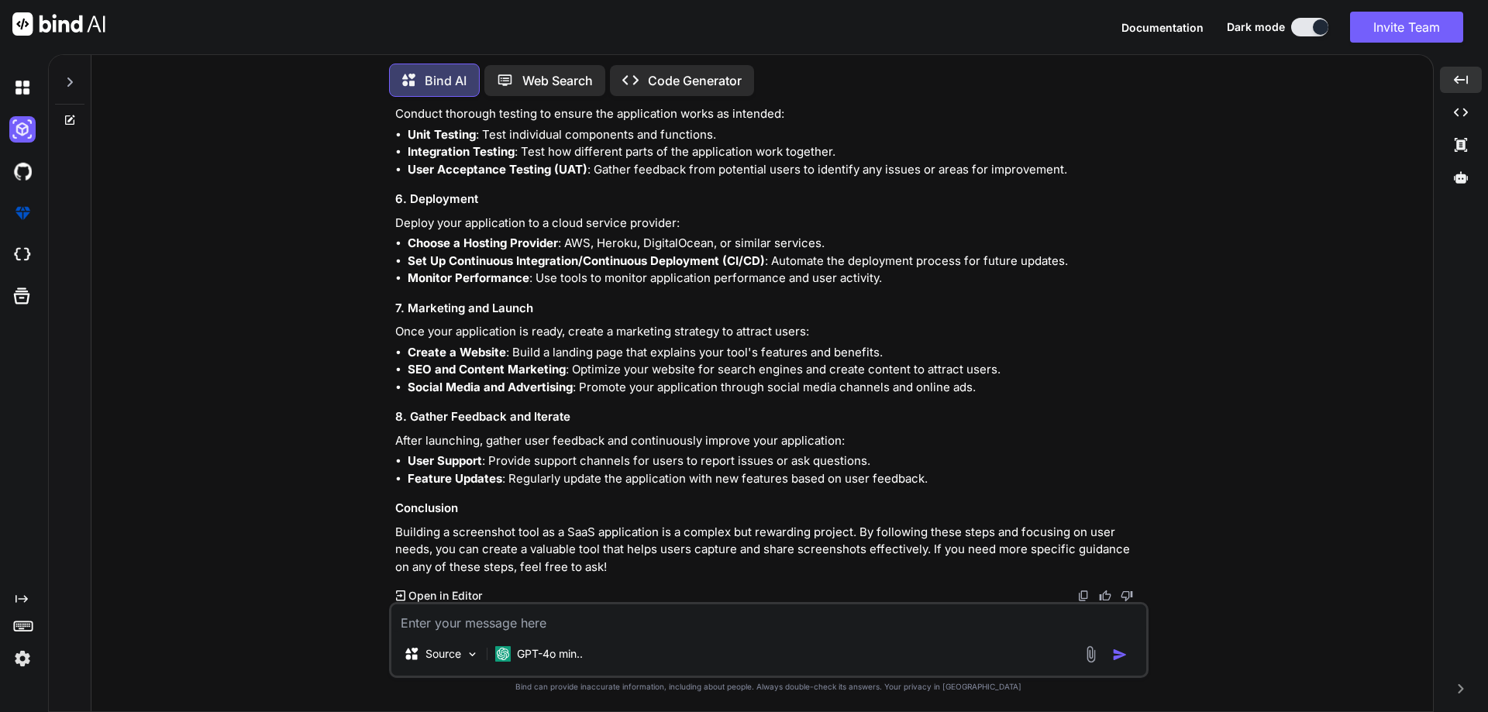
click at [494, 622] on textarea at bounding box center [768, 619] width 755 height 28
click at [497, 618] on textarea at bounding box center [768, 619] width 755 height 28
type textarea "x"
type textarea "c"
type textarea "x"
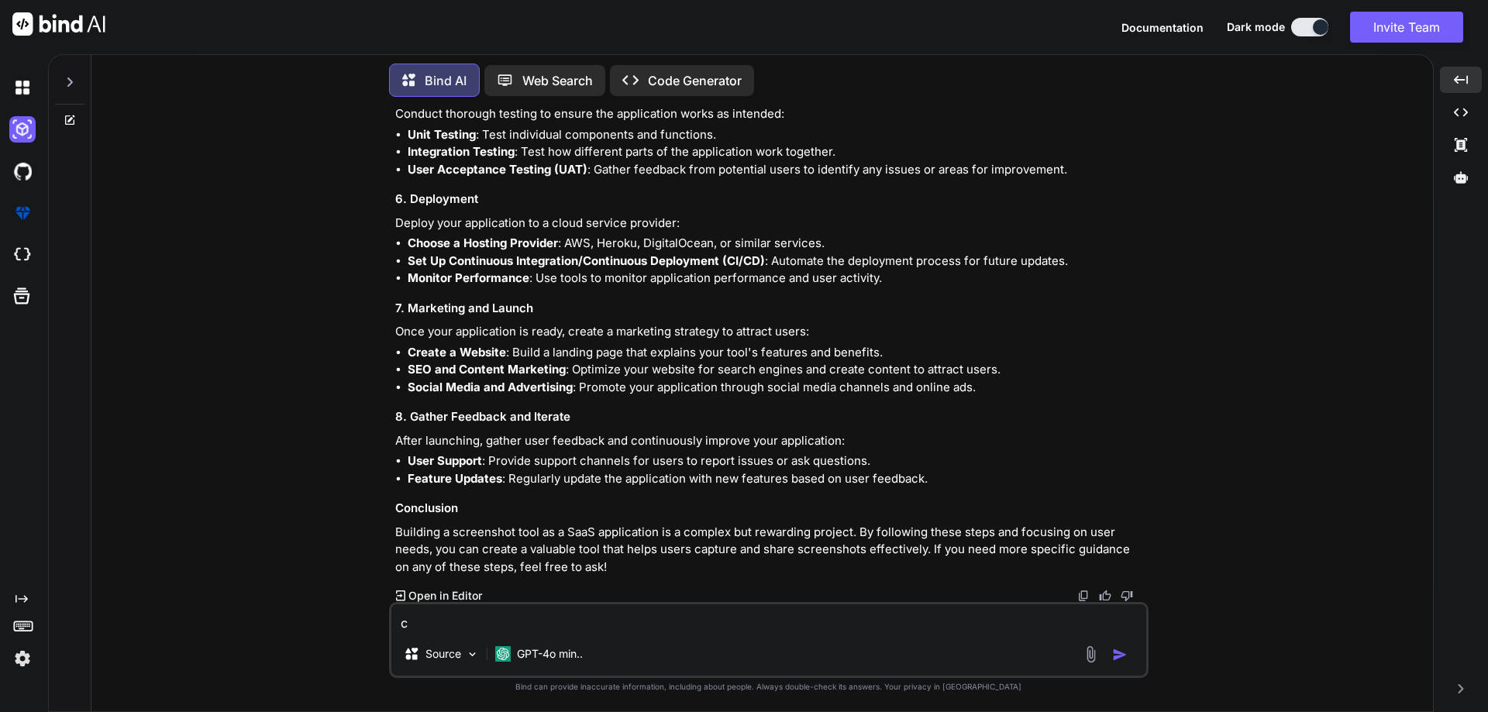
type textarea "cr"
type textarea "x"
type textarea "cre"
type textarea "x"
type textarea "crea"
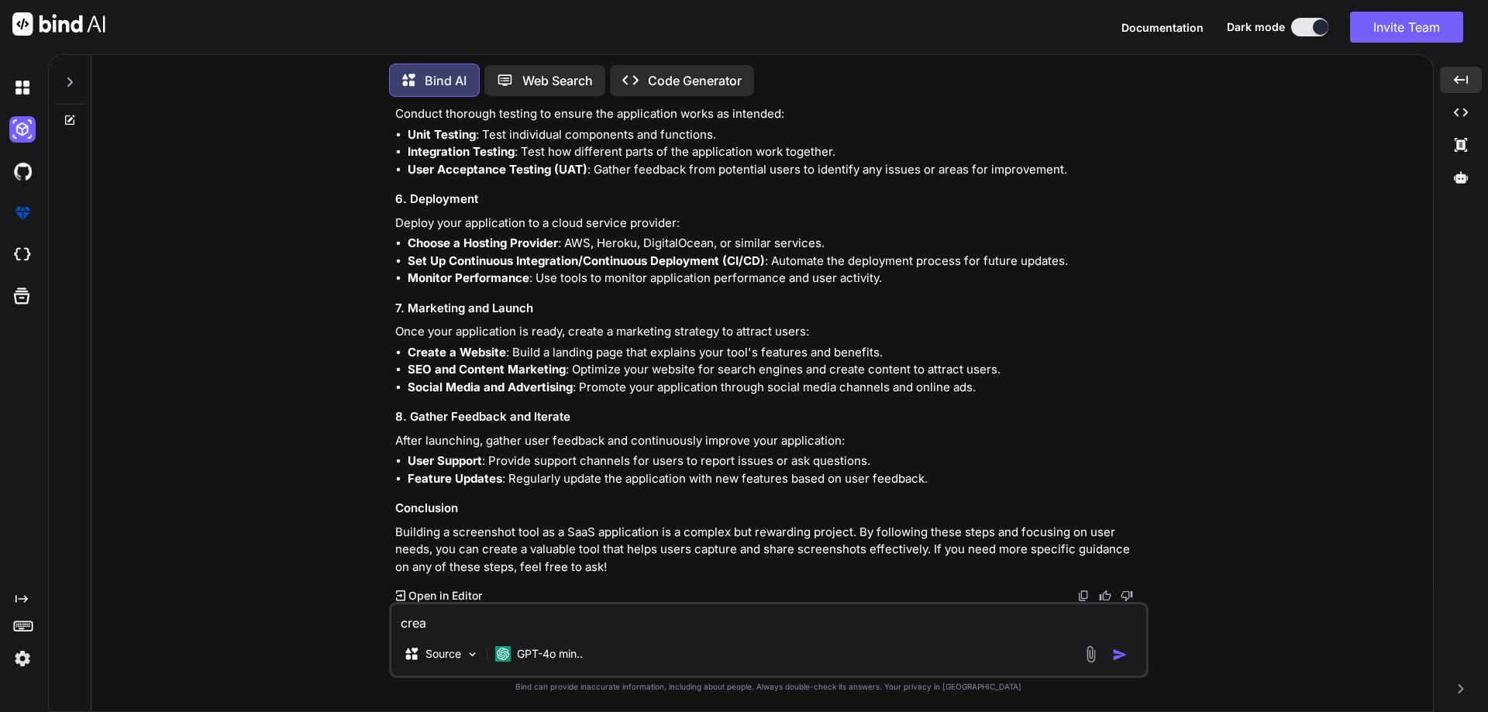
type textarea "x"
type textarea "creat"
type textarea "x"
type textarea "create"
type textarea "x"
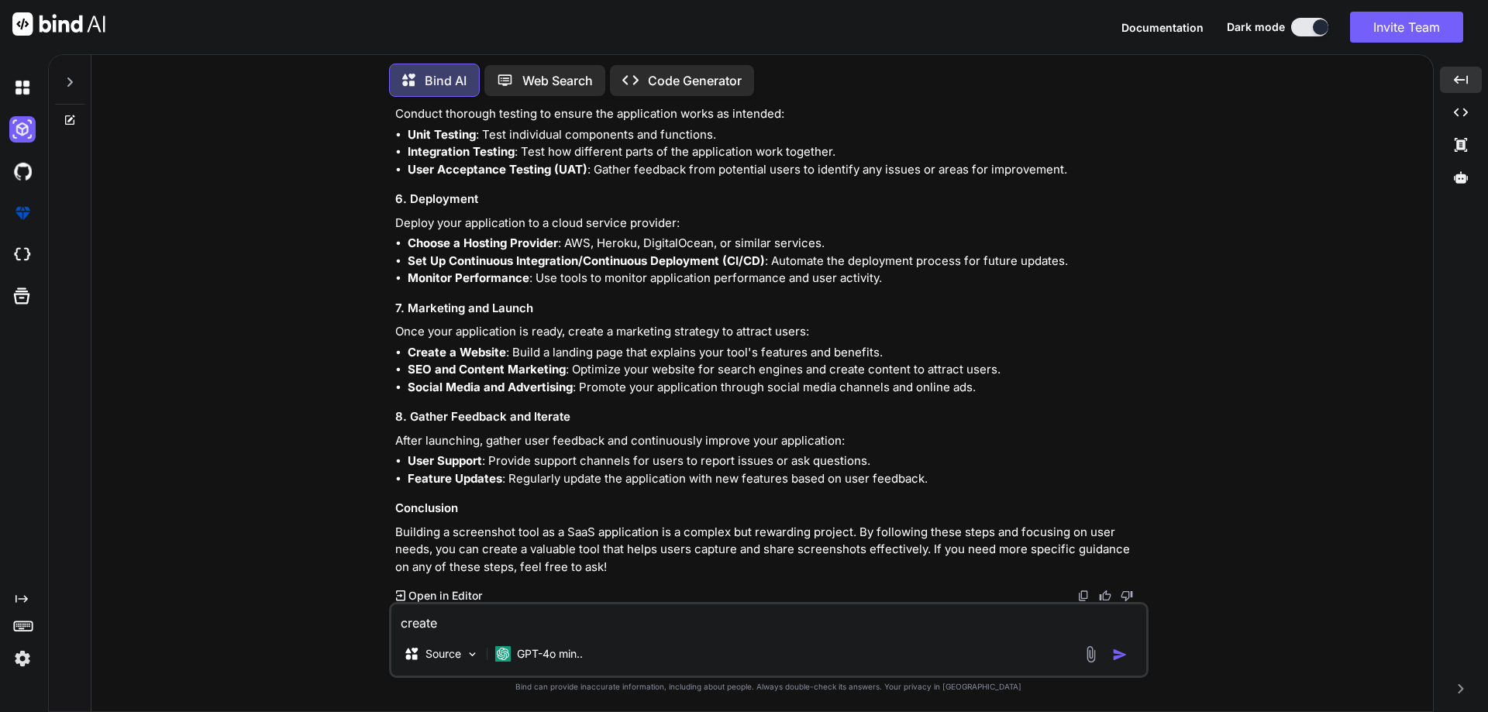
type textarea "create"
type textarea "x"
type textarea "create i"
type textarea "x"
type textarea "create it"
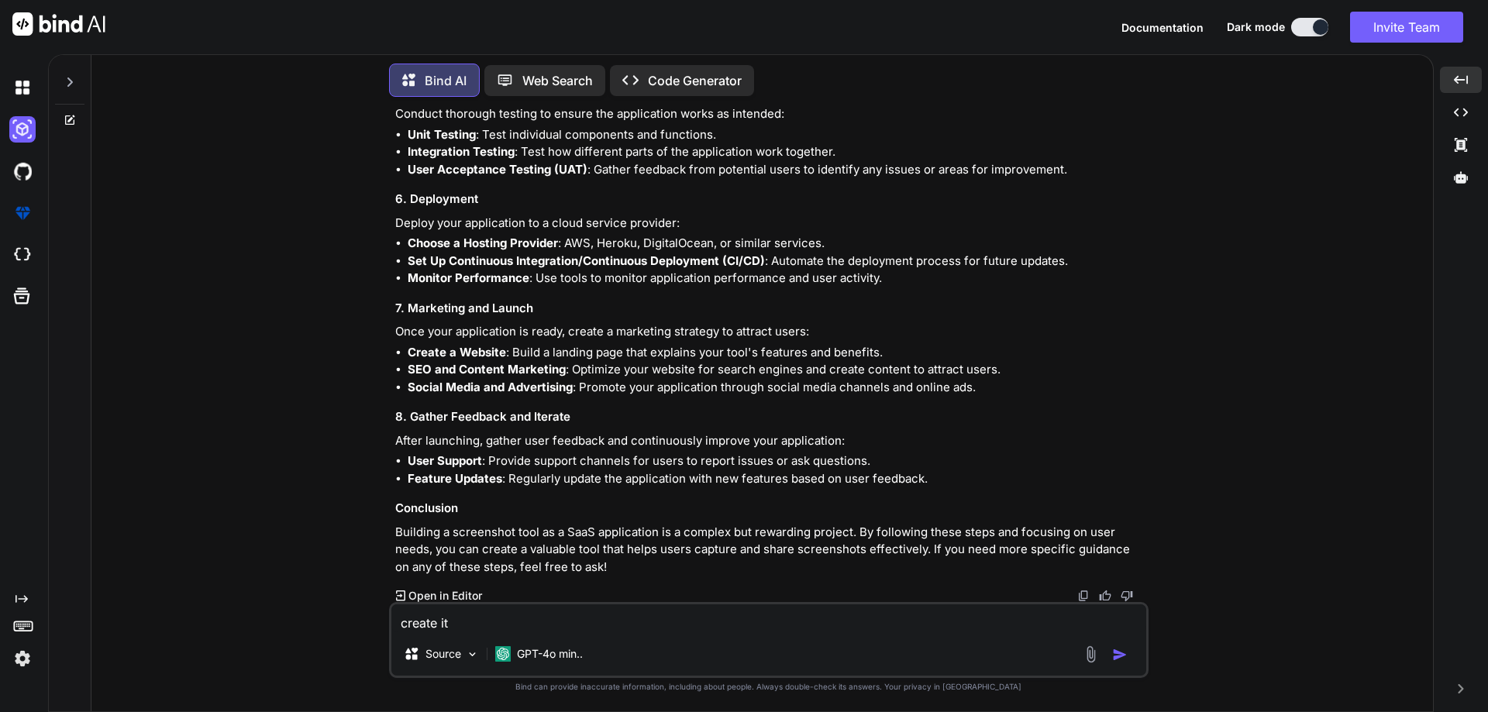
type textarea "x"
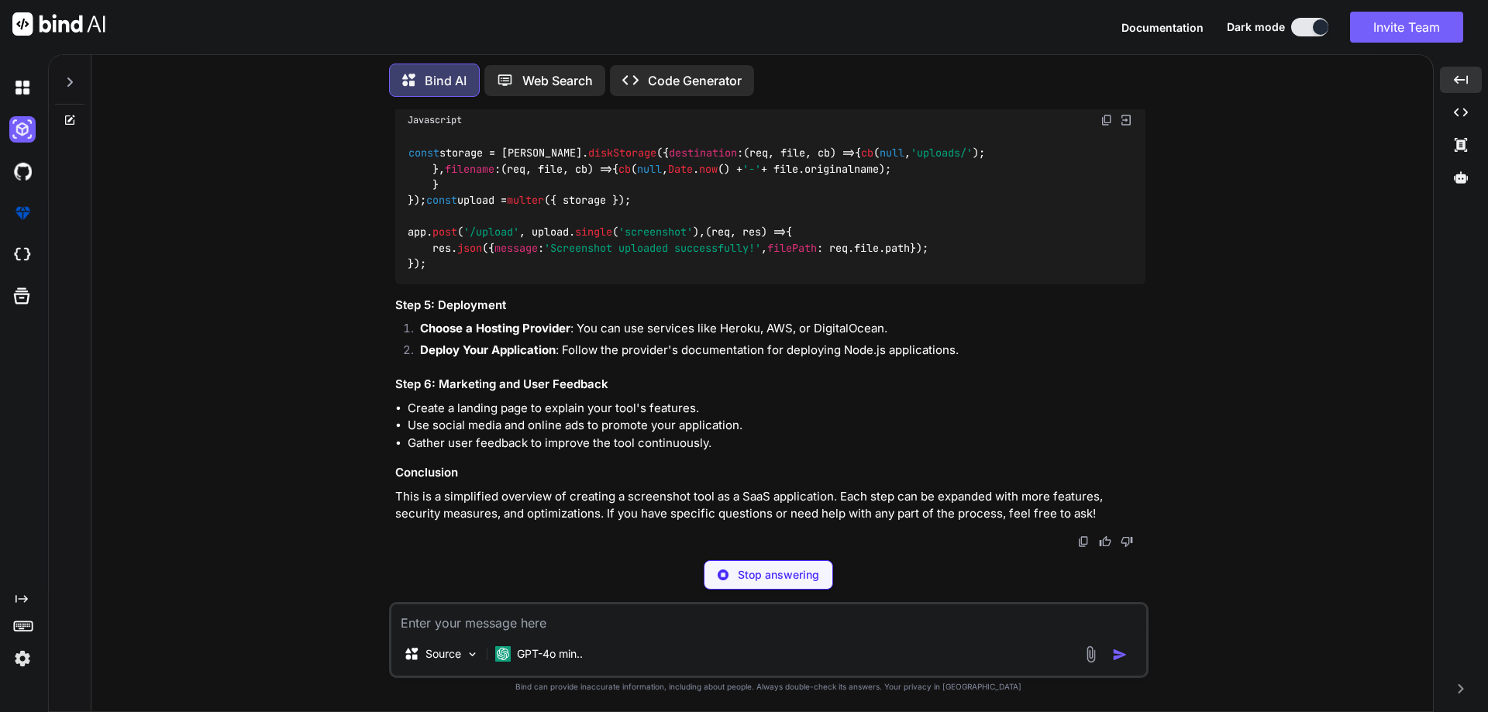
scroll to position [2917, 0]
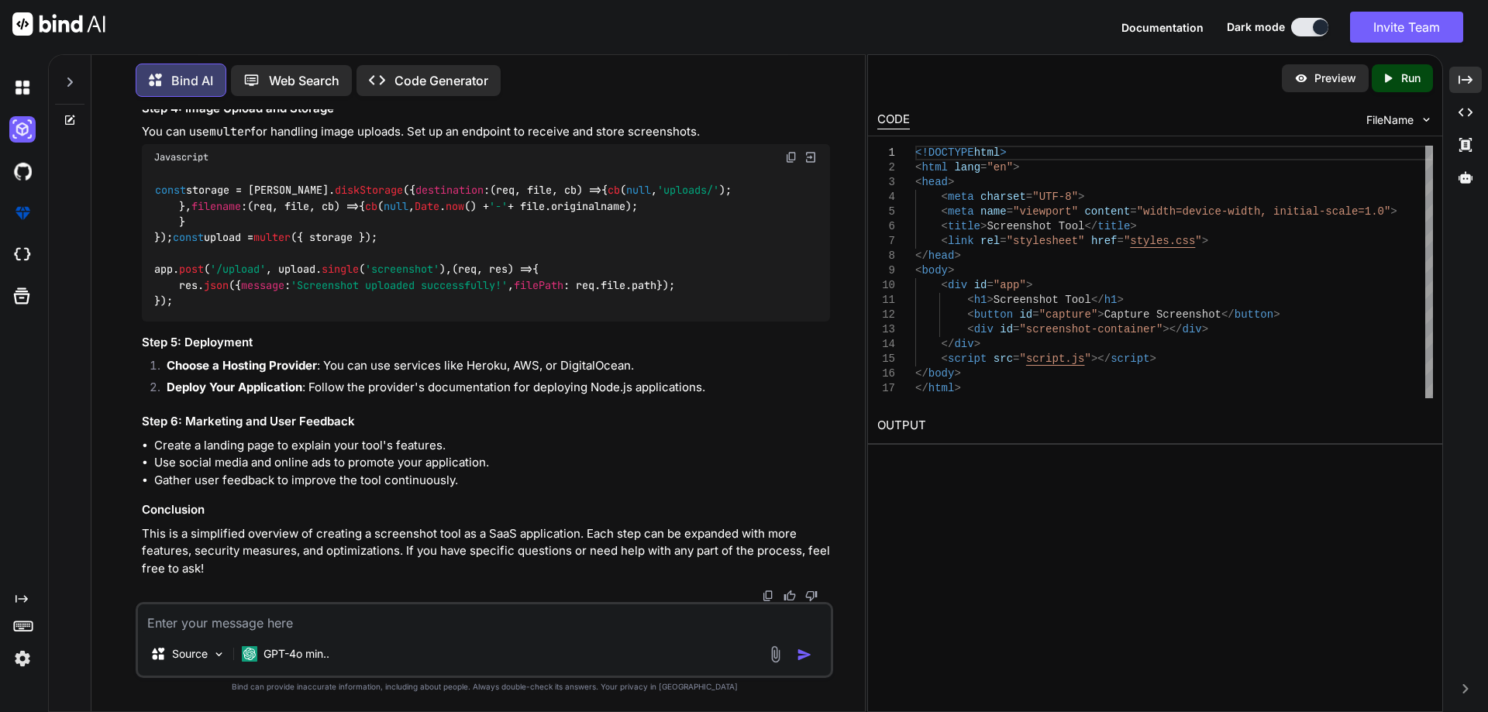
click at [1402, 69] on div "Created with Pixso. Run" at bounding box center [1402, 78] width 61 height 28
type textarea "x"
